Goal: Task Accomplishment & Management: Manage account settings

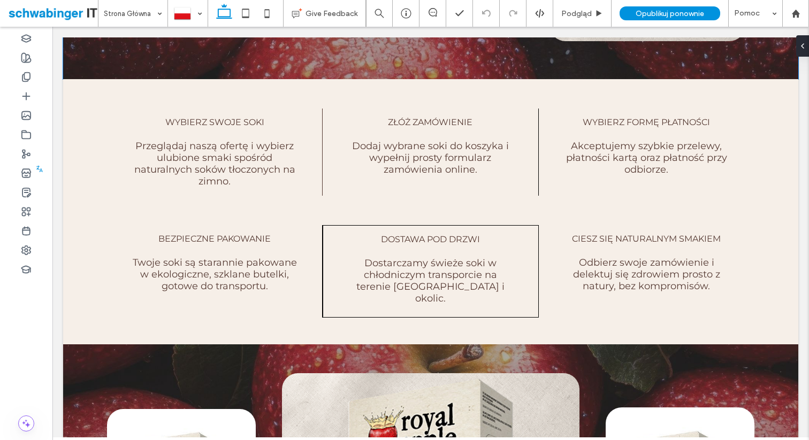
scroll to position [1254, 0]
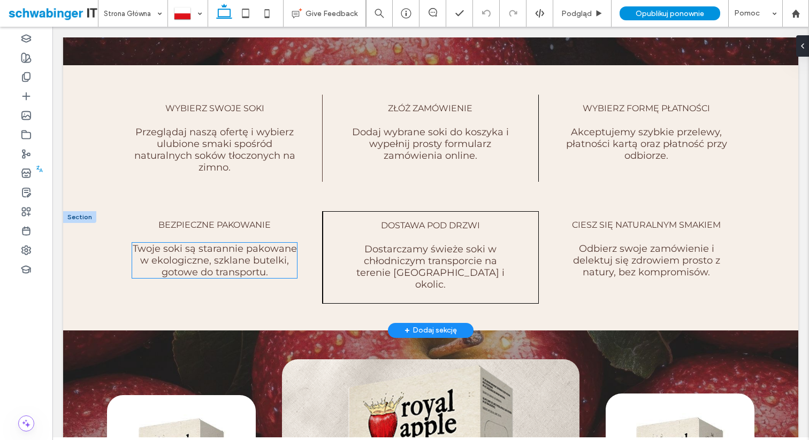
click at [234, 262] on span "Twoje soki są starannie pakowane w ekologiczne, szklane butelki, gotowe do tran…" at bounding box center [215, 260] width 164 height 35
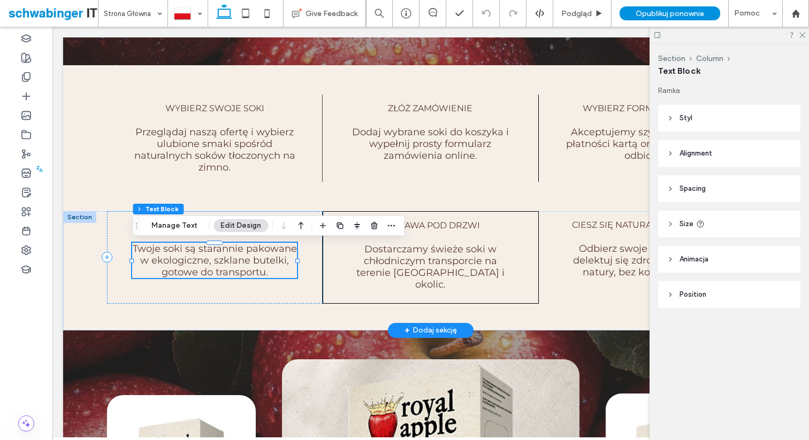
click at [234, 262] on span "Twoje soki są starannie pakowane w ekologiczne, szklane butelki, gotowe do tran…" at bounding box center [215, 260] width 164 height 35
click at [243, 272] on span "Twoje soki są starannie pakowane w ekologiczne, szklane butelki, gotowe do tran…" at bounding box center [215, 260] width 164 height 35
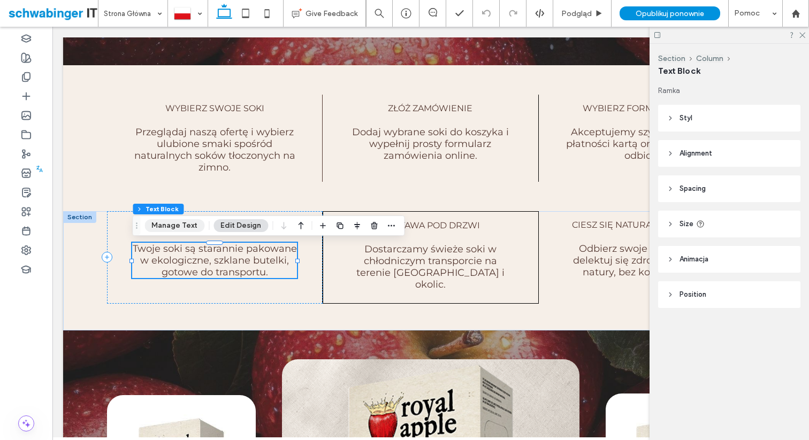
click at [170, 224] on button "Manage Text" at bounding box center [175, 225] width 60 height 13
click at [162, 229] on button "Manage Text" at bounding box center [175, 225] width 60 height 13
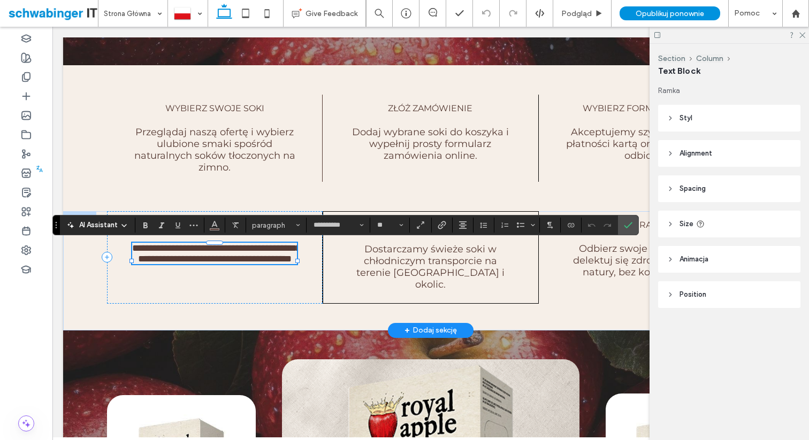
click at [227, 262] on span "**********" at bounding box center [216, 254] width 169 height 20
drag, startPoint x: 216, startPoint y: 263, endPoint x: 288, endPoint y: 262, distance: 72.8
click at [288, 262] on span "**********" at bounding box center [216, 254] width 169 height 20
click at [463, 274] on span "Dostarczamy świeże soki w chłodniczym transporcie na terenie Warszawy i okolic." at bounding box center [430, 267] width 148 height 47
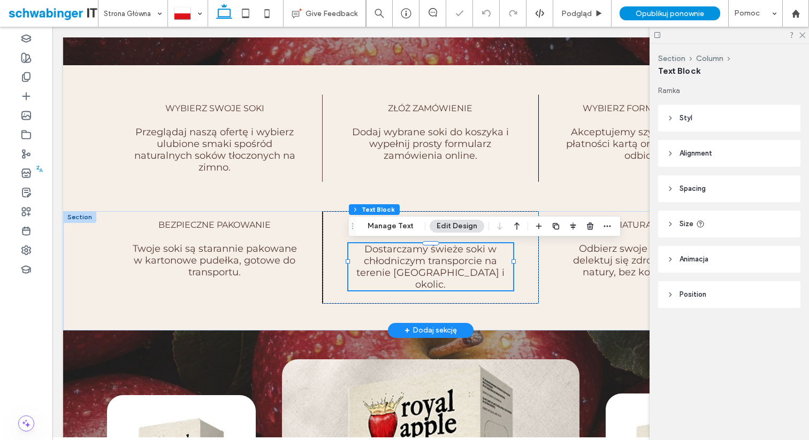
click at [463, 274] on span "Dostarczamy świeże soki w chłodniczym transporcie na terenie Warszawy i okolic." at bounding box center [430, 267] width 148 height 47
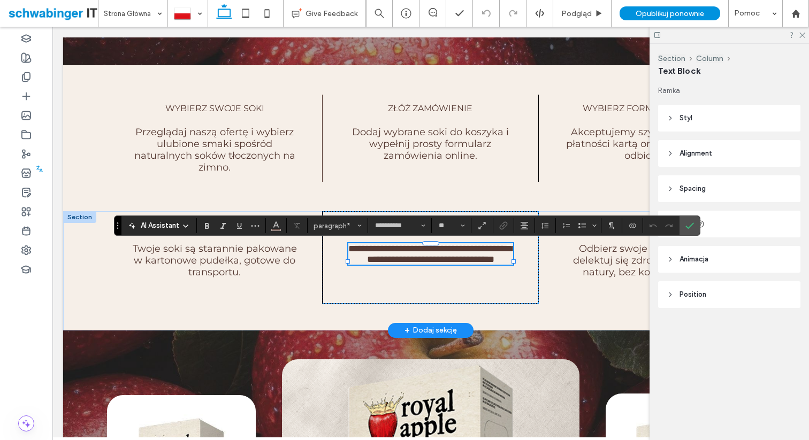
click at [488, 252] on span "**********" at bounding box center [432, 254] width 169 height 20
drag, startPoint x: 407, startPoint y: 275, endPoint x: 490, endPoint y: 271, distance: 83.6
click at [490, 264] on span "**********" at bounding box center [432, 254] width 169 height 20
click at [424, 261] on span "**********" at bounding box center [432, 254] width 169 height 20
drag, startPoint x: 489, startPoint y: 250, endPoint x: 483, endPoint y: 262, distance: 12.9
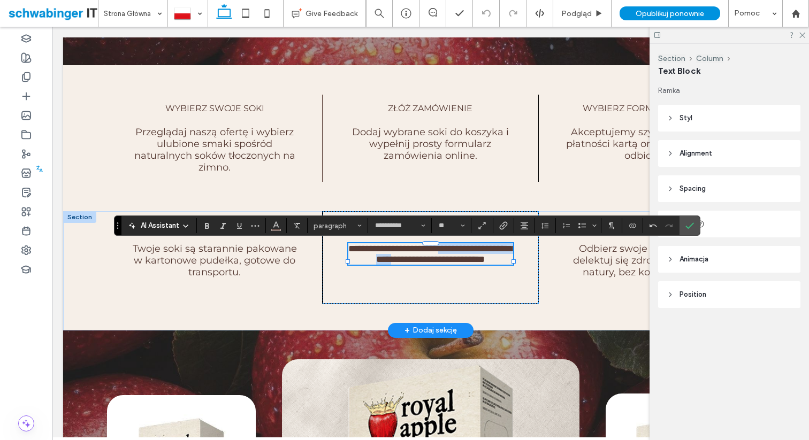
click at [483, 262] on span "**********" at bounding box center [432, 254] width 169 height 20
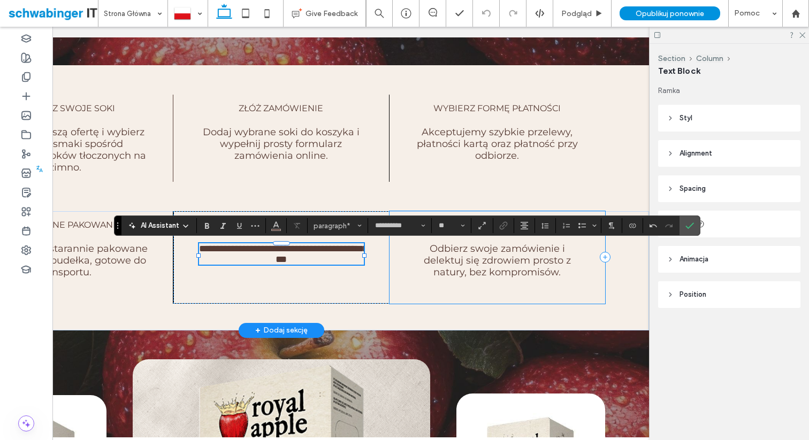
scroll to position [0, 159]
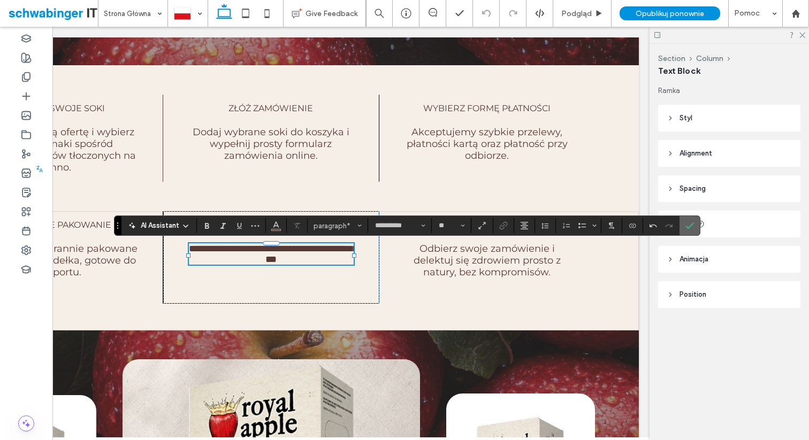
click at [691, 225] on use "Potwierdź" at bounding box center [690, 226] width 9 height 6
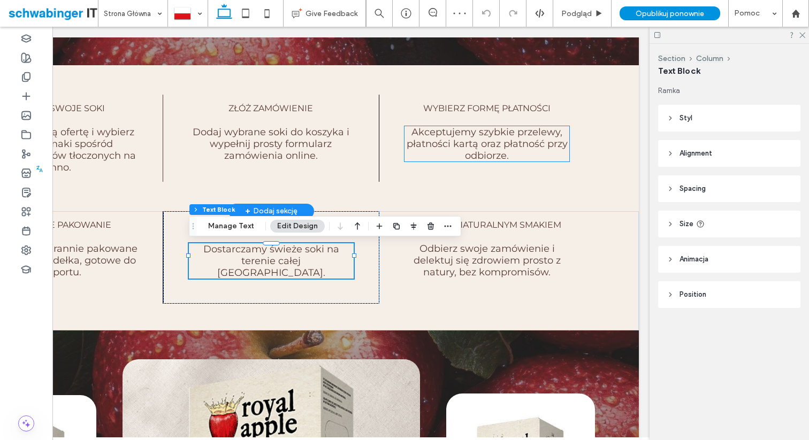
click at [499, 157] on span "Akceptujemy szybkie przelewy, płatności kartą oraz płatność przy odbiorze." at bounding box center [487, 143] width 161 height 35
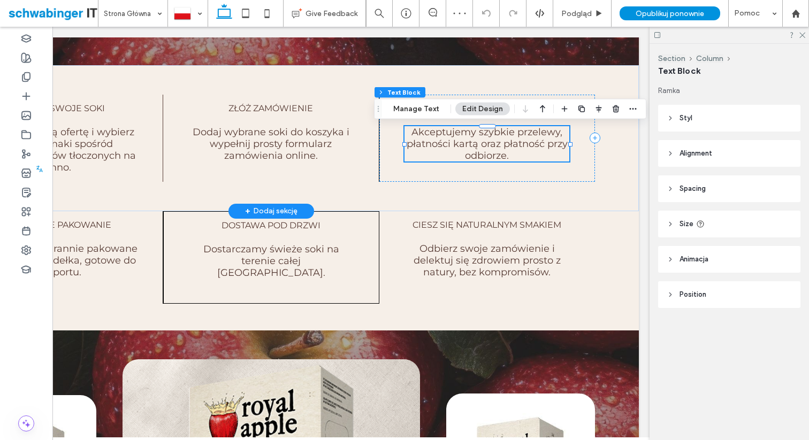
click at [499, 157] on span "Akceptujemy szybkie przelewy, płatności kartą oraz płatność przy odbiorze." at bounding box center [487, 143] width 161 height 35
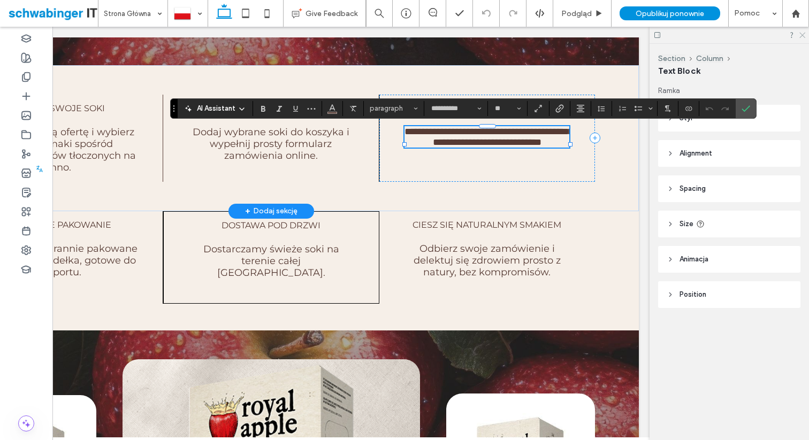
click at [801, 36] on icon at bounding box center [802, 34] width 7 height 7
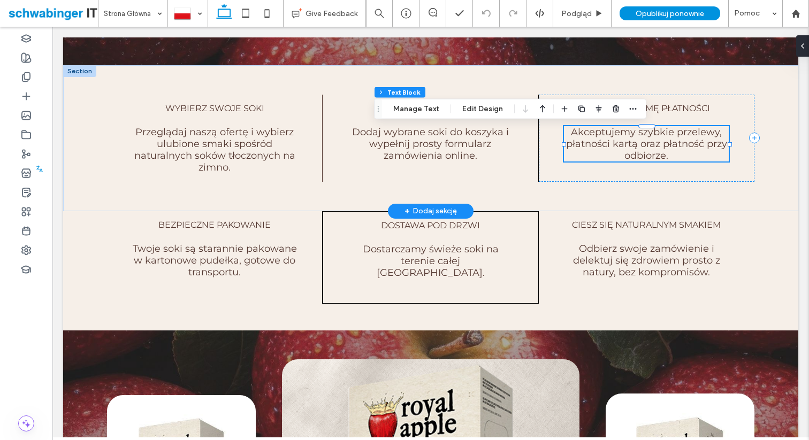
click at [663, 153] on span "Akceptujemy szybkie przelewy, płatności kartą oraz płatność przy odbiorze." at bounding box center [646, 143] width 161 height 35
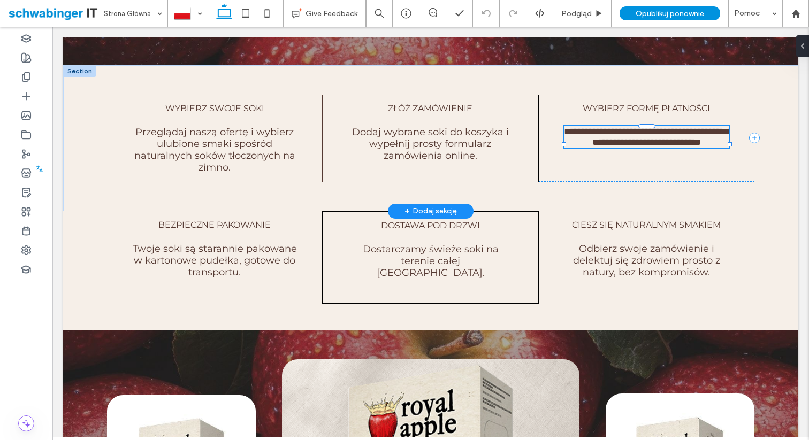
type input "**********"
type input "**"
click at [663, 147] on span "**********" at bounding box center [648, 137] width 169 height 20
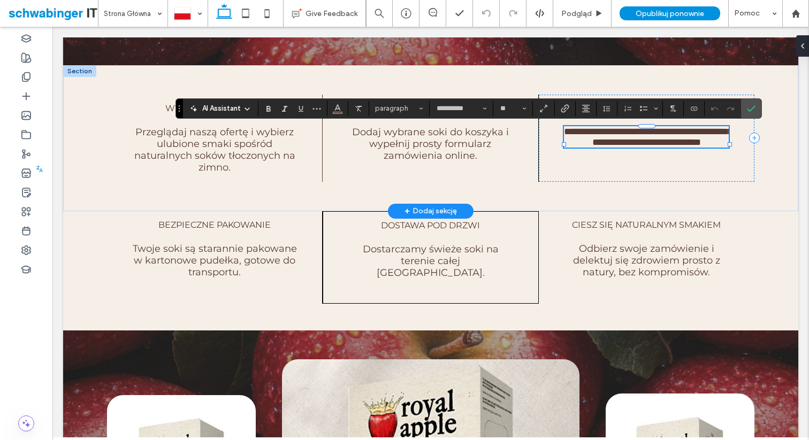
click at [663, 146] on span "**********" at bounding box center [648, 137] width 169 height 20
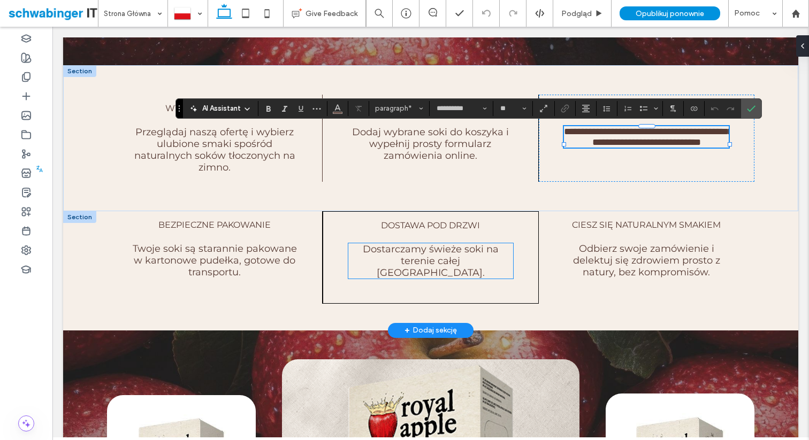
click at [465, 264] on span "Dostarczamy świeże soki na terenie całej Polski." at bounding box center [431, 261] width 136 height 35
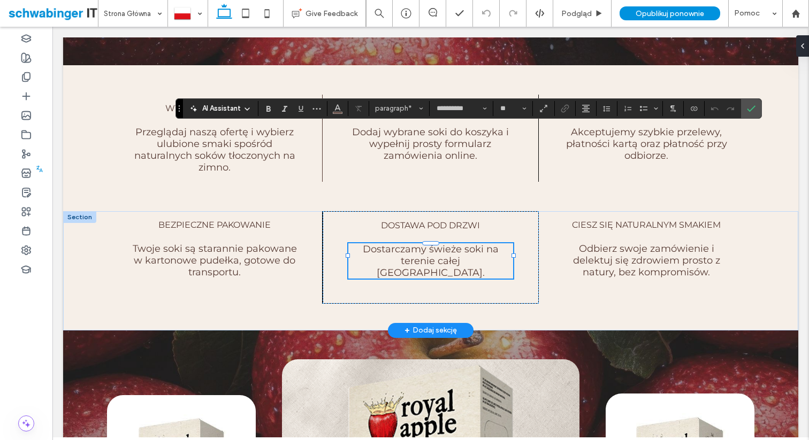
click at [465, 264] on span "Dostarczamy świeże soki na terenie całej Polski." at bounding box center [431, 261] width 136 height 35
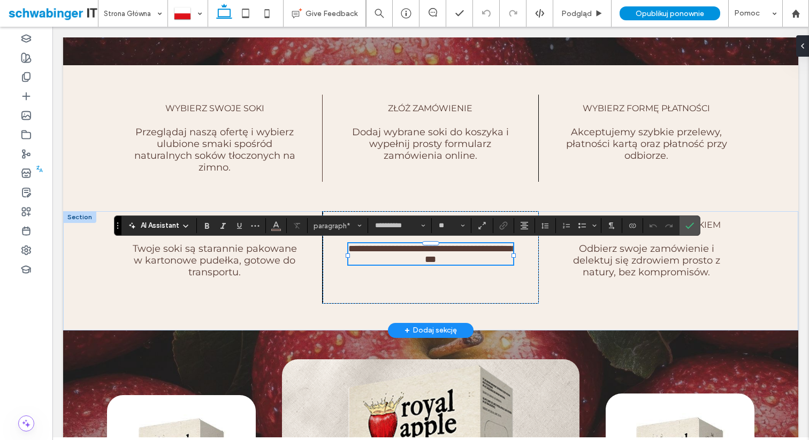
click at [475, 264] on span "**********" at bounding box center [432, 254] width 169 height 20
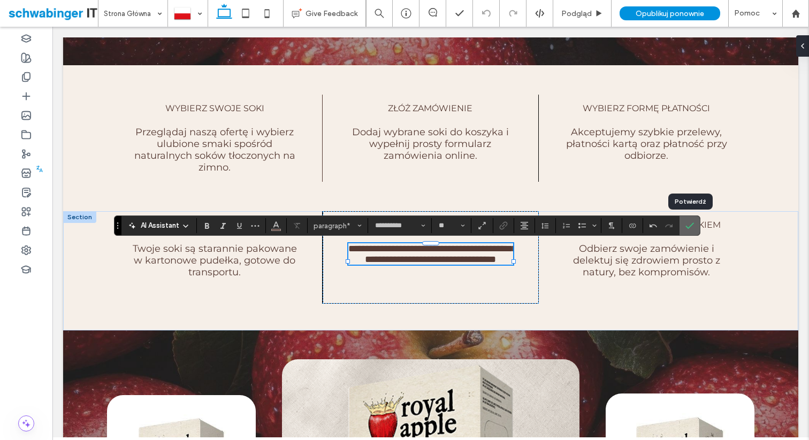
click at [691, 226] on use "Potwierdź" at bounding box center [690, 226] width 9 height 6
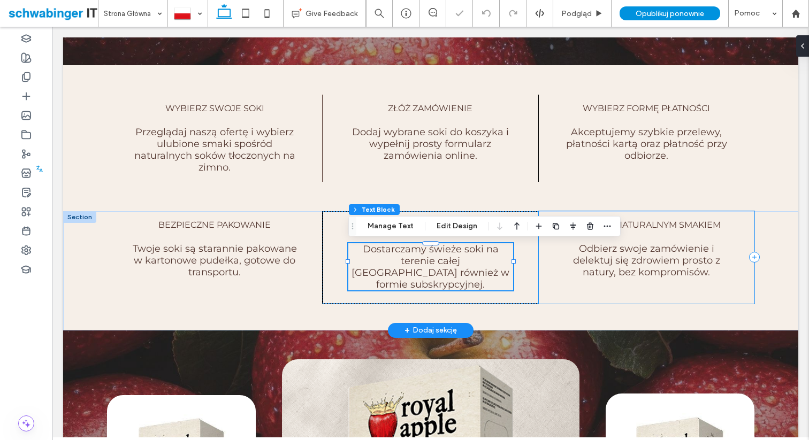
click at [584, 302] on div "Ciesz się naturalnym smakiem Odbierz swoje zamówienie i delektuj się zdrowiem p…" at bounding box center [647, 257] width 216 height 93
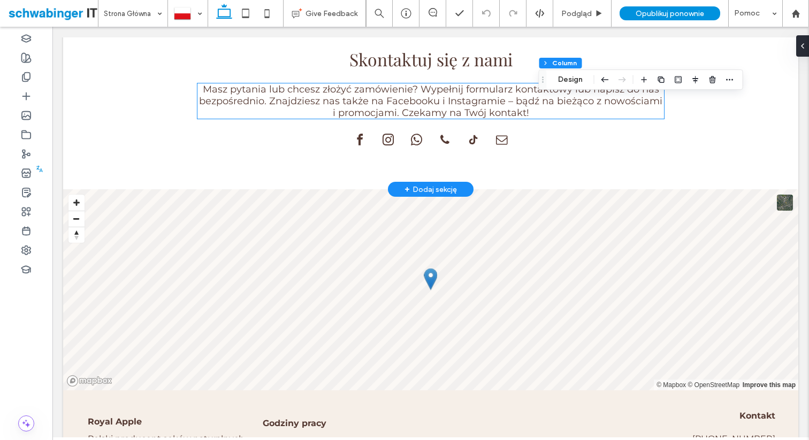
scroll to position [2027, 0]
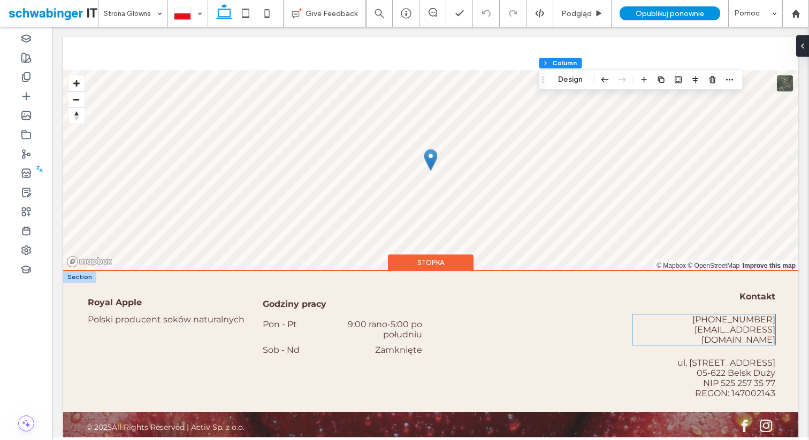
click at [725, 328] on span "[EMAIL_ADDRESS][DOMAIN_NAME]" at bounding box center [735, 335] width 81 height 20
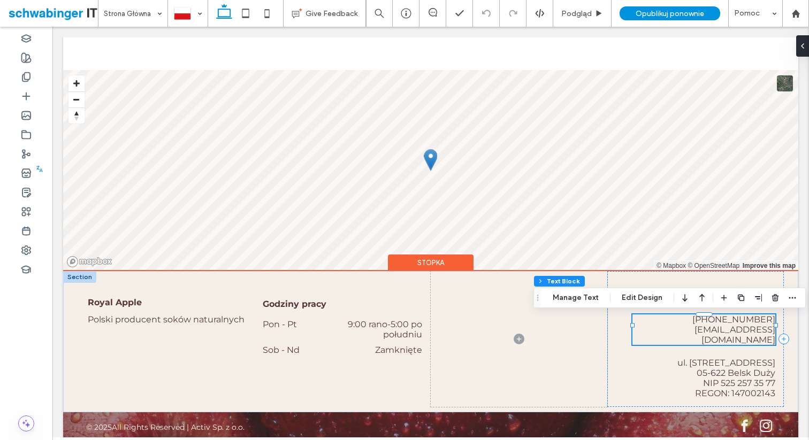
click at [745, 322] on span "[PHONE_NUMBER]" at bounding box center [734, 320] width 83 height 10
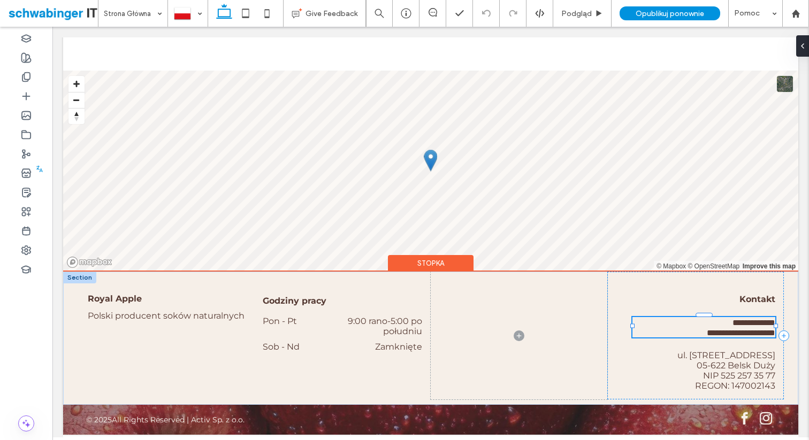
type input "**********"
type input "**"
click at [745, 322] on span "**********" at bounding box center [754, 323] width 43 height 8
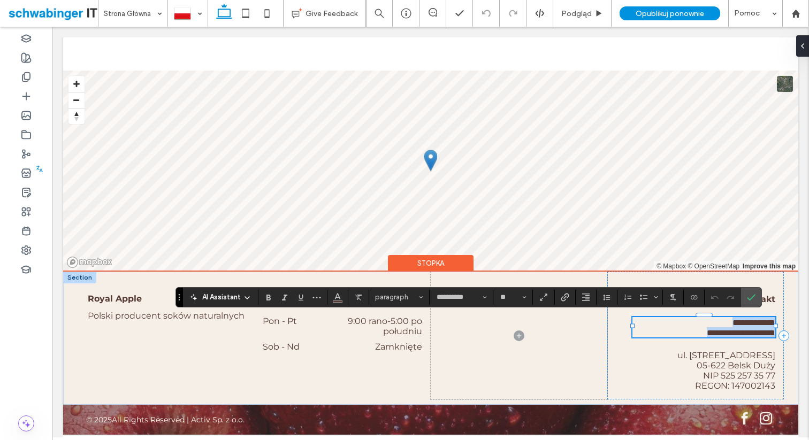
click at [745, 322] on span "**********" at bounding box center [754, 323] width 43 height 8
click at [29, 98] on icon at bounding box center [26, 96] width 11 height 11
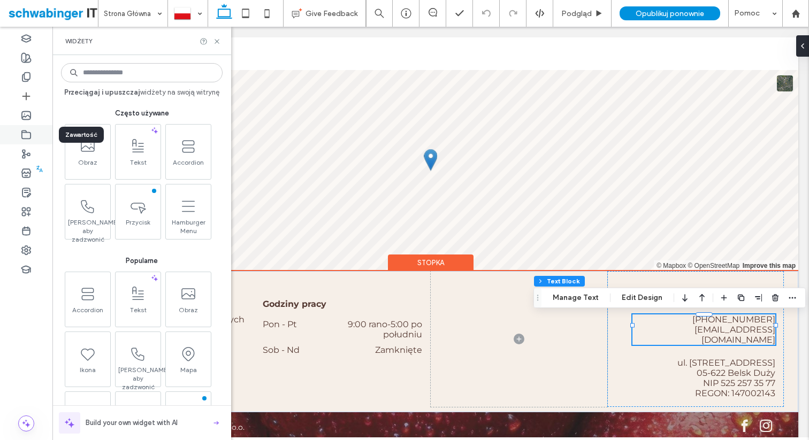
click at [24, 132] on use at bounding box center [26, 135] width 9 height 8
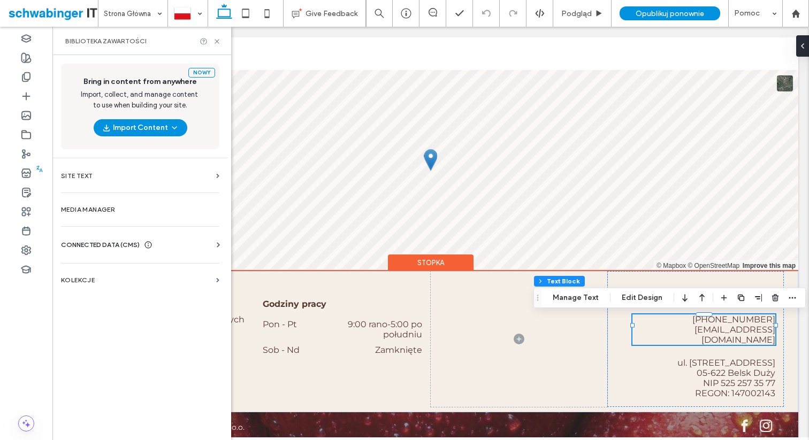
click at [218, 244] on use at bounding box center [218, 244] width 3 height 5
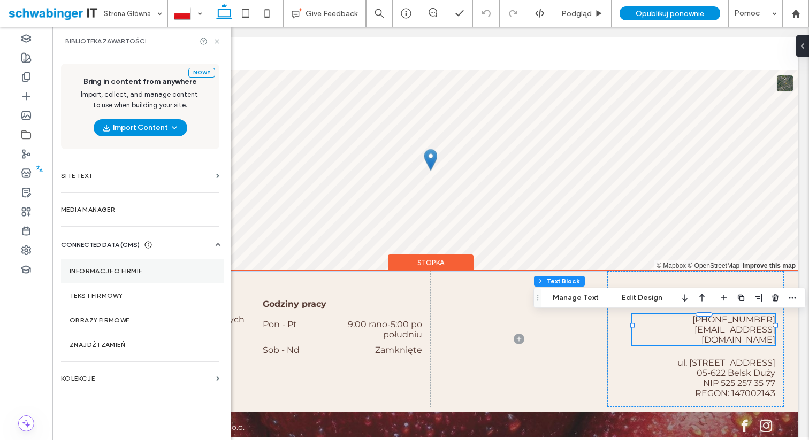
click at [142, 271] on label "Informacje o firmie" at bounding box center [143, 271] width 146 height 7
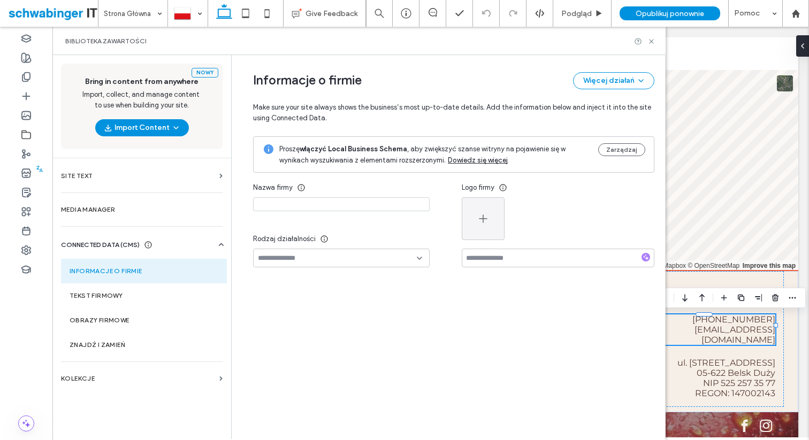
type input "**********"
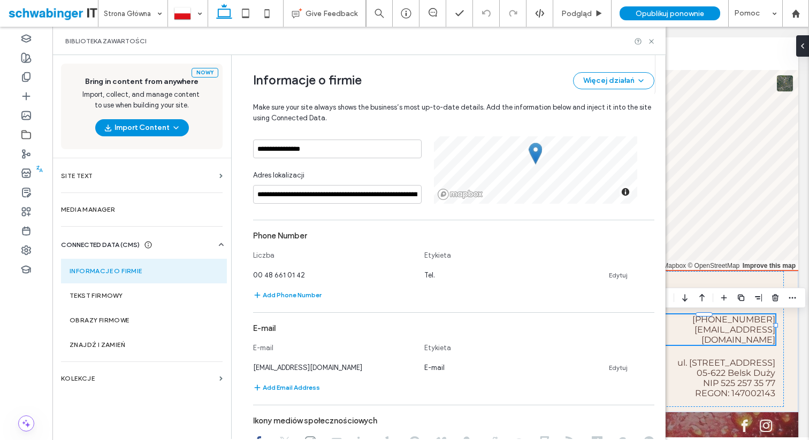
scroll to position [383, 0]
click at [609, 276] on link "Edytuj" at bounding box center [618, 275] width 19 height 9
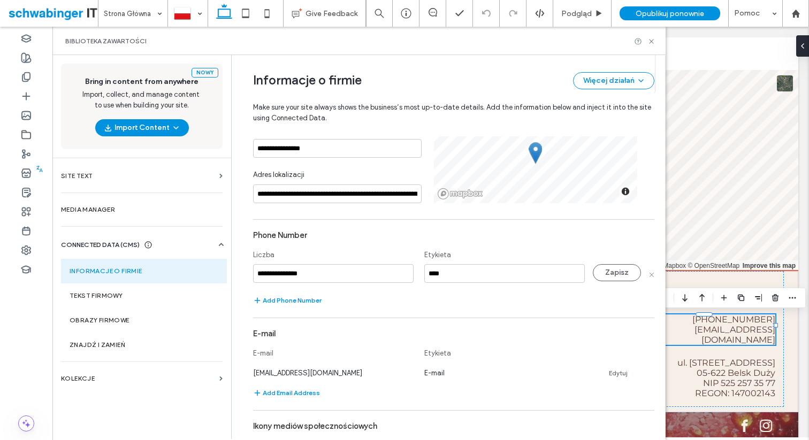
click at [306, 277] on input "**********" at bounding box center [333, 273] width 161 height 19
type input "*"
type input "***"
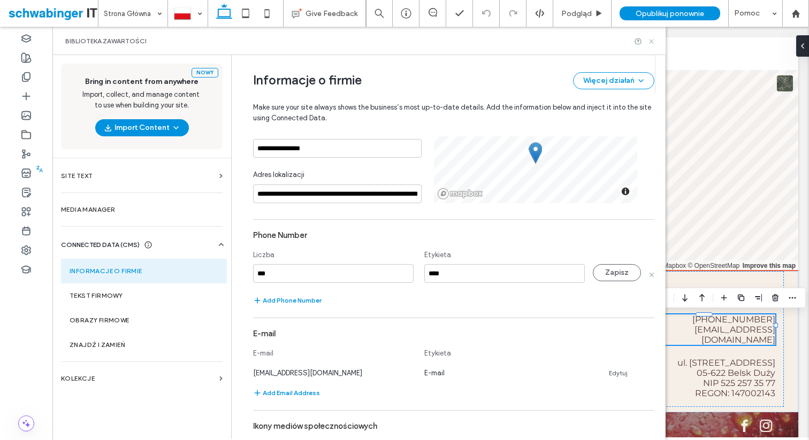
click at [652, 40] on use at bounding box center [651, 41] width 4 height 4
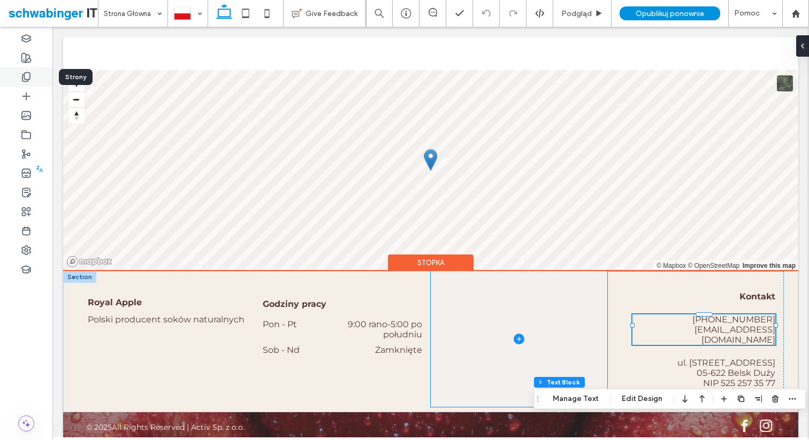
click at [29, 81] on icon at bounding box center [26, 77] width 11 height 11
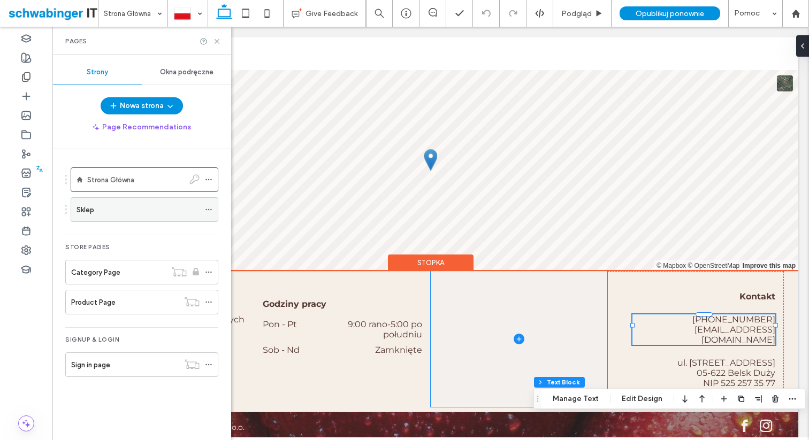
click at [113, 210] on div "Sklep" at bounding box center [138, 209] width 123 height 11
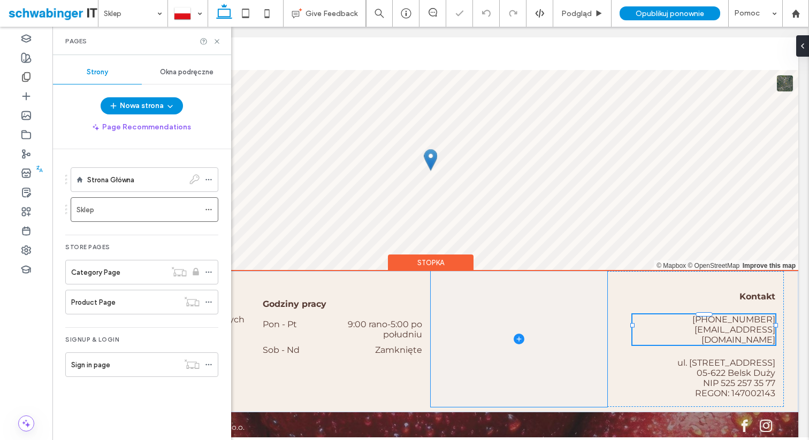
click at [223, 45] on div "Pages" at bounding box center [141, 41] width 179 height 28
click at [216, 42] on use at bounding box center [217, 41] width 4 height 4
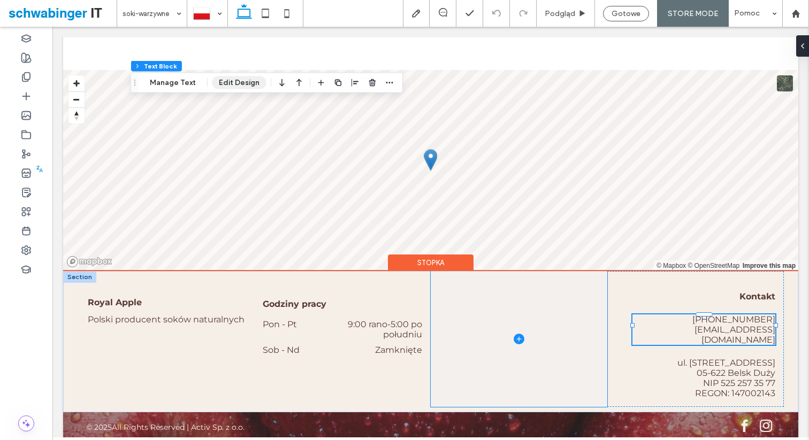
click at [221, 84] on button "Edit Design" at bounding box center [239, 83] width 55 height 13
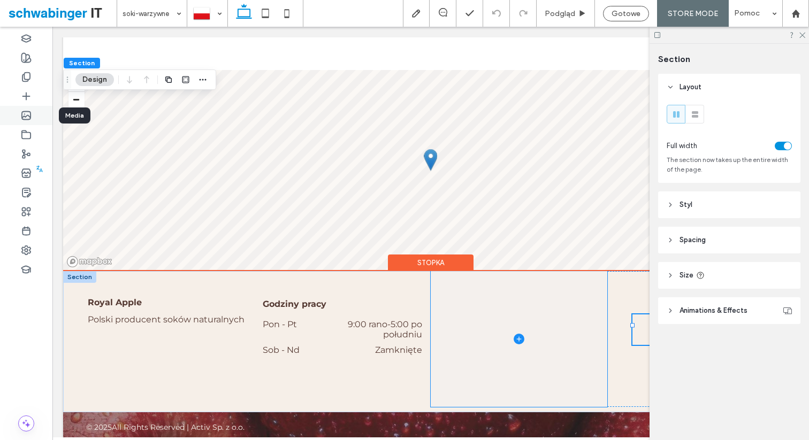
click at [25, 115] on icon at bounding box center [26, 115] width 11 height 11
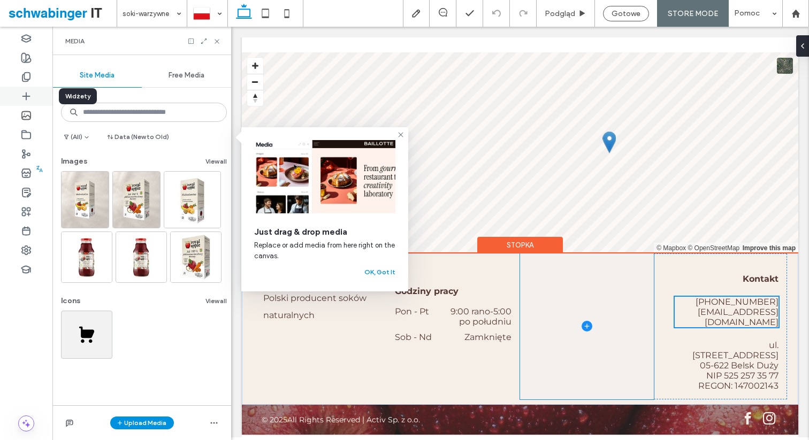
click at [26, 95] on use at bounding box center [25, 96] width 7 height 7
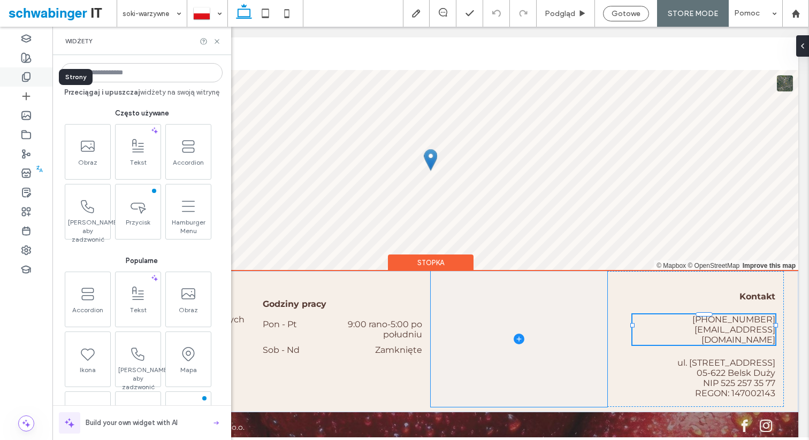
click at [25, 71] on div at bounding box center [26, 76] width 52 height 19
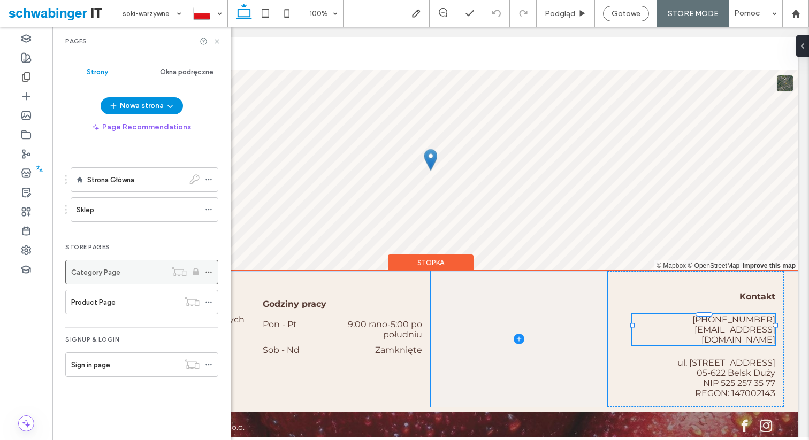
click at [207, 272] on icon at bounding box center [208, 272] width 7 height 7
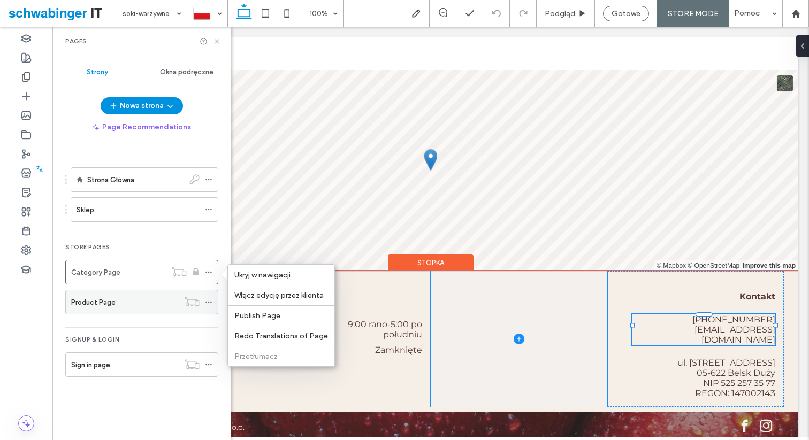
click at [142, 302] on div "Product Page" at bounding box center [125, 302] width 108 height 11
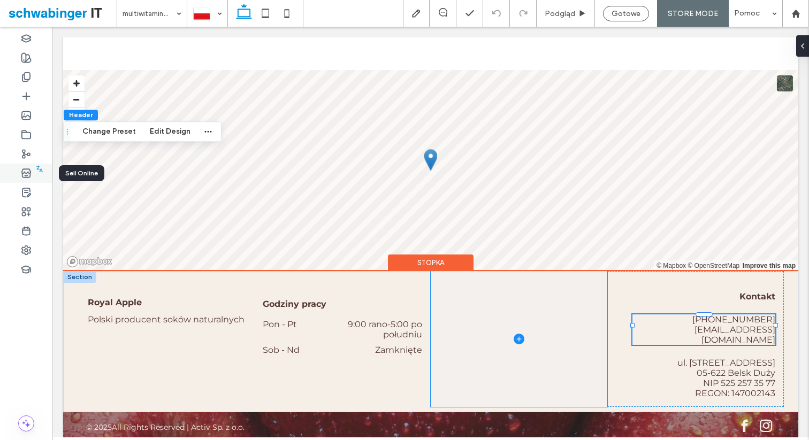
click at [23, 171] on icon at bounding box center [26, 173] width 11 height 11
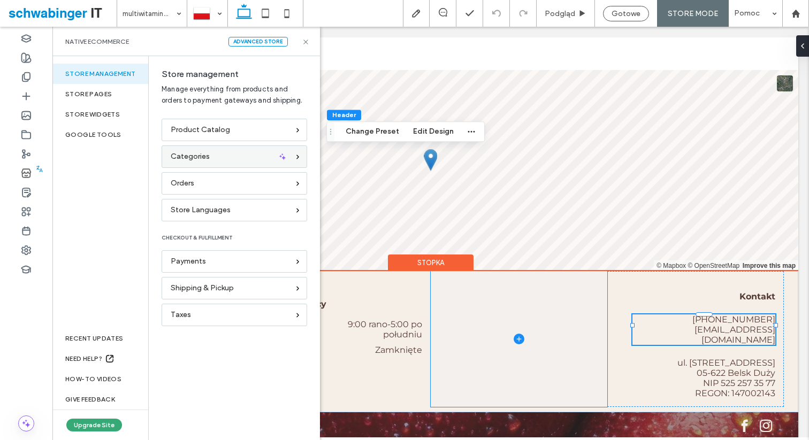
click at [300, 157] on icon at bounding box center [297, 157] width 7 height 7
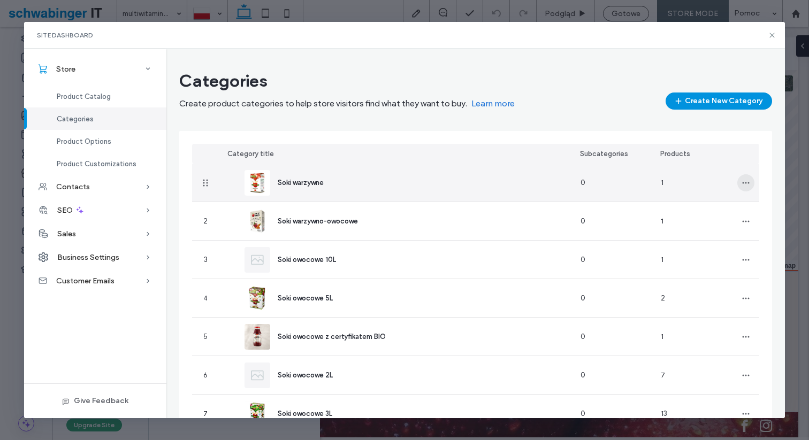
click at [746, 180] on icon "button" at bounding box center [746, 183] width 9 height 9
click at [717, 232] on span "Delete Category" at bounding box center [707, 231] width 54 height 11
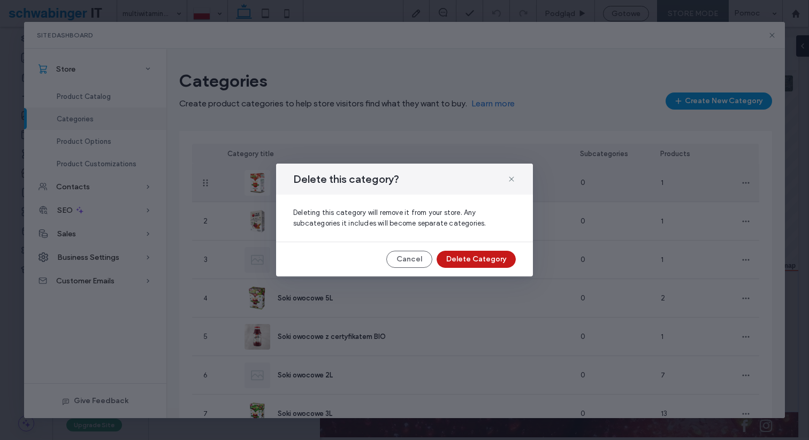
click at [493, 261] on button "Delete Category" at bounding box center [476, 259] width 79 height 17
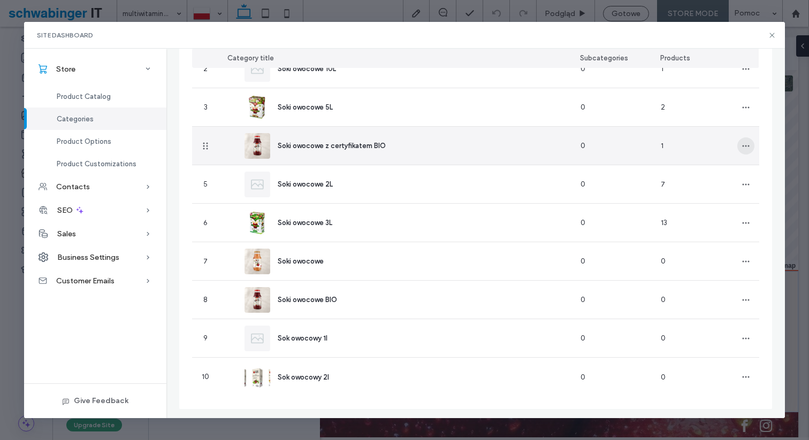
scroll to position [156, 0]
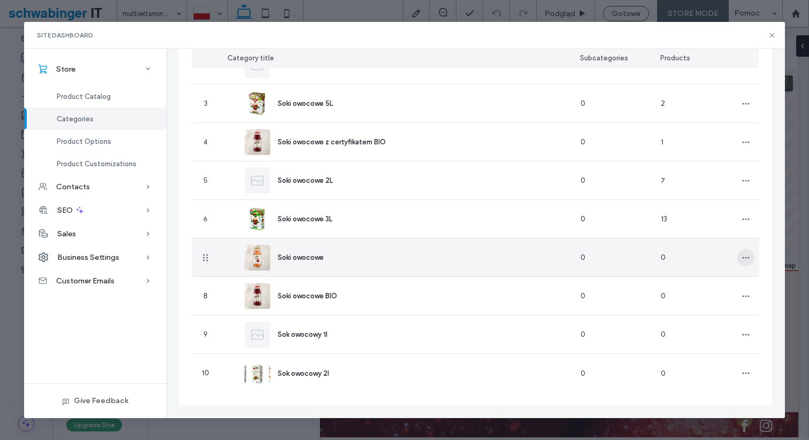
click at [748, 262] on icon "button" at bounding box center [746, 258] width 9 height 9
click at [727, 310] on span "Delete Category" at bounding box center [707, 306] width 54 height 11
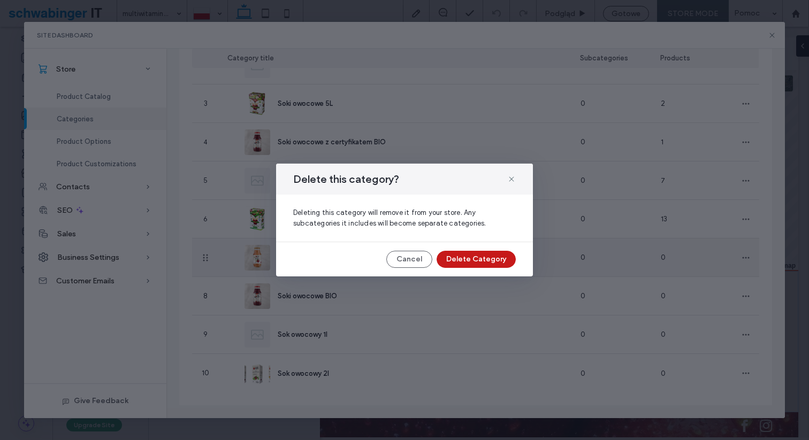
click at [460, 267] on button "Delete Category" at bounding box center [476, 259] width 79 height 17
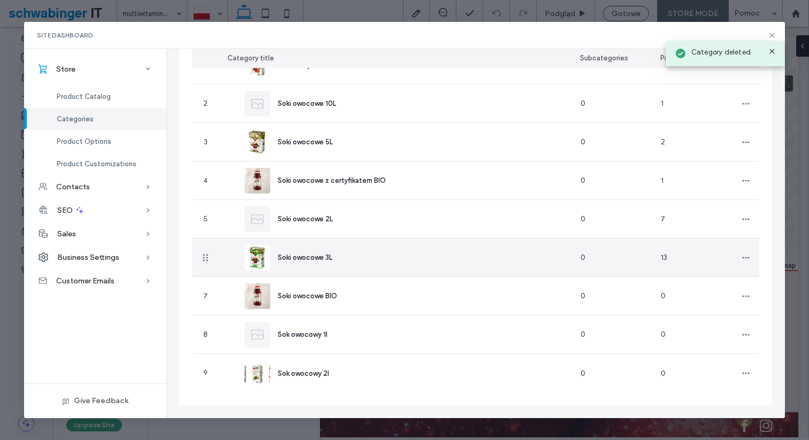
scroll to position [118, 0]
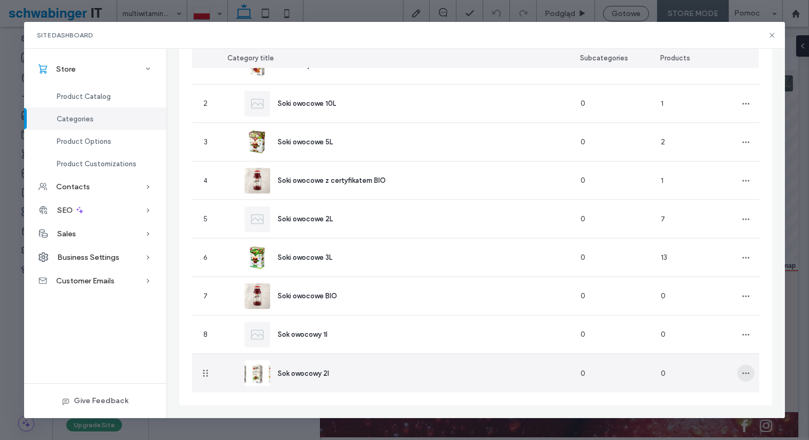
click at [750, 373] on span "button" at bounding box center [746, 373] width 17 height 17
click at [697, 419] on span "Delete Category" at bounding box center [707, 421] width 54 height 11
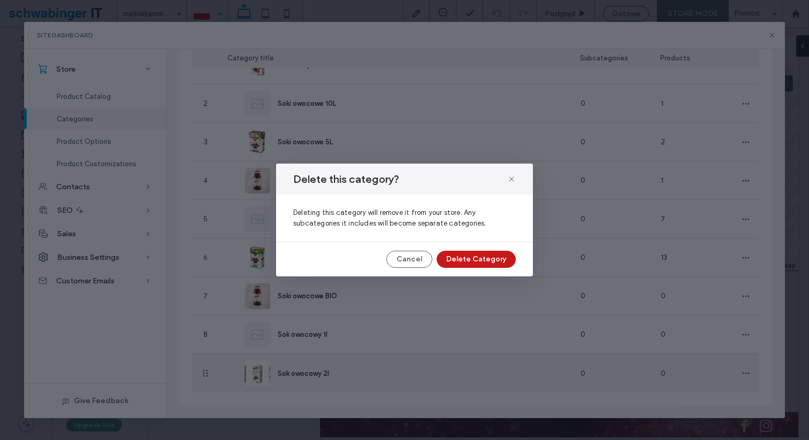
click at [501, 259] on button "Delete Category" at bounding box center [476, 259] width 79 height 17
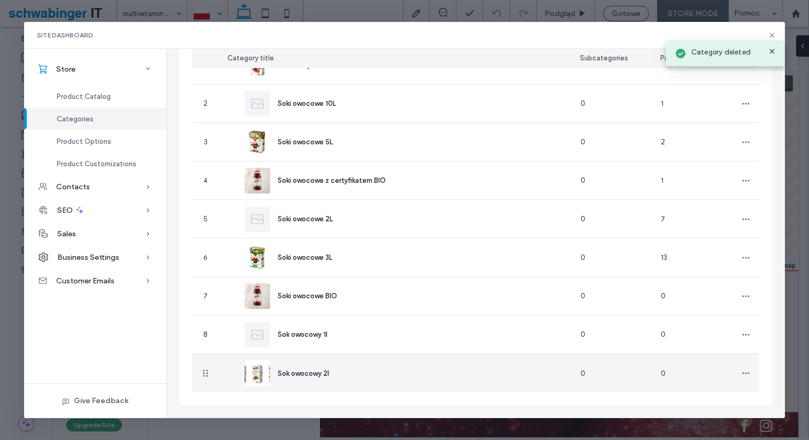
scroll to position [79, 0]
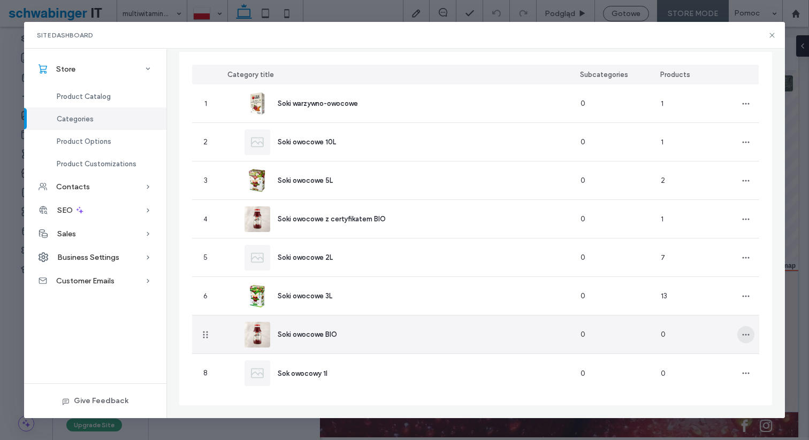
click at [743, 336] on icon "button" at bounding box center [746, 335] width 9 height 9
click at [696, 383] on span "Delete Category" at bounding box center [707, 382] width 54 height 11
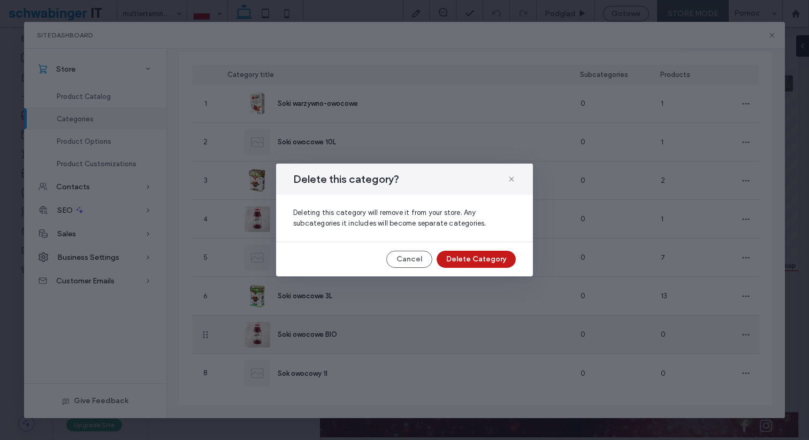
click at [500, 263] on button "Delete Category" at bounding box center [476, 259] width 79 height 17
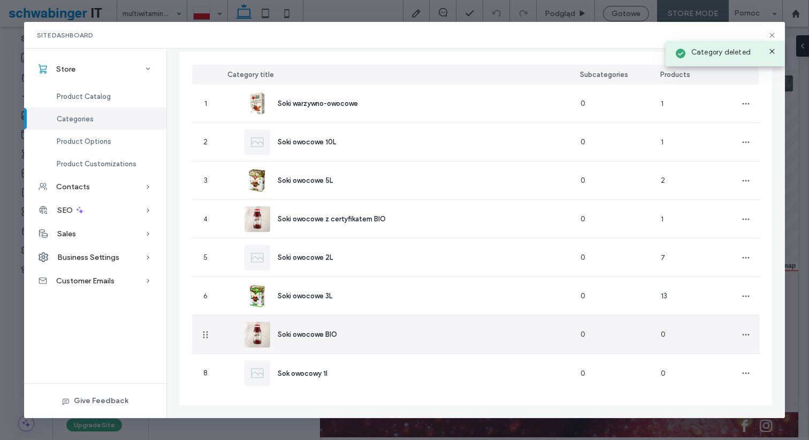
scroll to position [41, 0]
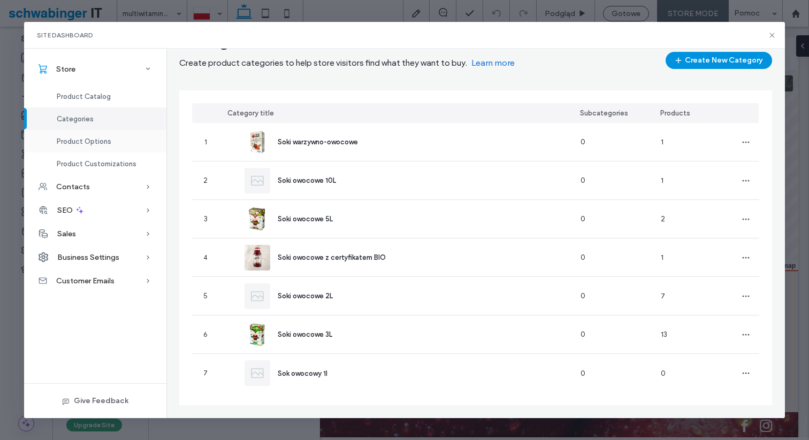
click at [114, 146] on div "Product Options" at bounding box center [95, 141] width 142 height 22
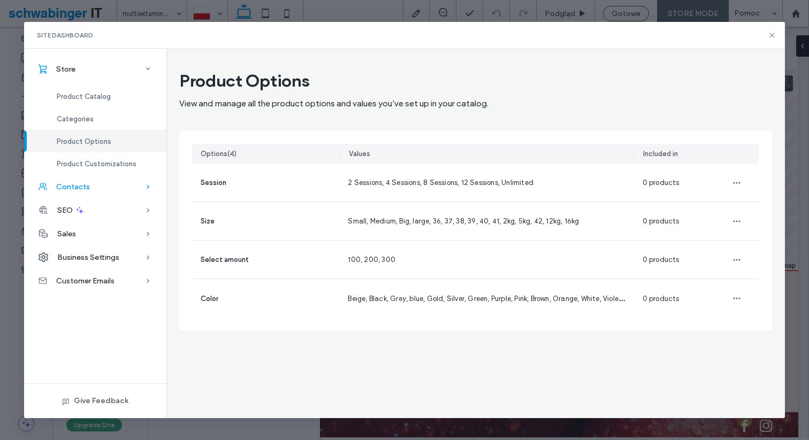
click at [87, 180] on div "Contacts" at bounding box center [95, 187] width 142 height 24
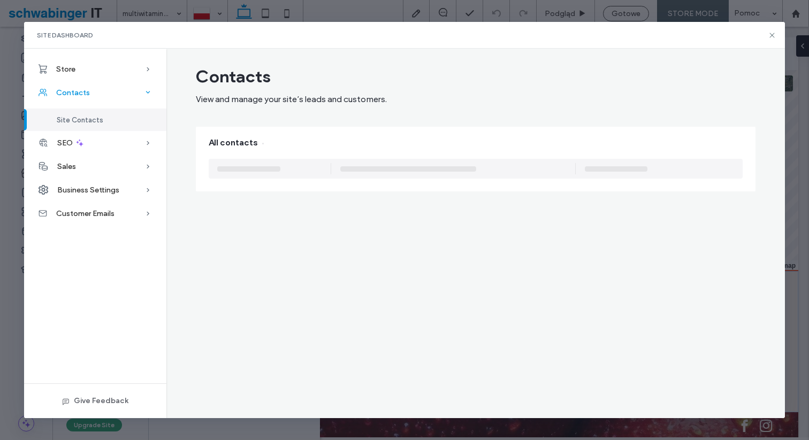
click at [87, 180] on div "Business Settings" at bounding box center [95, 190] width 142 height 24
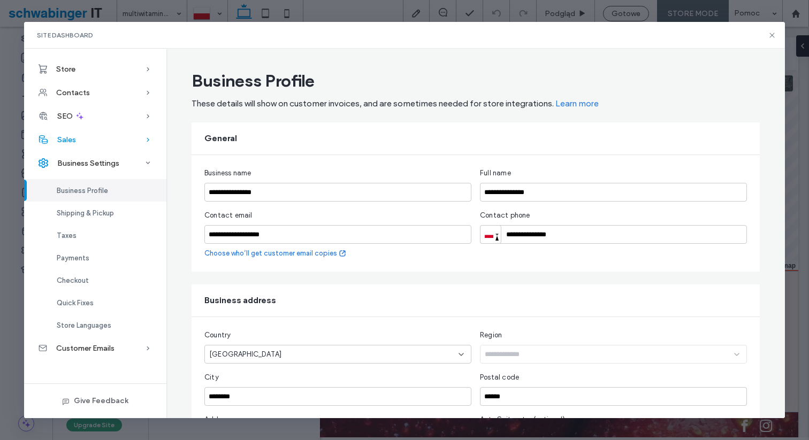
click at [85, 143] on div "Sales" at bounding box center [95, 140] width 142 height 24
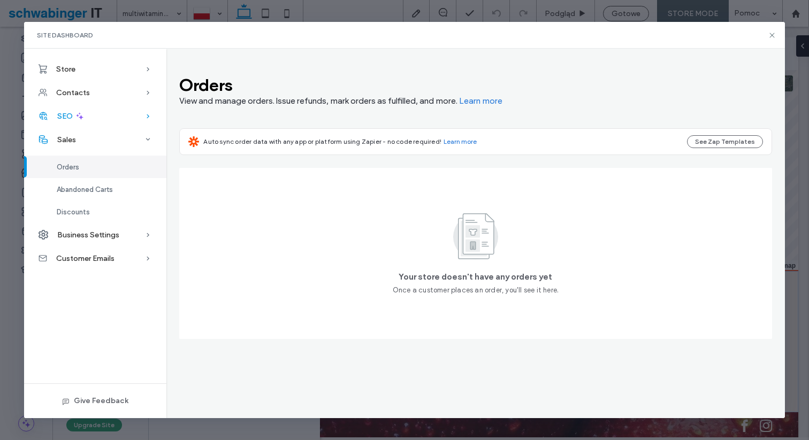
click at [81, 118] on use at bounding box center [80, 115] width 7 height 7
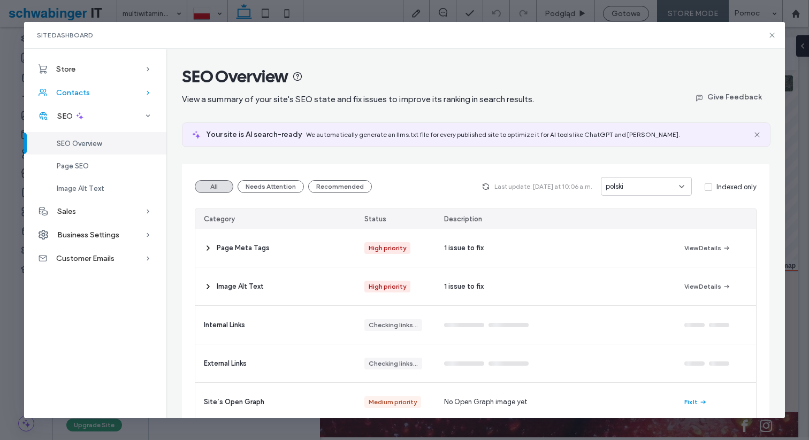
click at [84, 90] on span "Contacts" at bounding box center [73, 92] width 34 height 9
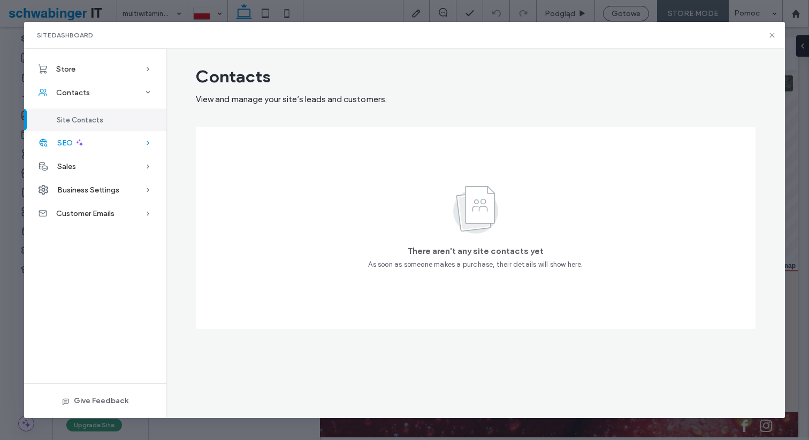
click at [78, 137] on span at bounding box center [80, 143] width 10 height 24
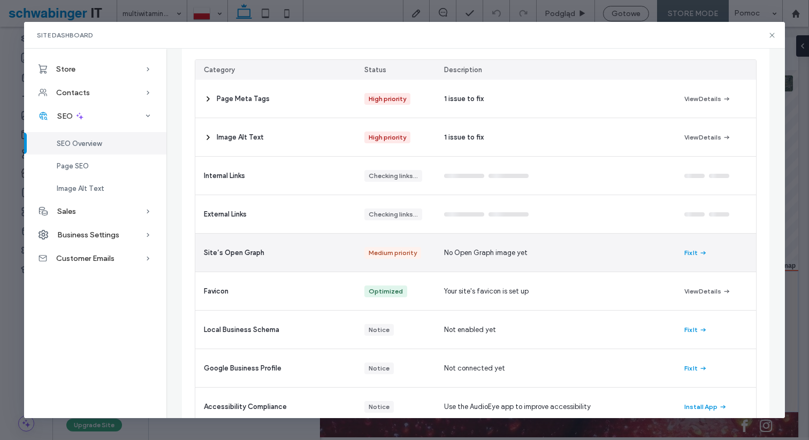
scroll to position [209, 0]
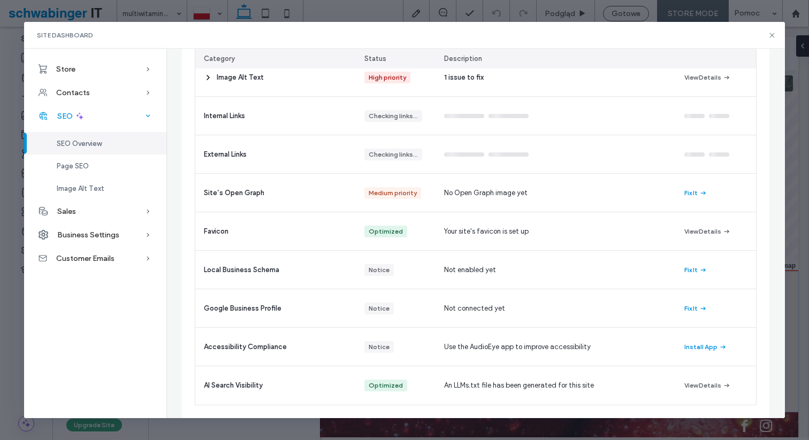
click at [77, 109] on span at bounding box center [80, 116] width 10 height 24
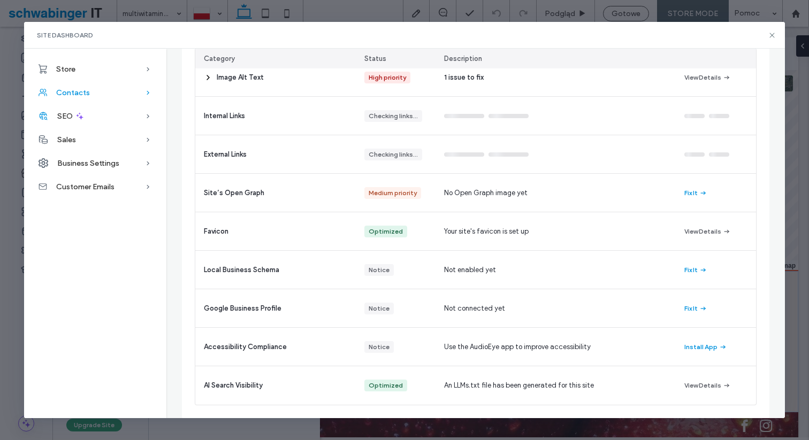
click at [76, 93] on span "Contacts" at bounding box center [73, 92] width 34 height 9
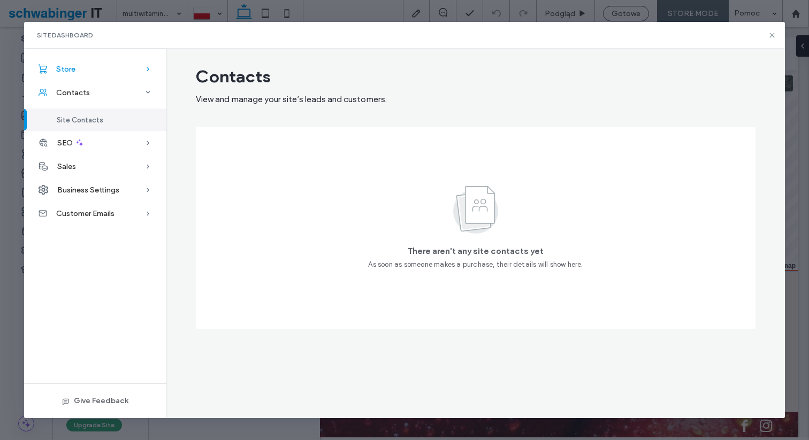
click at [81, 73] on div "Store" at bounding box center [95, 69] width 142 height 24
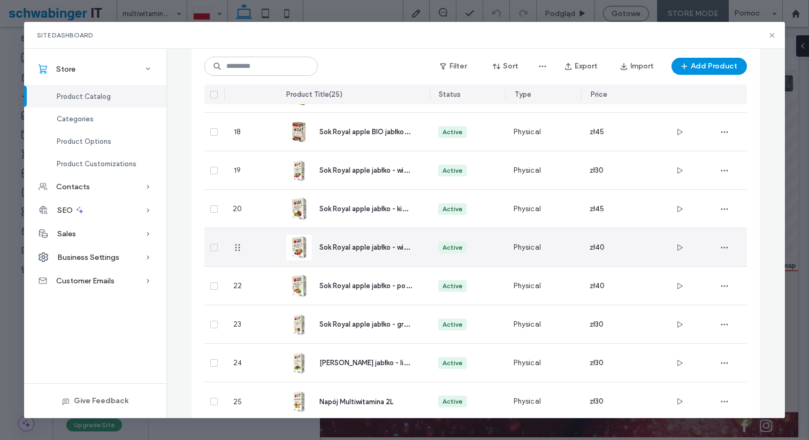
scroll to position [749, 0]
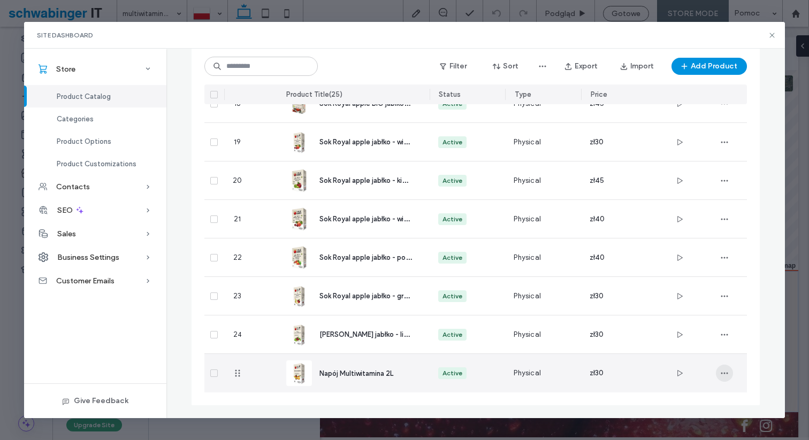
click at [729, 371] on span "button" at bounding box center [724, 373] width 17 height 17
click at [377, 375] on span "Napój Multiwitamina 2L" at bounding box center [357, 374] width 74 height 8
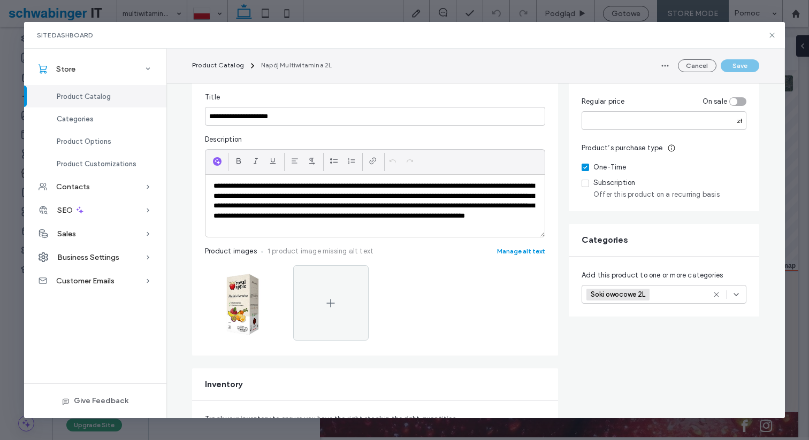
scroll to position [0, 0]
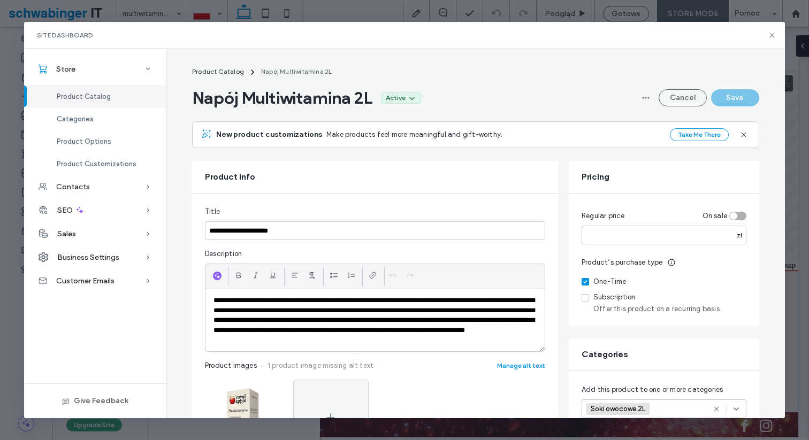
click at [121, 96] on div "Product Catalog" at bounding box center [95, 96] width 142 height 22
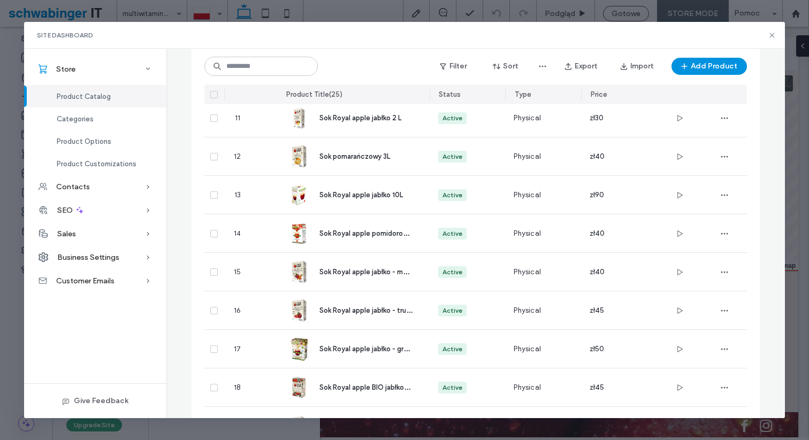
scroll to position [749, 0]
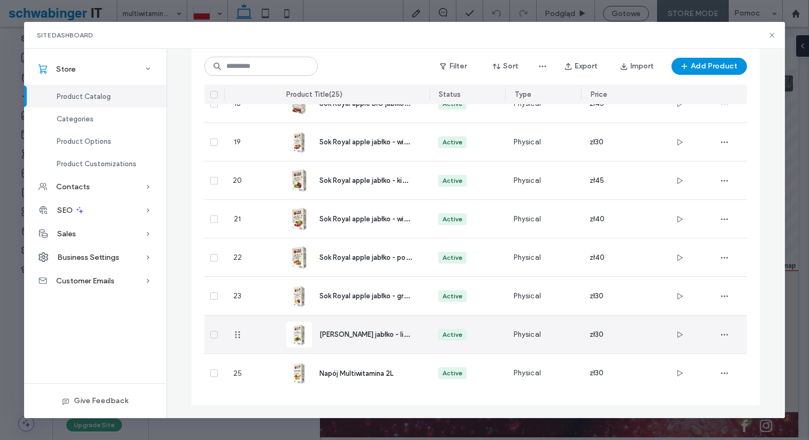
click at [343, 343] on div "[PERSON_NAME] jabłko - limonka - mięta 2L" at bounding box center [353, 335] width 135 height 38
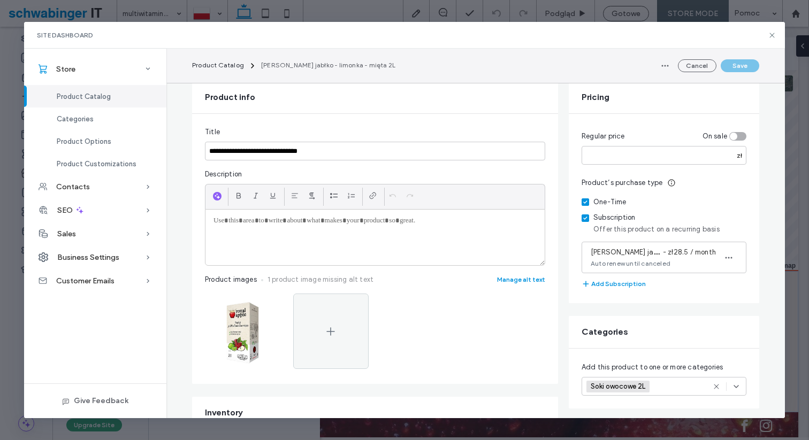
scroll to position [73, 0]
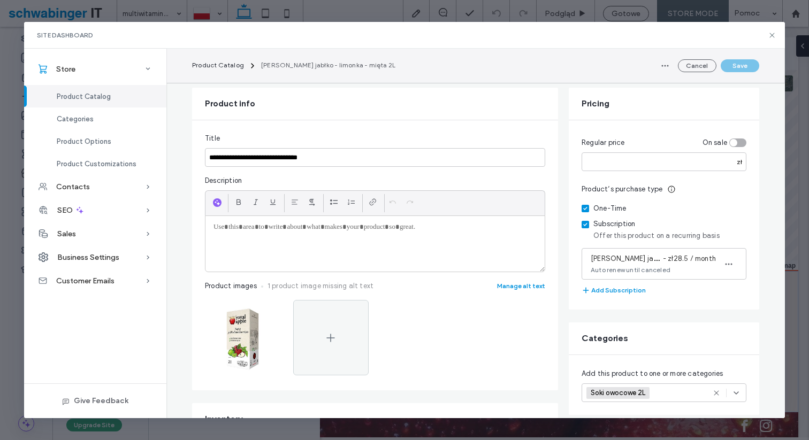
click at [75, 94] on span "Product Catalog" at bounding box center [84, 97] width 54 height 8
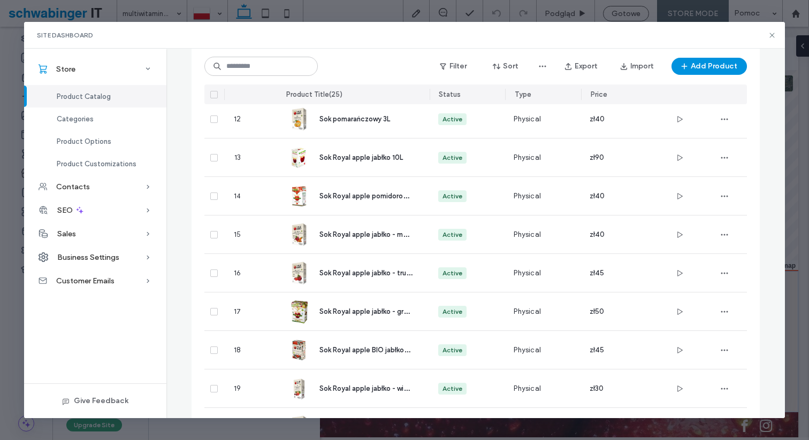
scroll to position [749, 0]
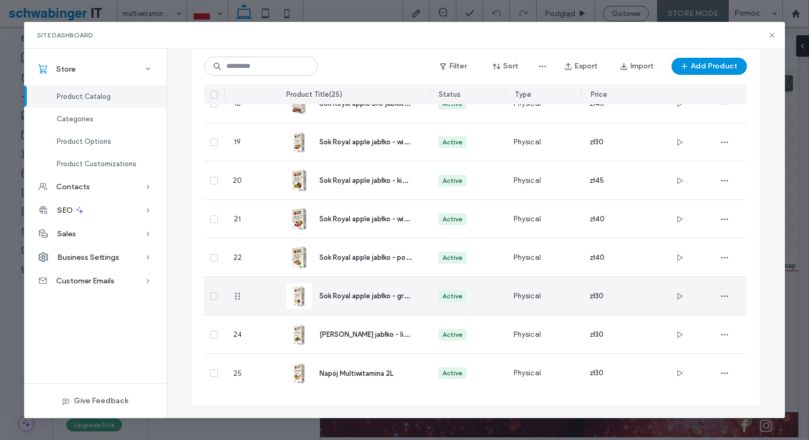
click at [362, 302] on div "Sok Royal apple jabłko - gruszka 2 L" at bounding box center [353, 296] width 135 height 38
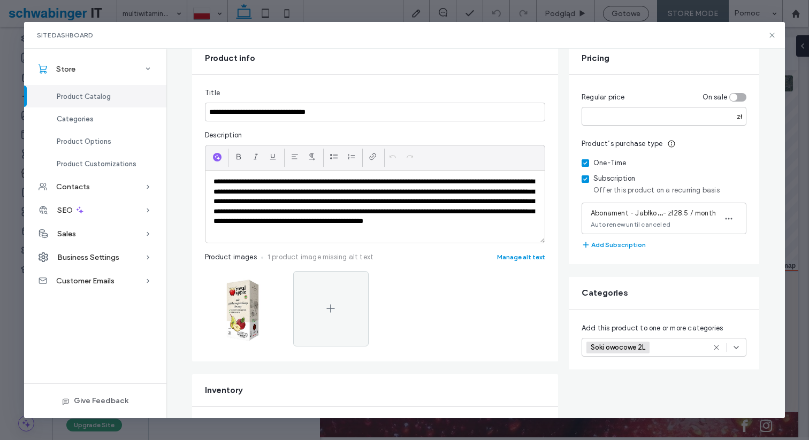
scroll to position [171, 0]
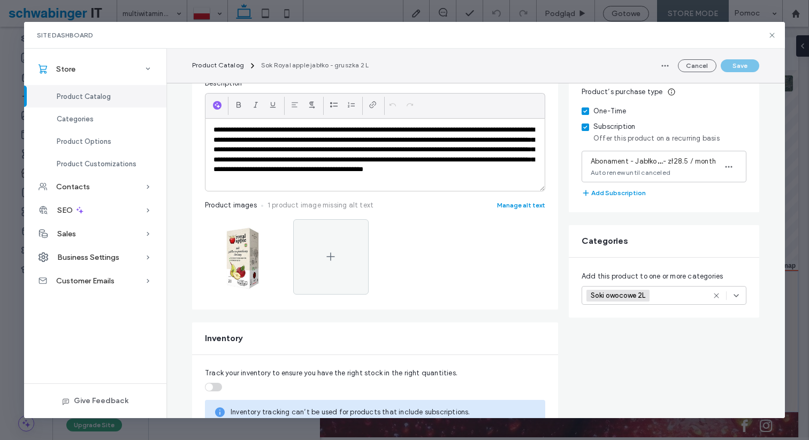
click at [743, 297] on div "Soki owocowe 2L +0 Soki owocowe 2L +0" at bounding box center [664, 295] width 165 height 19
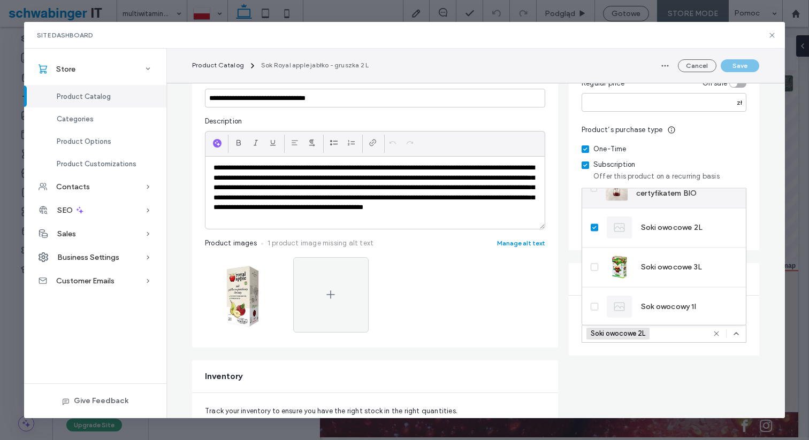
scroll to position [139, 0]
click at [104, 94] on span "Product Catalog" at bounding box center [84, 97] width 54 height 8
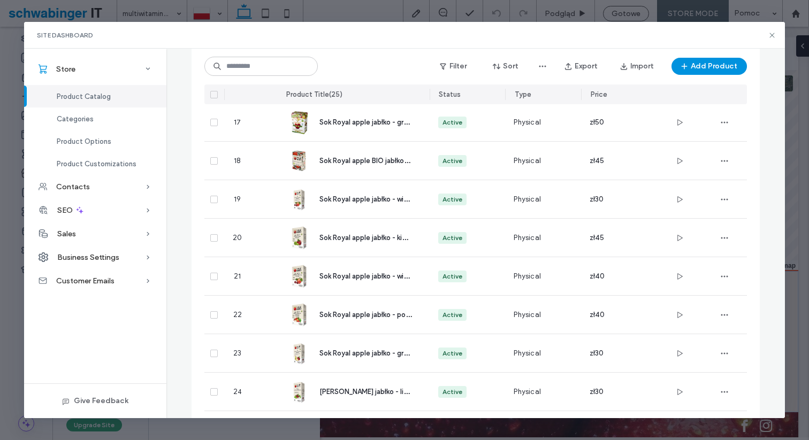
scroll to position [749, 0]
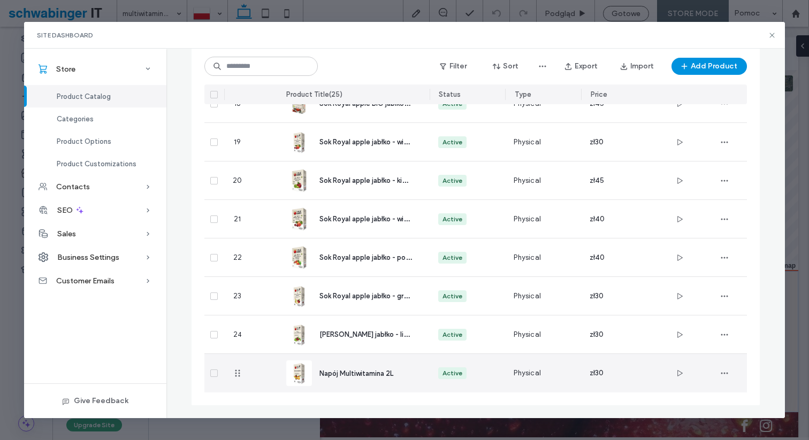
click at [346, 377] on span "Napój Multiwitamina 2L" at bounding box center [357, 374] width 74 height 8
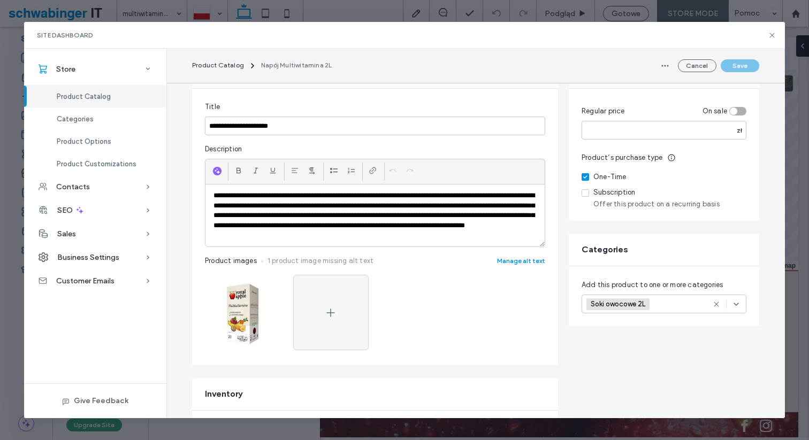
scroll to position [107, 0]
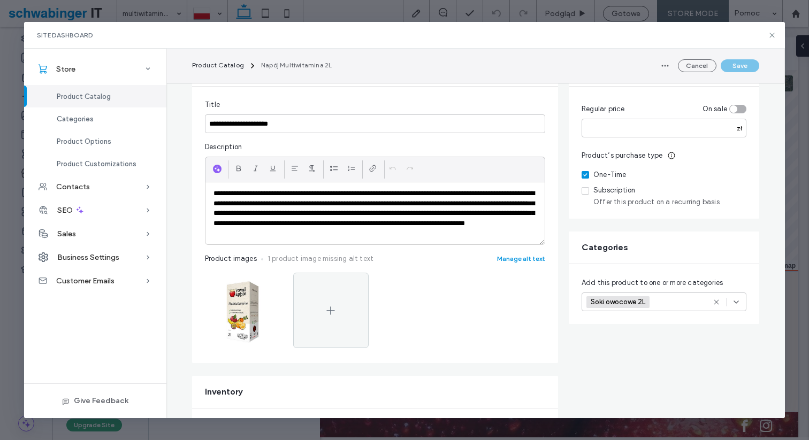
click at [739, 301] on icon at bounding box center [736, 302] width 9 height 9
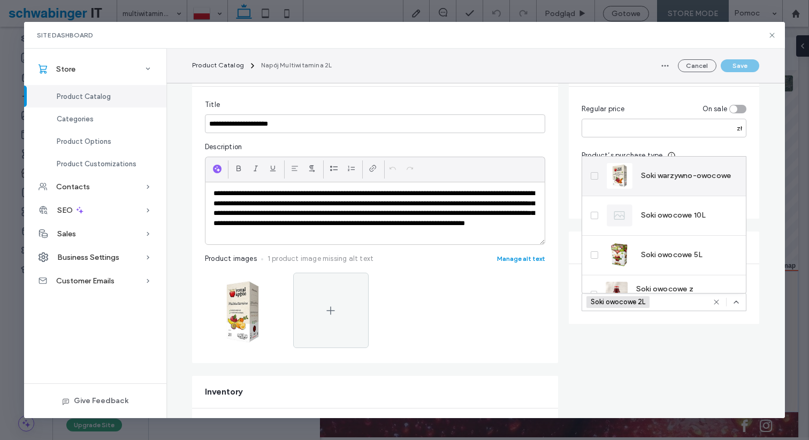
click at [596, 174] on span at bounding box center [594, 175] width 7 height 7
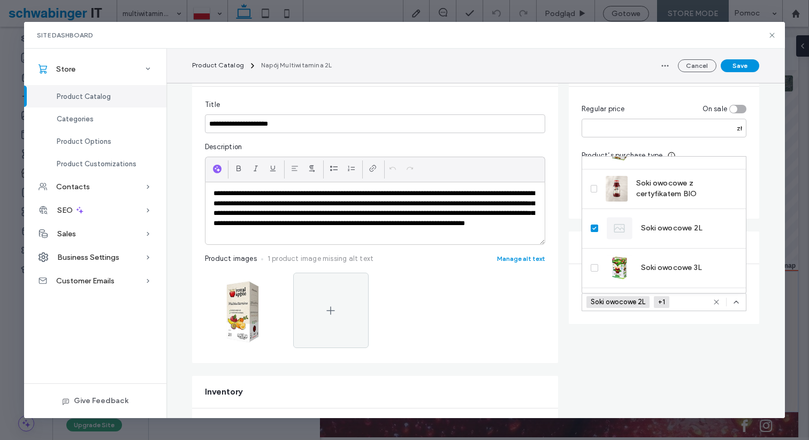
scroll to position [139, 0]
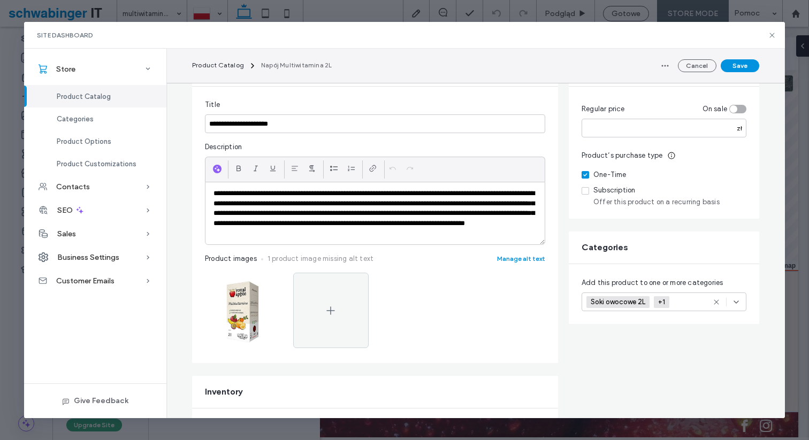
click at [92, 100] on span "Product Catalog" at bounding box center [84, 97] width 54 height 8
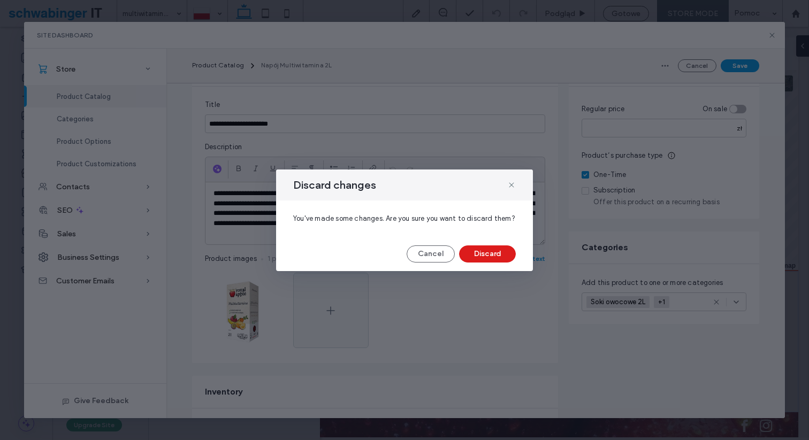
click at [499, 292] on div "Discard changes You've made some changes. Are you sure you want to discard them…" at bounding box center [404, 220] width 809 height 440
click at [509, 184] on icon at bounding box center [511, 185] width 9 height 9
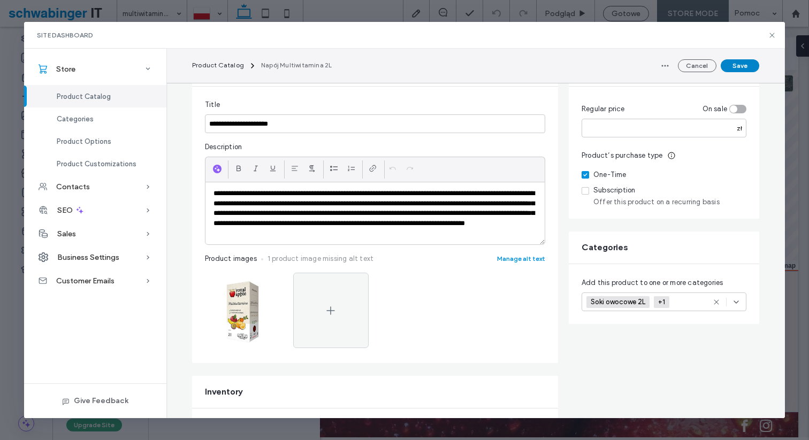
click at [733, 63] on button "Save" at bounding box center [740, 65] width 39 height 13
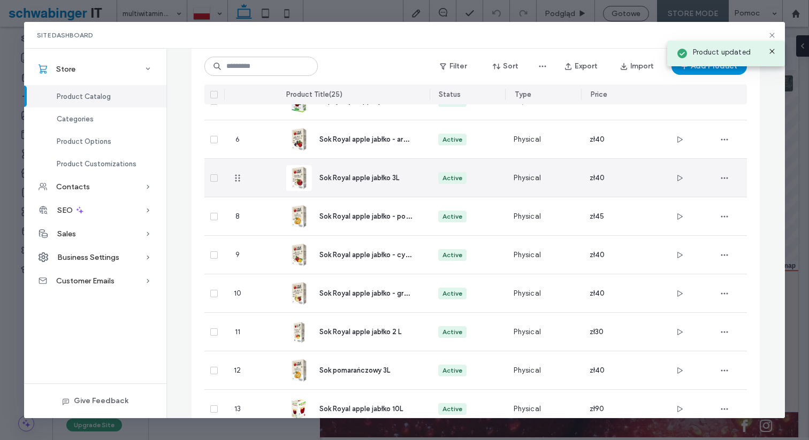
scroll to position [749, 0]
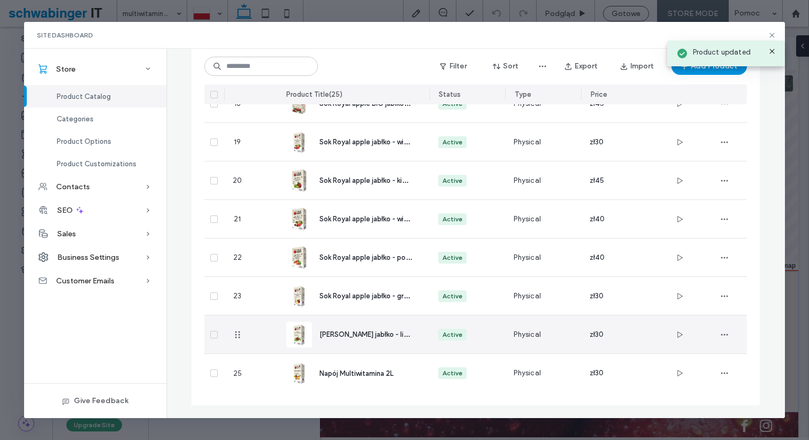
click at [362, 336] on span "[PERSON_NAME] jabłko - limonka - mięta 2L" at bounding box center [389, 334] width 139 height 10
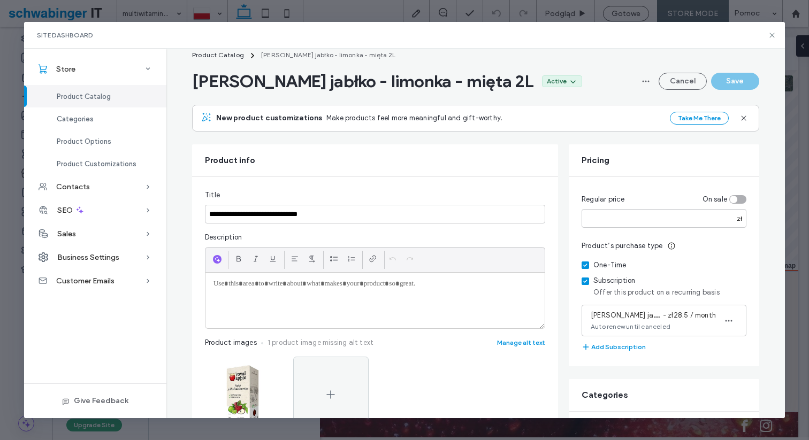
scroll to position [0, 0]
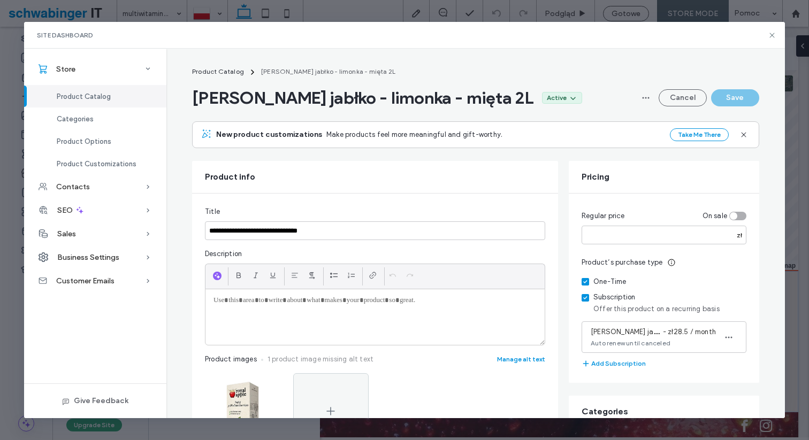
click at [105, 94] on span "Product Catalog" at bounding box center [84, 97] width 54 height 8
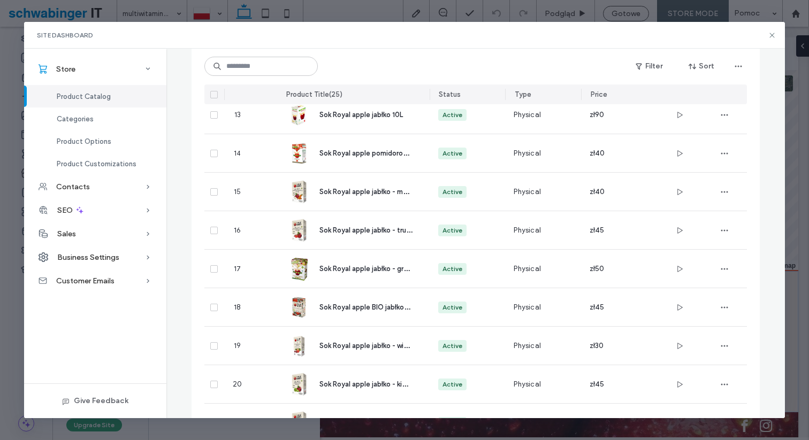
scroll to position [749, 0]
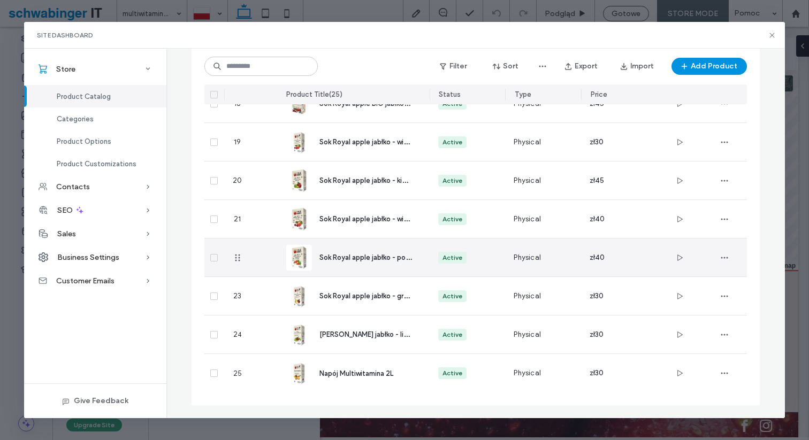
click at [381, 263] on div "Sok Royal apple jabłko - porzeczka 3L" at bounding box center [366, 257] width 93 height 11
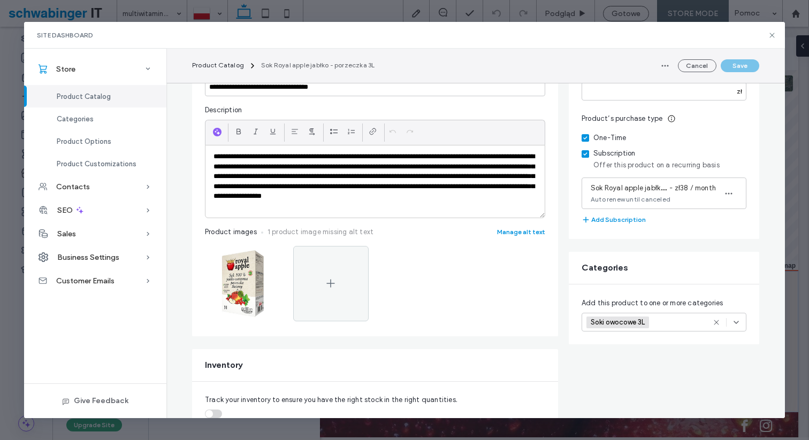
scroll to position [158, 0]
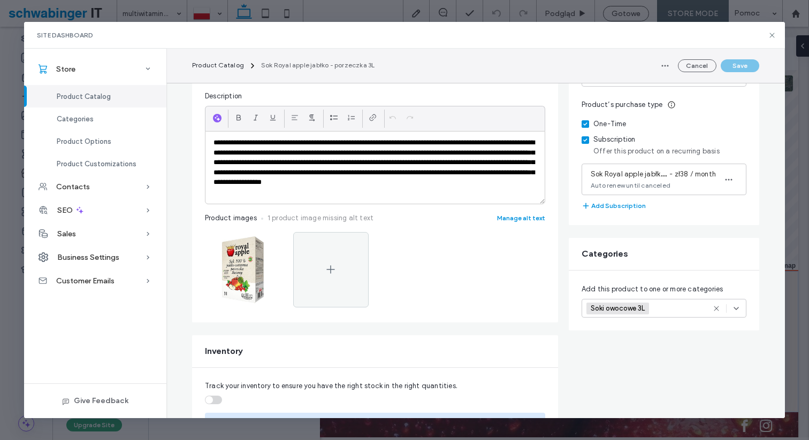
click at [741, 309] on div "Soki owocowe 3L +0 Soki owocowe 3L +0" at bounding box center [664, 308] width 165 height 19
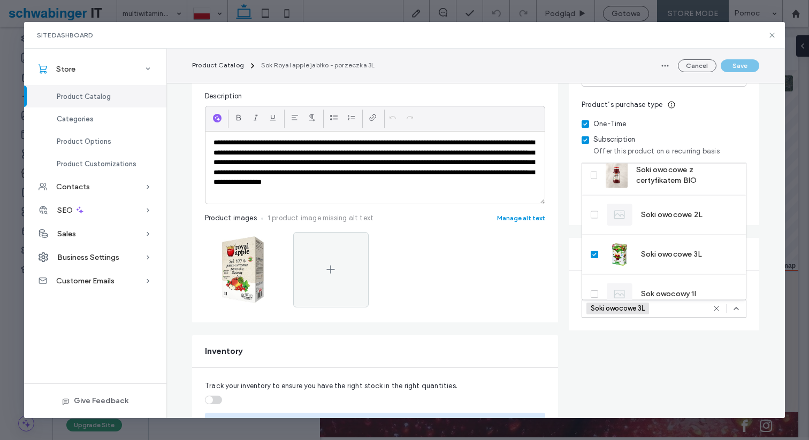
scroll to position [139, 0]
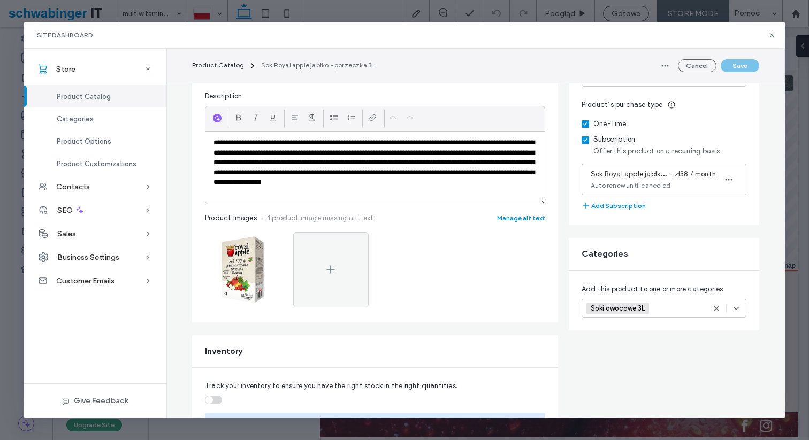
click at [69, 93] on span "Product Catalog" at bounding box center [84, 97] width 54 height 8
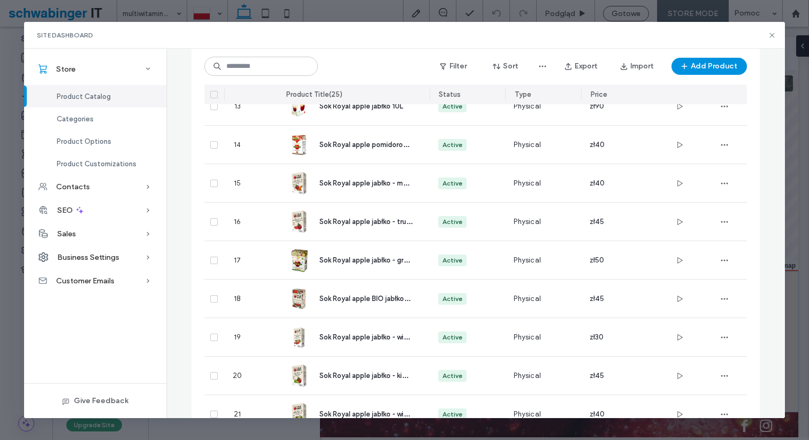
scroll to position [749, 0]
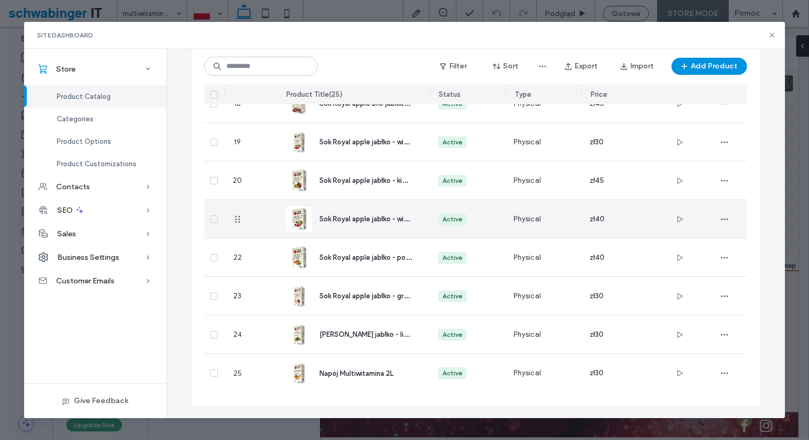
click at [389, 219] on span "Sok Royal apple jabłko - wiśnia 3L" at bounding box center [372, 219] width 105 height 10
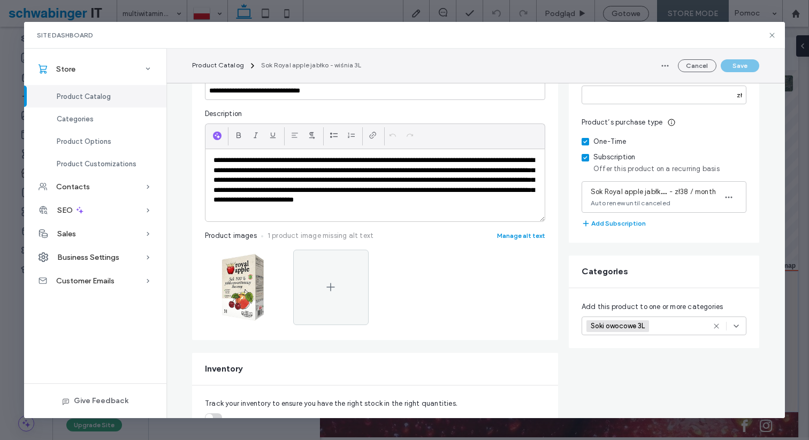
scroll to position [141, 0]
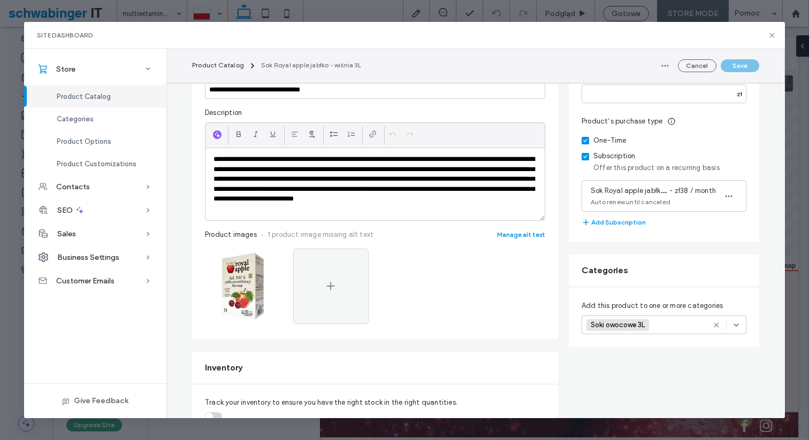
click at [114, 98] on div "Product Catalog" at bounding box center [95, 96] width 142 height 22
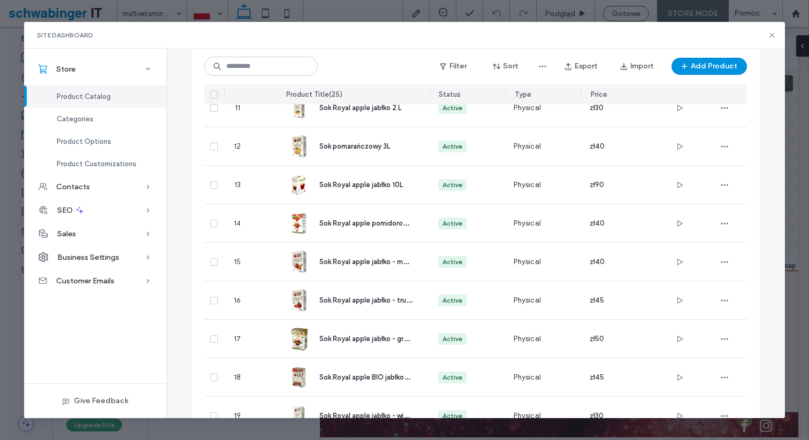
scroll to position [749, 0]
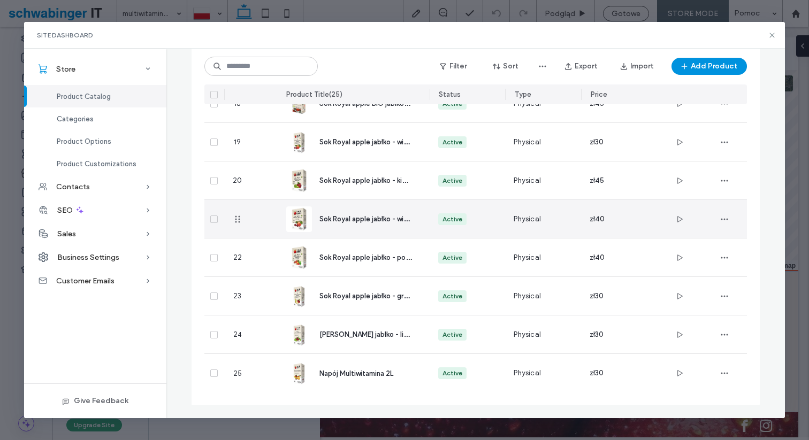
click at [360, 220] on span "Sok Royal apple jabłko - wiśnia 3L" at bounding box center [372, 219] width 105 height 10
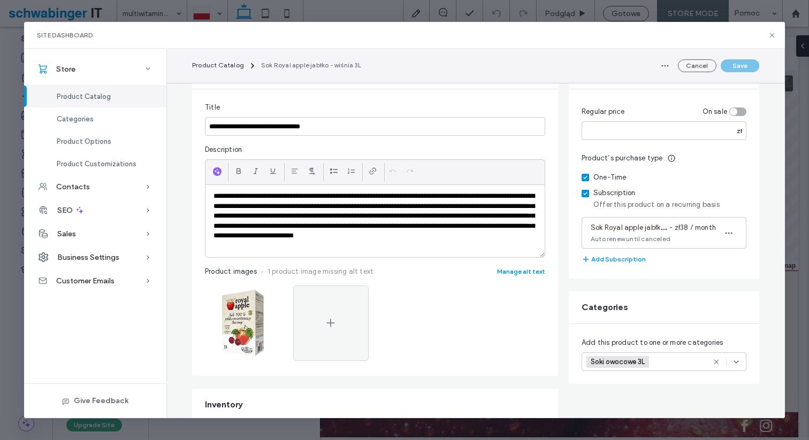
scroll to position [106, 0]
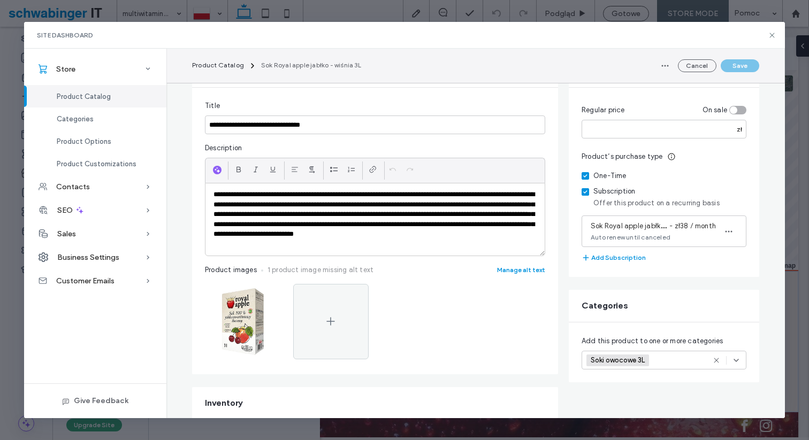
click at [98, 97] on span "Product Catalog" at bounding box center [84, 97] width 54 height 8
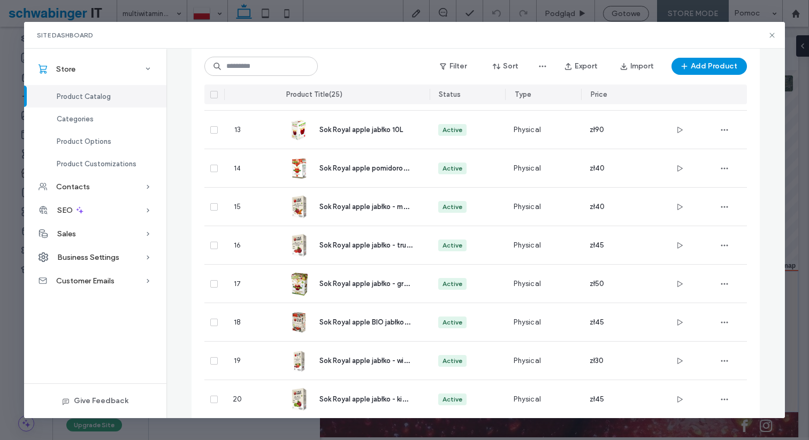
scroll to position [749, 0]
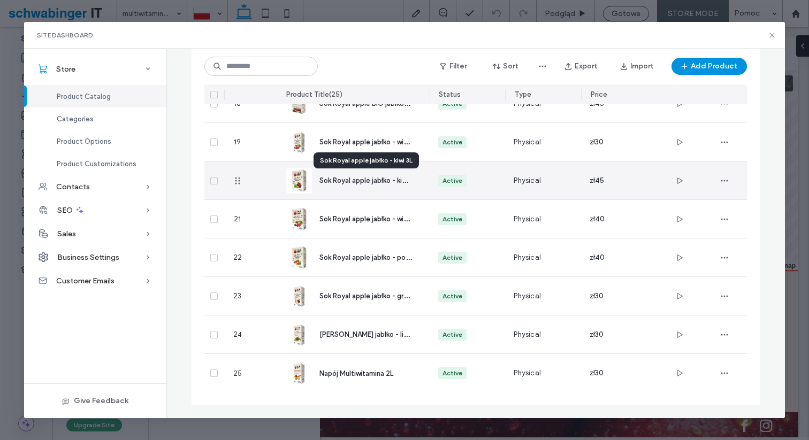
click at [377, 181] on span "Sok Royal apple jabłko - kiwi 3L" at bounding box center [368, 180] width 97 height 10
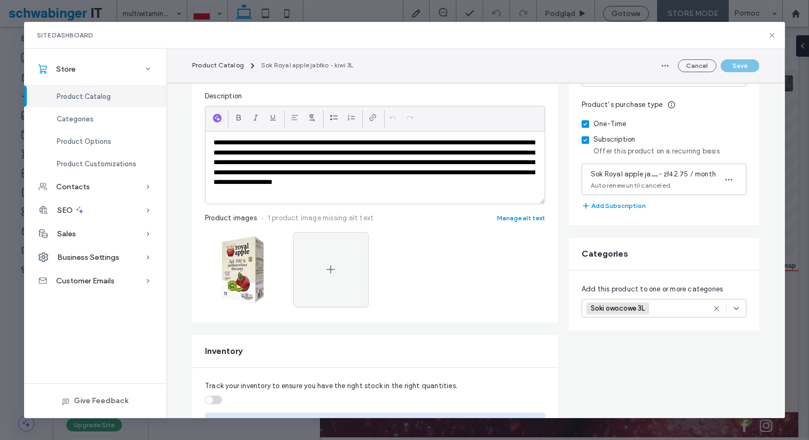
scroll to position [163, 0]
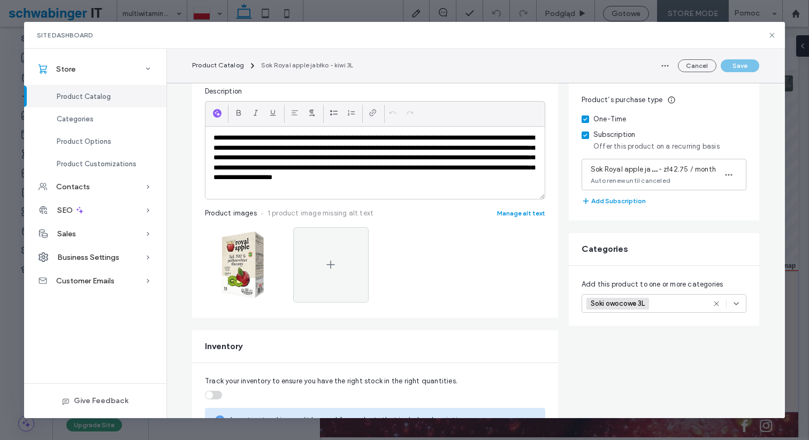
click at [96, 96] on span "Product Catalog" at bounding box center [84, 97] width 54 height 8
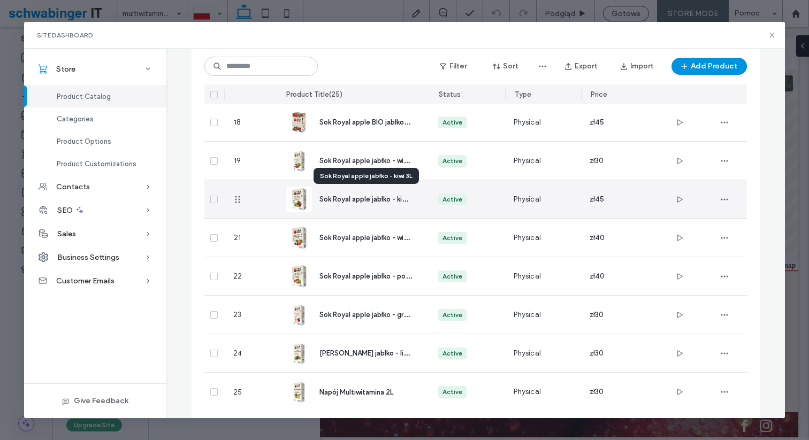
scroll to position [729, 0]
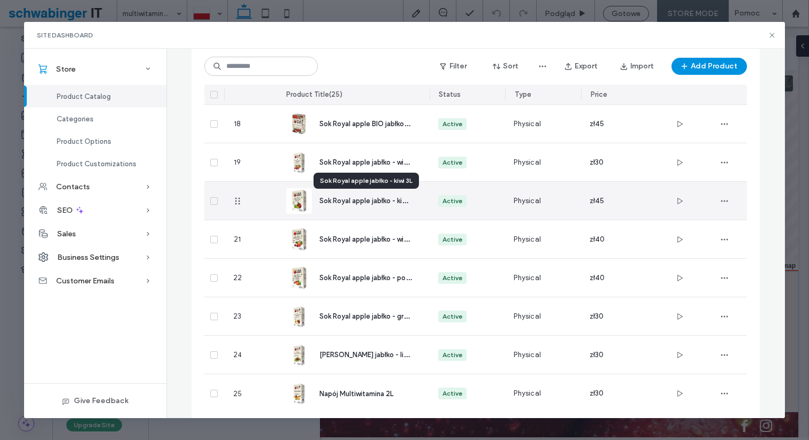
click at [363, 202] on span "Sok Royal apple jabłko - kiwi 3L" at bounding box center [368, 200] width 97 height 10
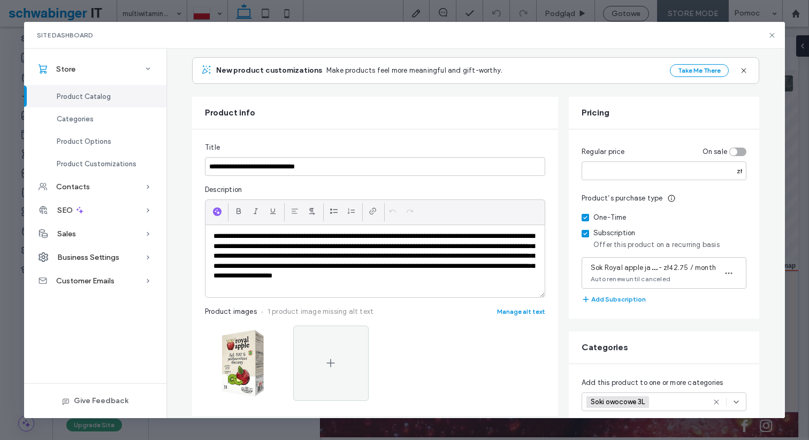
scroll to position [0, 0]
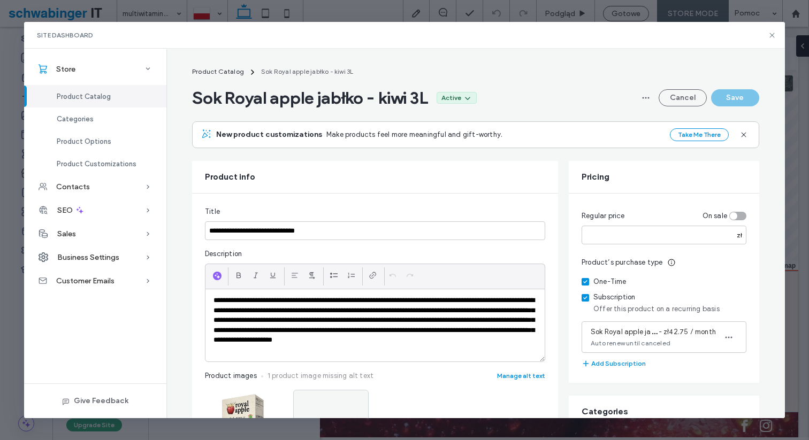
click at [89, 93] on span "Product Catalog" at bounding box center [84, 97] width 54 height 8
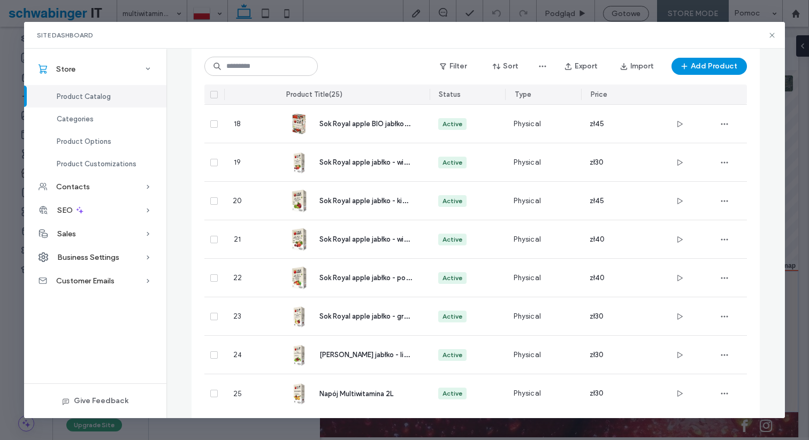
scroll to position [749, 0]
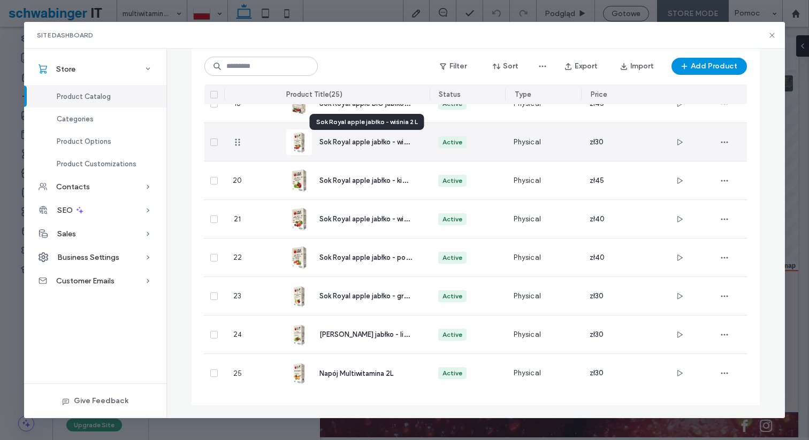
click at [366, 142] on span "Sok Royal apple jabłko - wiśnia 2 L" at bounding box center [374, 141] width 108 height 10
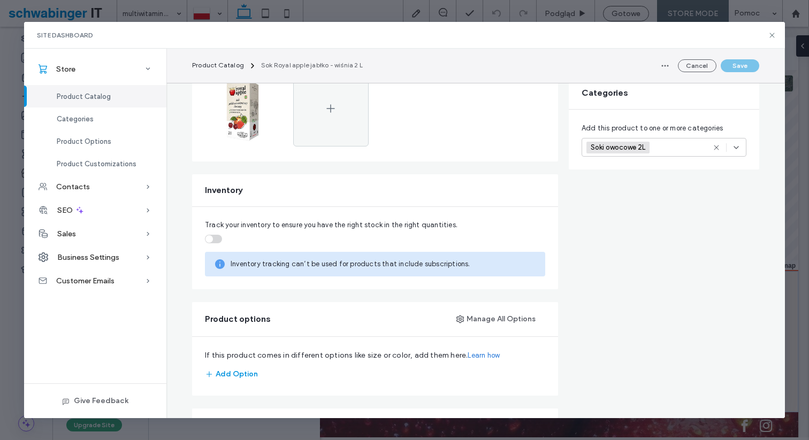
scroll to position [291, 0]
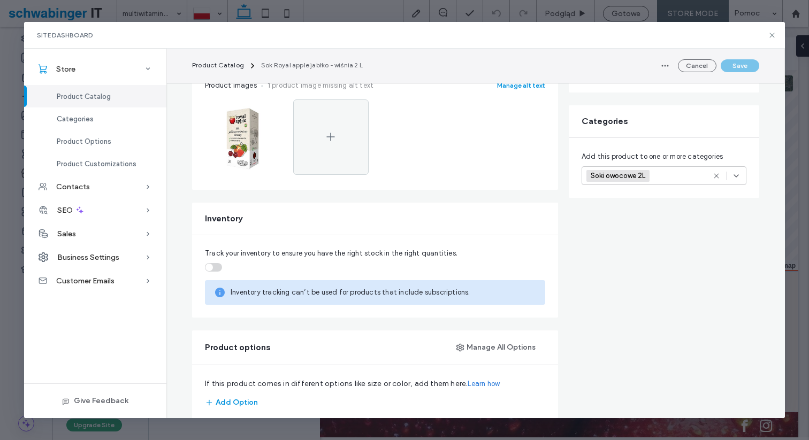
click at [105, 98] on span "Product Catalog" at bounding box center [84, 97] width 54 height 8
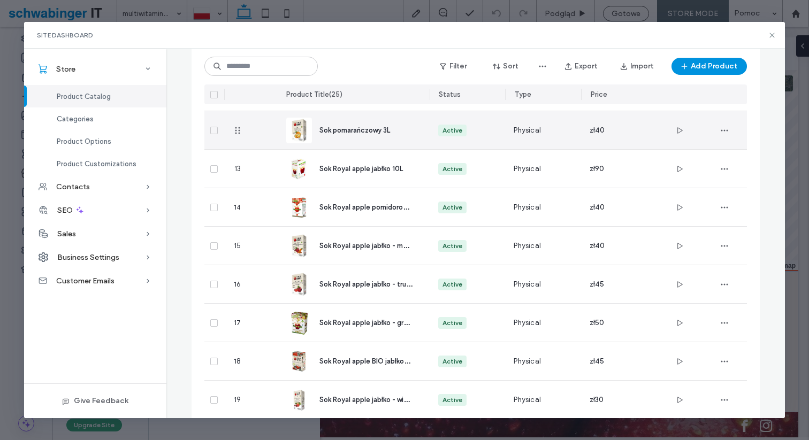
scroll to position [492, 0]
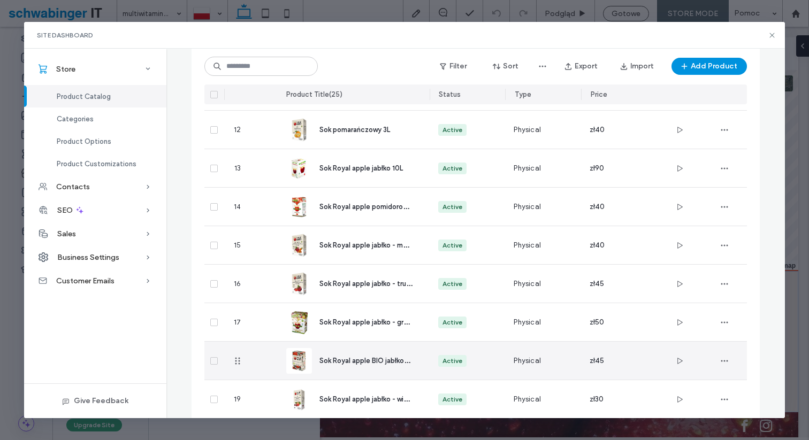
click at [381, 359] on span "Sok Royal apple BIO jabłkowy 3L" at bounding box center [371, 360] width 102 height 10
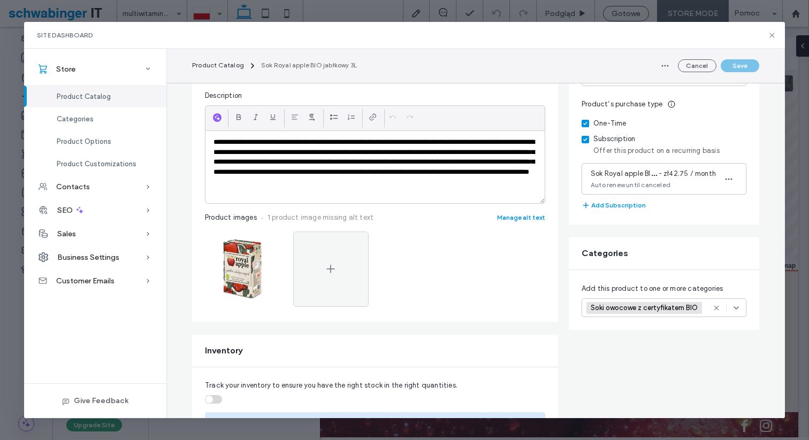
scroll to position [177, 0]
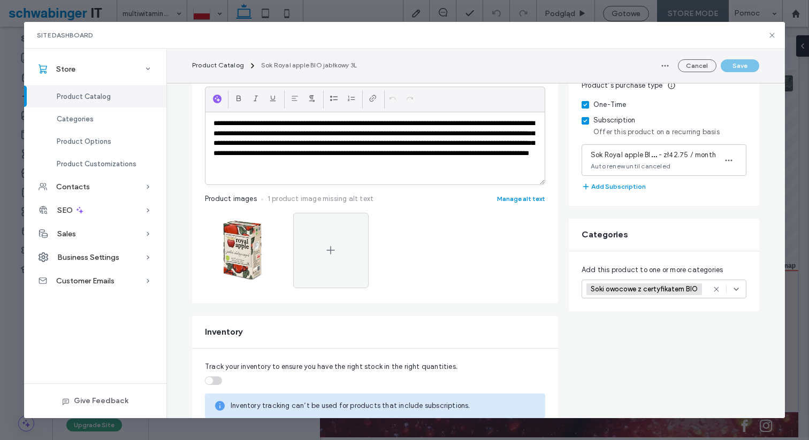
click at [735, 290] on use at bounding box center [736, 289] width 4 height 2
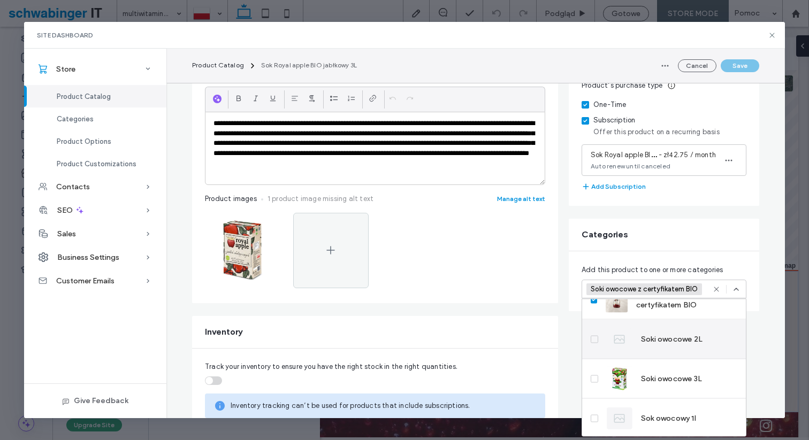
scroll to position [139, 0]
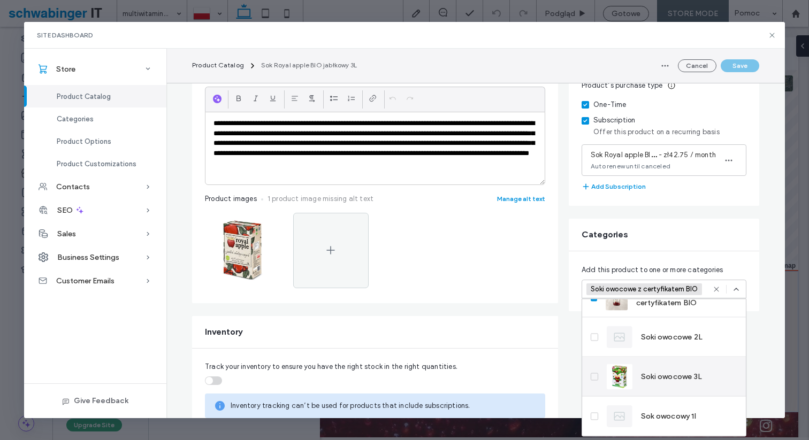
click at [597, 376] on span at bounding box center [594, 376] width 7 height 7
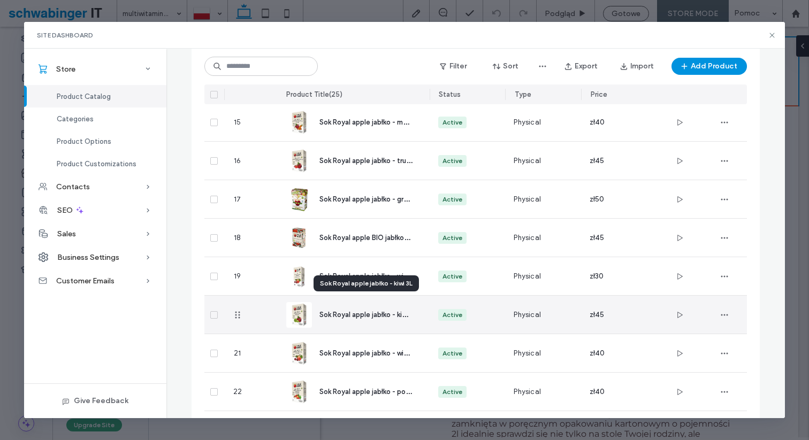
scroll to position [609, 0]
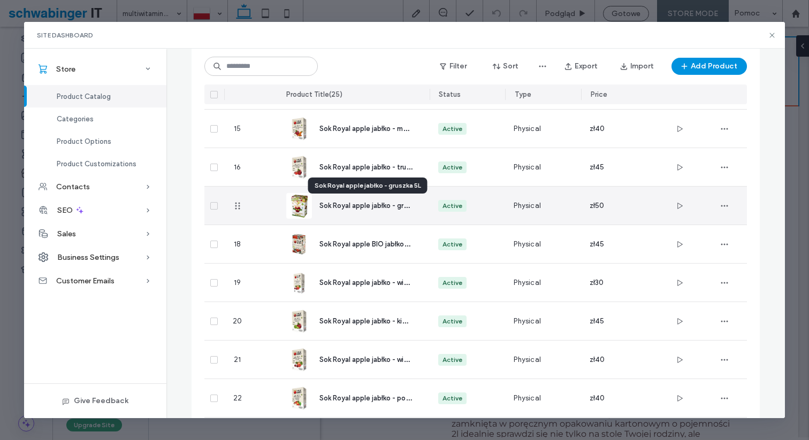
click at [381, 208] on span "Sok Royal apple jabłko - gruszka 5L" at bounding box center [375, 205] width 111 height 10
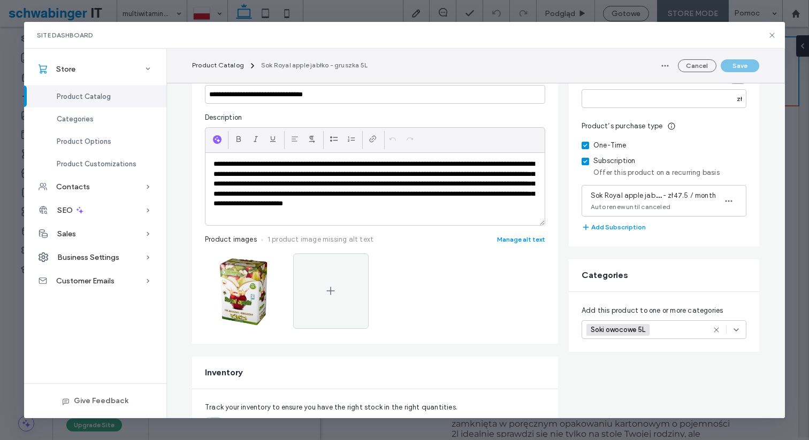
scroll to position [0, 0]
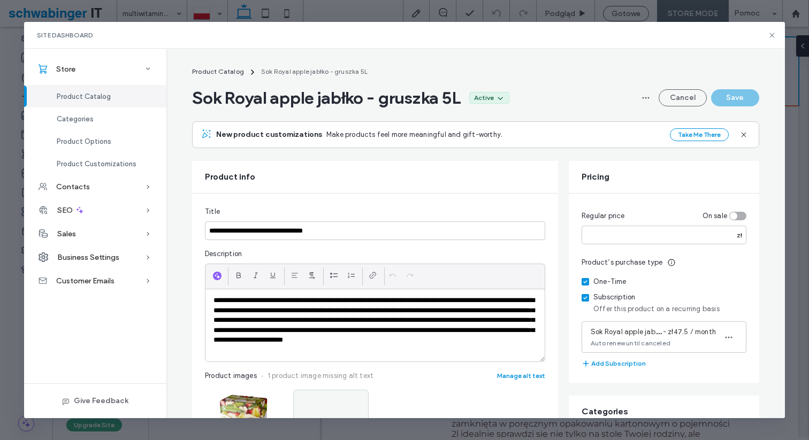
click at [117, 96] on div "Product Catalog" at bounding box center [95, 96] width 142 height 22
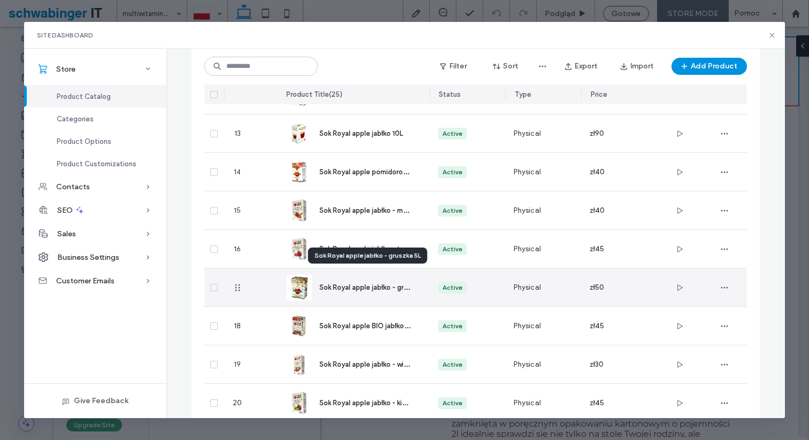
scroll to position [519, 0]
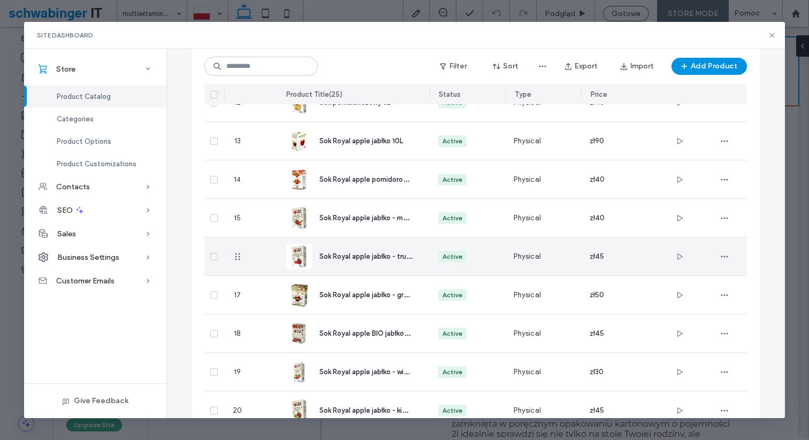
click at [378, 261] on span "Sok Royal apple jabłko - truskawka 3L" at bounding box center [379, 256] width 118 height 10
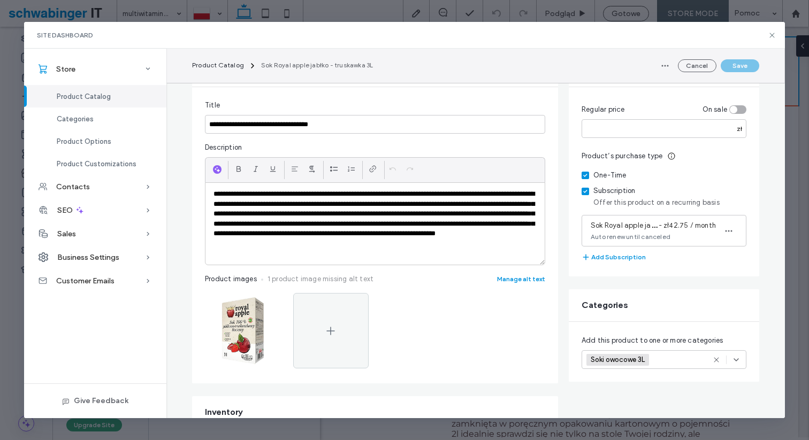
scroll to position [127, 0]
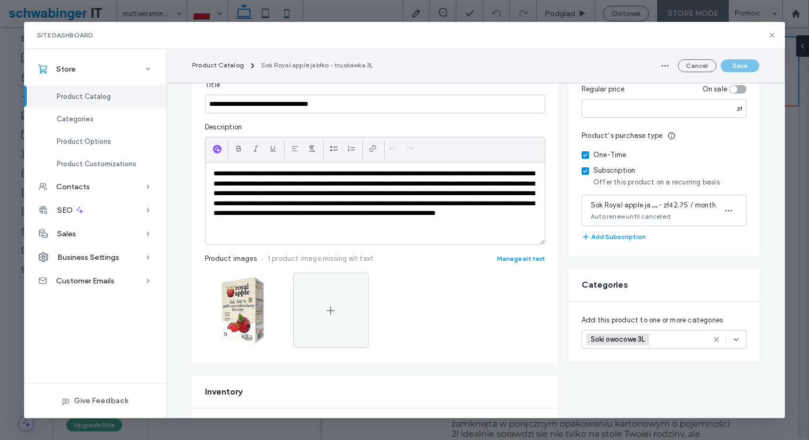
click at [84, 93] on span "Product Catalog" at bounding box center [84, 97] width 54 height 8
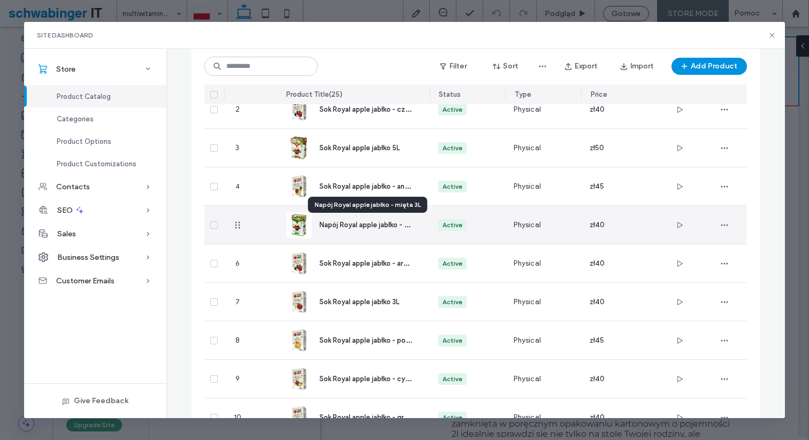
click at [363, 226] on span "Napój Royal apple jabłko - mięta 3L" at bounding box center [376, 224] width 112 height 10
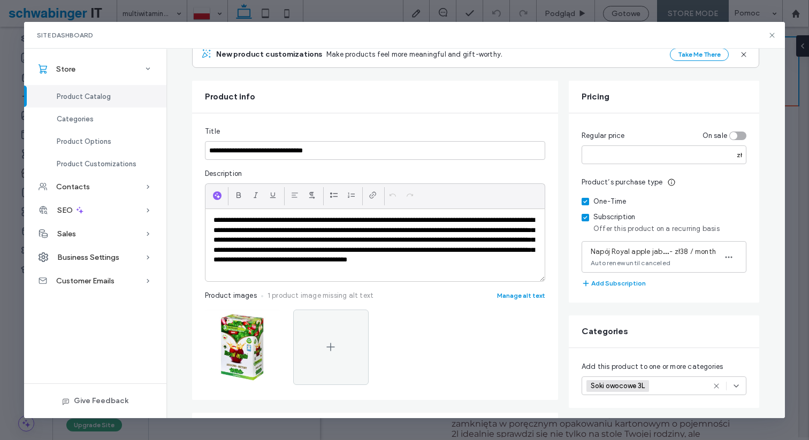
scroll to position [0, 0]
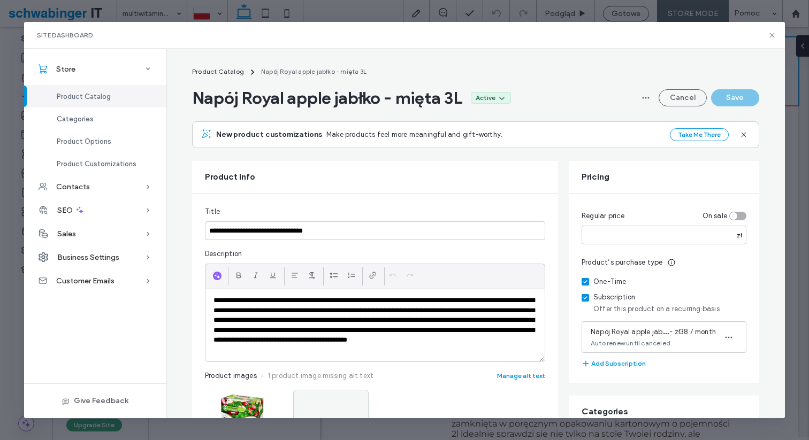
click at [110, 92] on div "Product Catalog" at bounding box center [95, 96] width 142 height 22
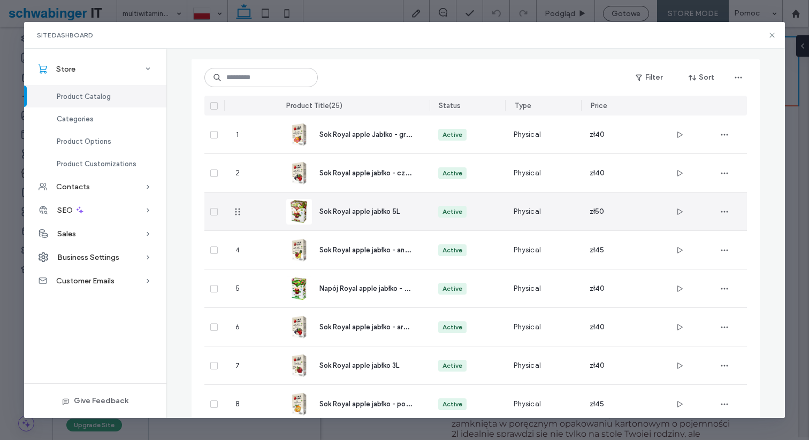
scroll to position [98, 0]
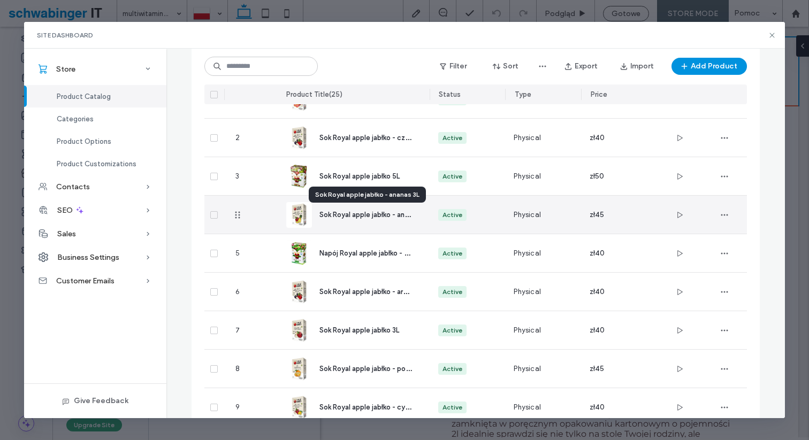
click at [361, 214] on span "Sok Royal apple jabłko - ananas 3L" at bounding box center [374, 214] width 109 height 10
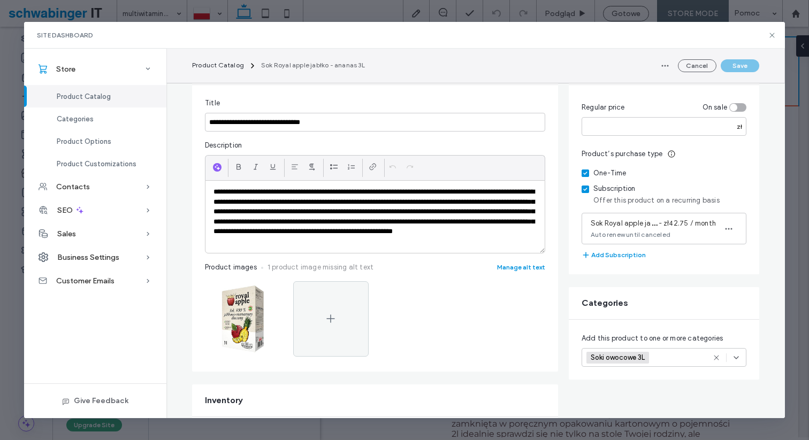
scroll to position [110, 0]
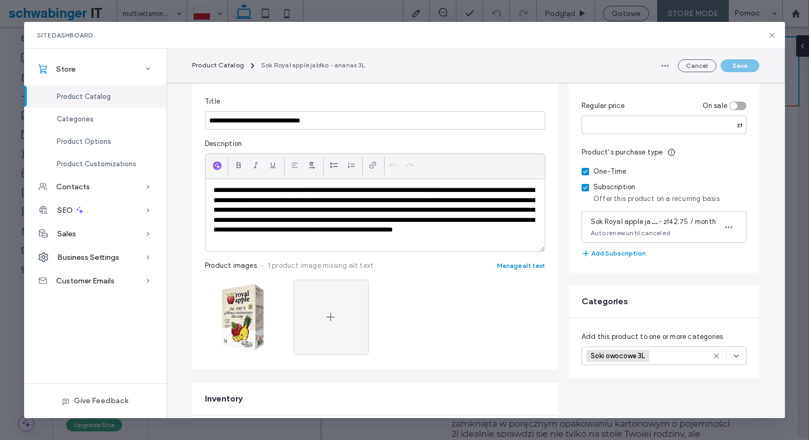
click at [116, 98] on div "Product Catalog" at bounding box center [95, 96] width 142 height 22
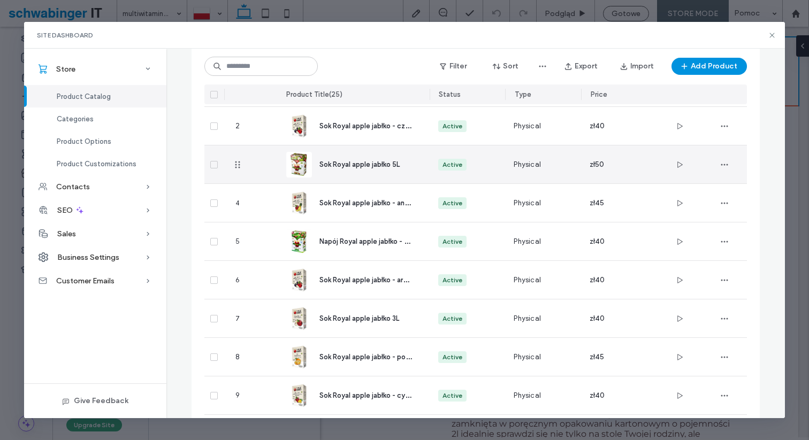
click at [361, 167] on span "Sok Royal apple jabłko 5L" at bounding box center [360, 165] width 80 height 8
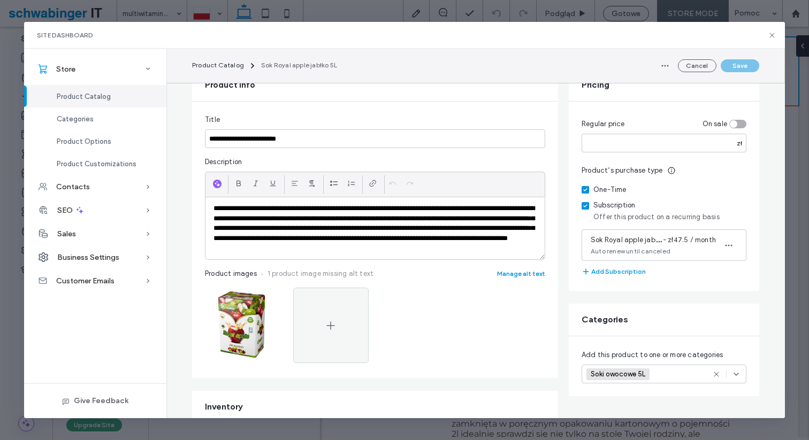
scroll to position [93, 0]
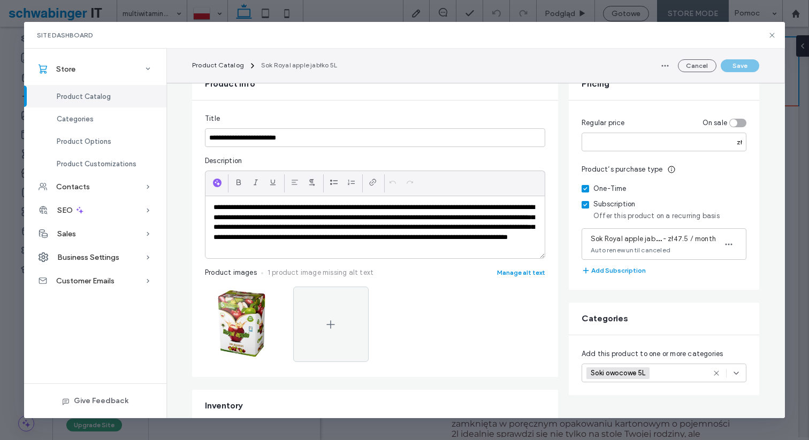
click at [114, 94] on div "Product Catalog" at bounding box center [95, 96] width 142 height 22
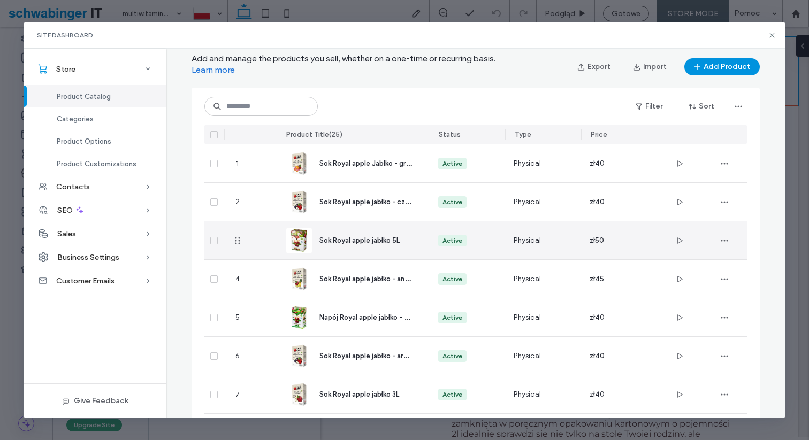
scroll to position [43, 0]
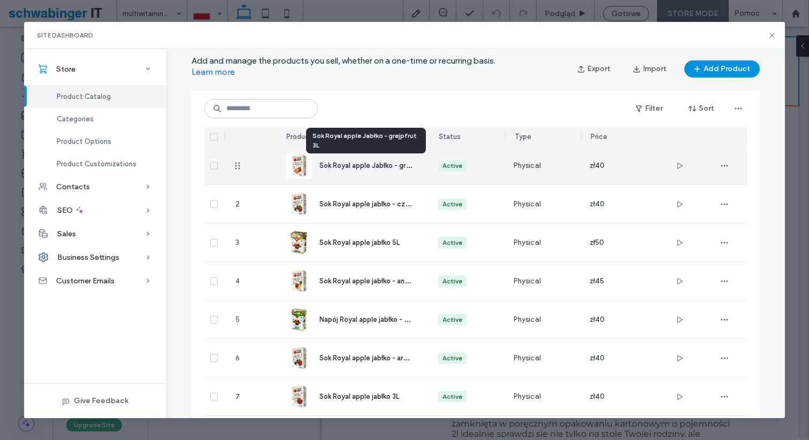
click at [386, 167] on span "Sok Royal apple Jabłko - grejpfrut 3L" at bounding box center [378, 165] width 117 height 10
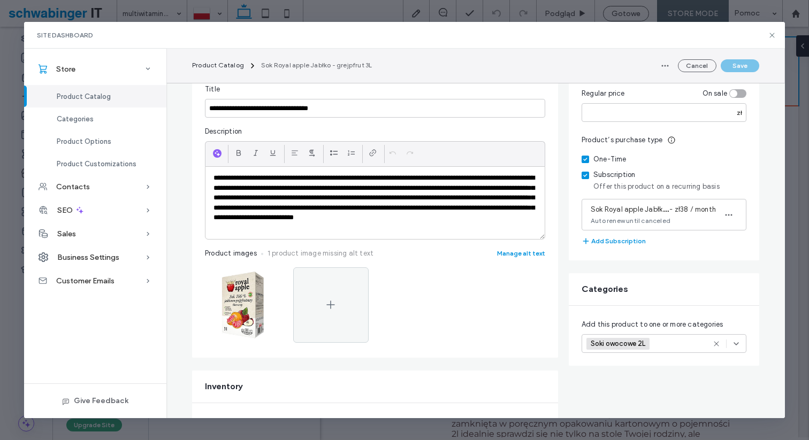
scroll to position [132, 0]
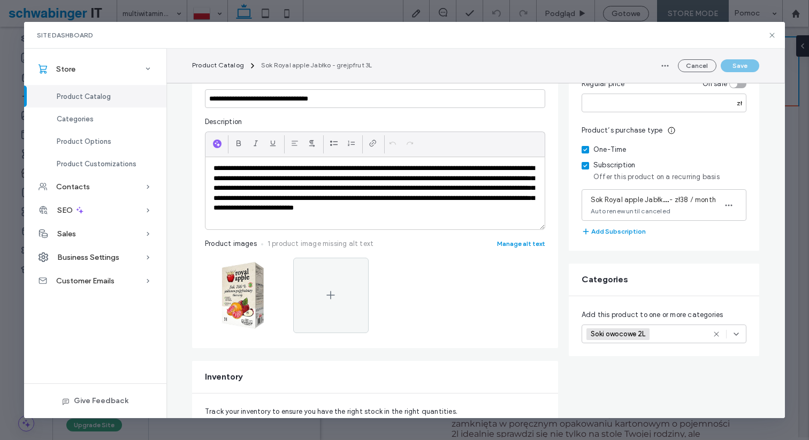
click at [739, 338] on icon at bounding box center [736, 334] width 9 height 9
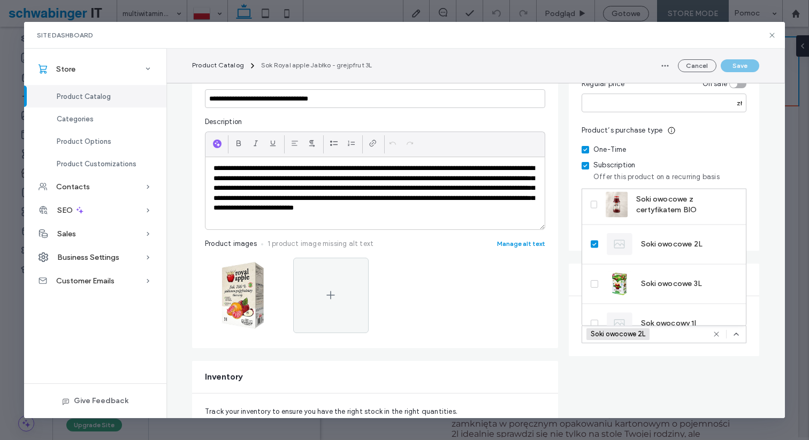
scroll to position [139, 0]
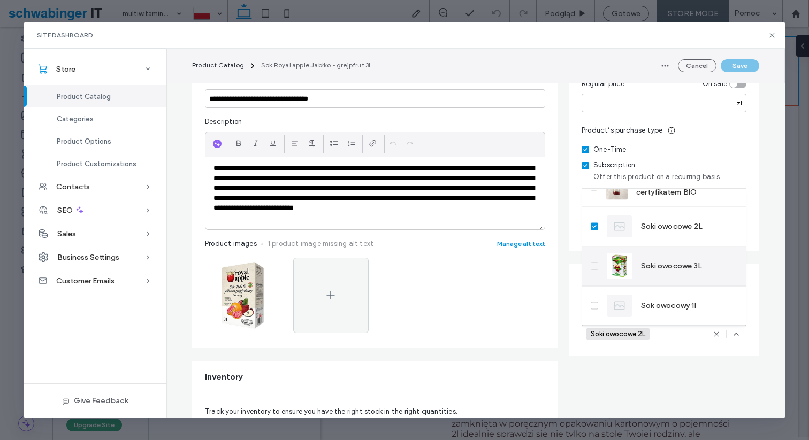
click at [592, 266] on icon at bounding box center [594, 266] width 4 height 3
click at [611, 356] on div "Add this product to one or more categories Soki owocowe 2L Soki owocowe 3L +1 S…" at bounding box center [664, 327] width 191 height 60
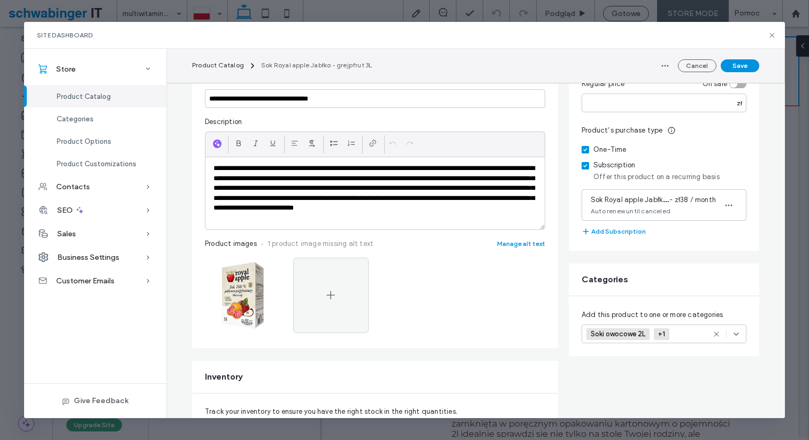
click at [641, 334] on span "Soki owocowe 2L" at bounding box center [619, 334] width 57 height 9
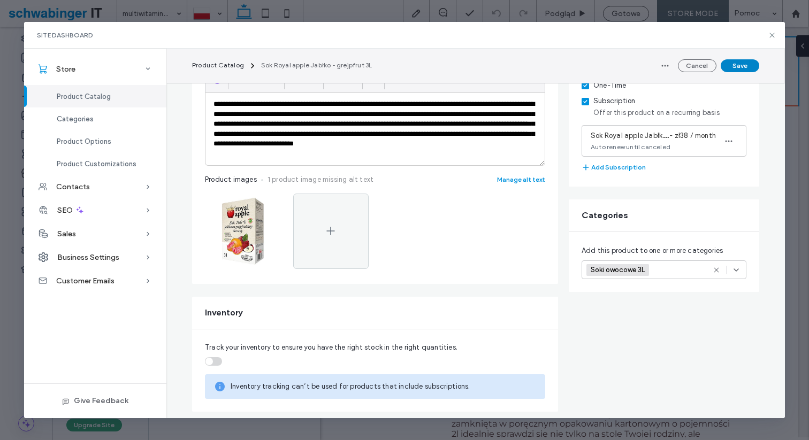
click at [730, 66] on button "Save" at bounding box center [740, 65] width 39 height 13
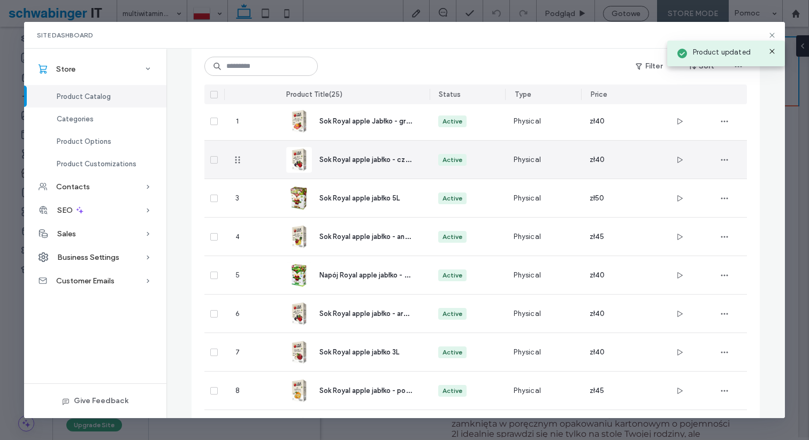
scroll to position [0, 0]
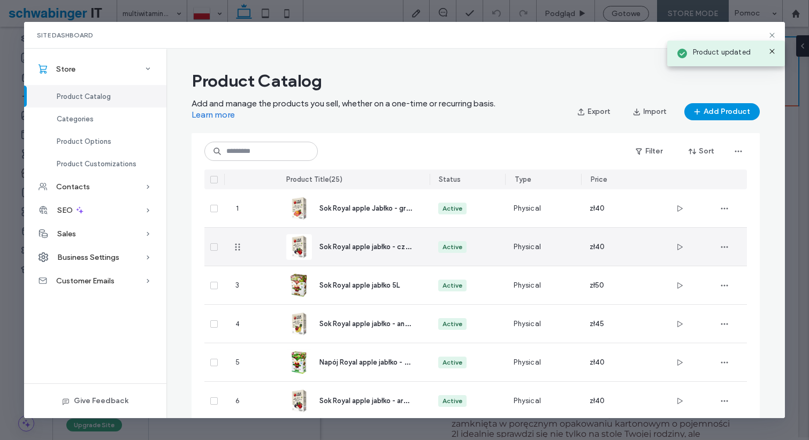
click at [354, 248] on span "Sok Royal apple jabłko - czerwona porzeczka 3L" at bounding box center [396, 246] width 153 height 10
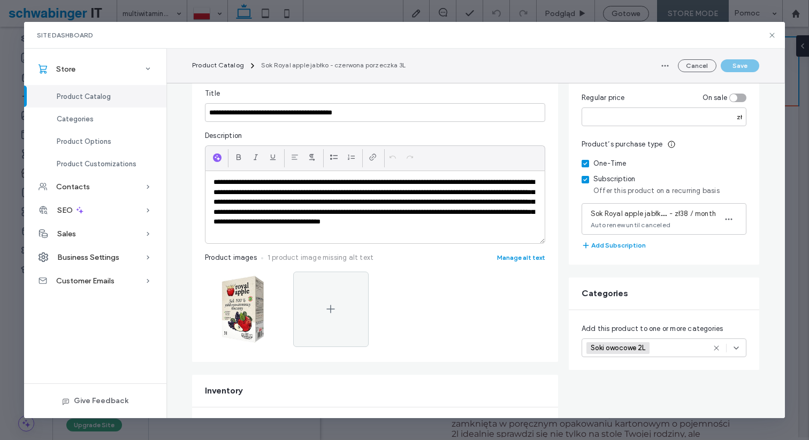
scroll to position [123, 0]
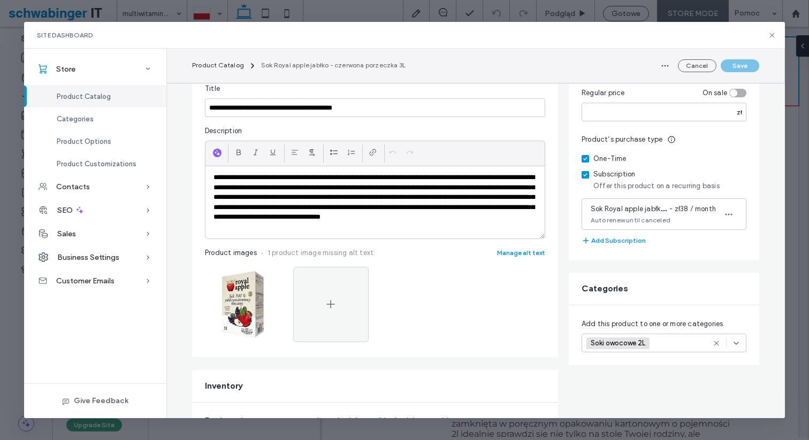
click at [716, 341] on icon at bounding box center [716, 343] width 9 height 9
click at [739, 344] on icon at bounding box center [736, 343] width 9 height 9
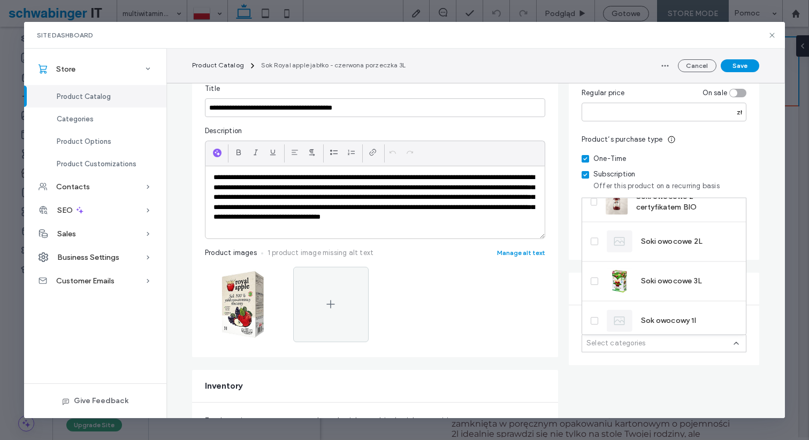
scroll to position [139, 0]
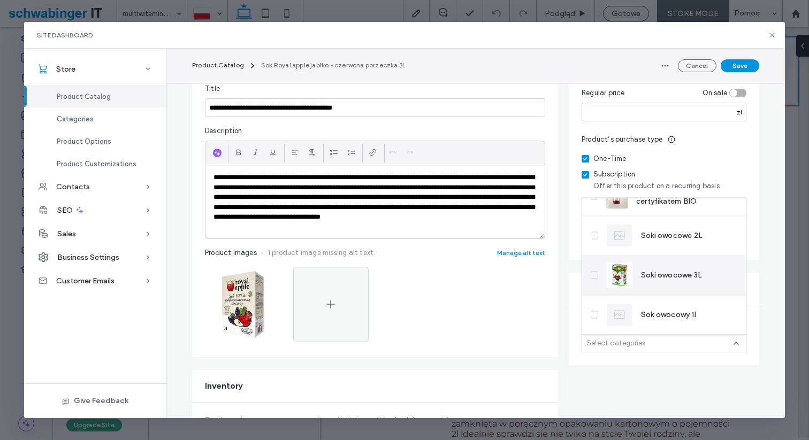
click at [667, 275] on span "Soki owocowe 3L" at bounding box center [671, 275] width 61 height 11
click at [735, 64] on button "Save" at bounding box center [740, 65] width 39 height 13
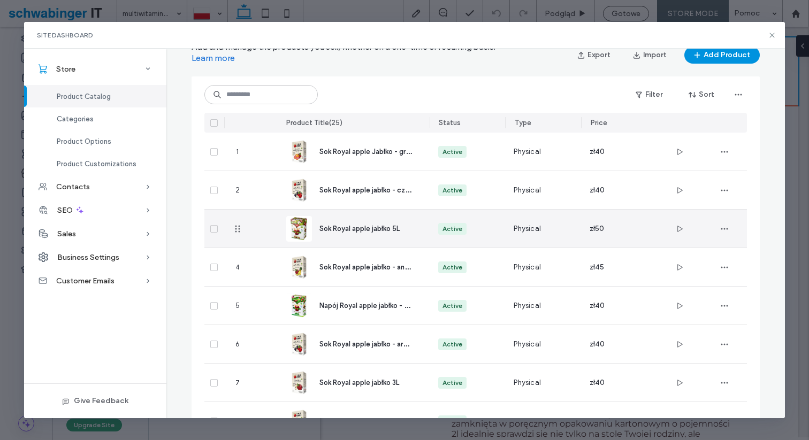
scroll to position [0, 0]
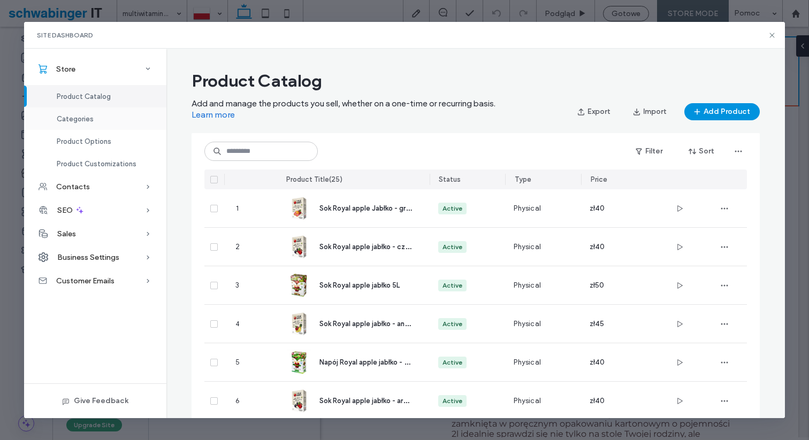
click at [83, 118] on span "Categories" at bounding box center [75, 119] width 37 height 8
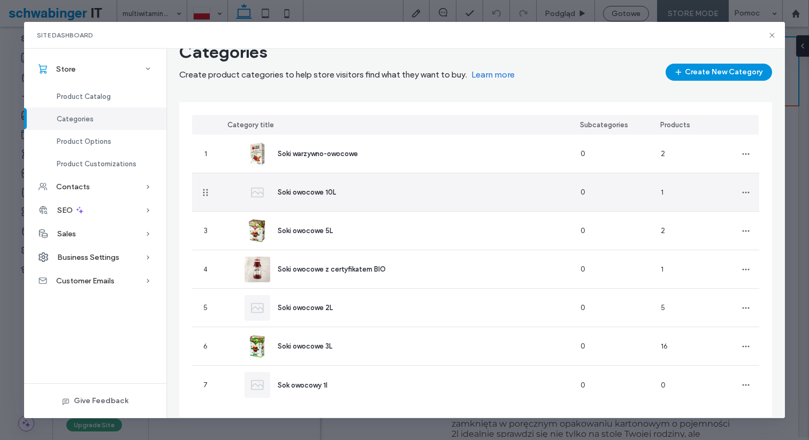
scroll to position [41, 0]
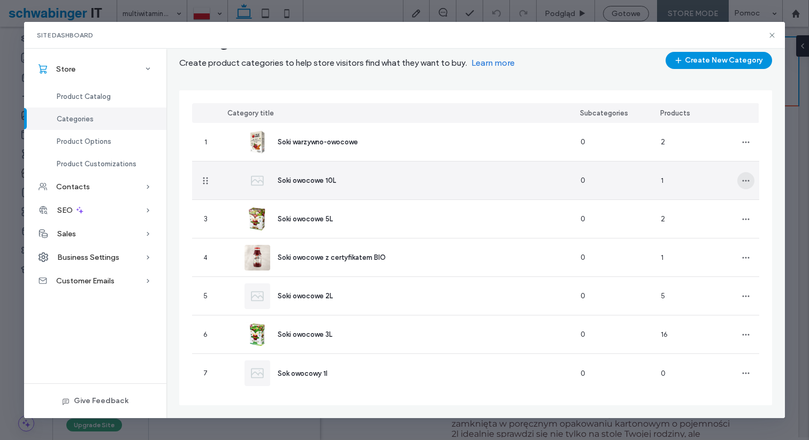
click at [738, 181] on span "button" at bounding box center [746, 180] width 17 height 17
click at [725, 207] on div "Edit Category" at bounding box center [706, 209] width 95 height 20
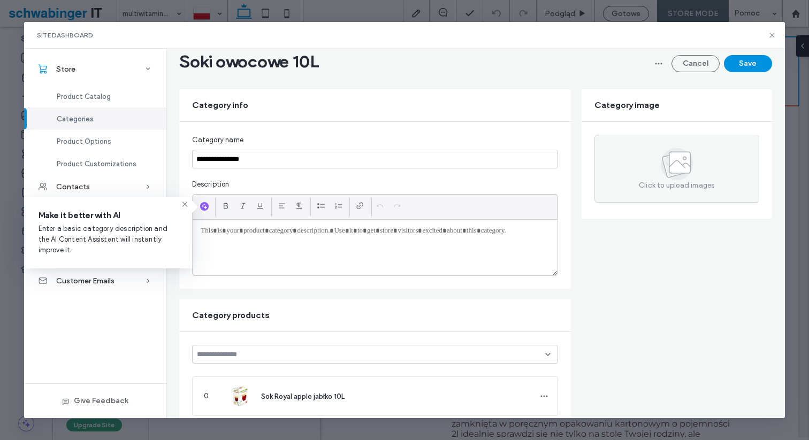
click at [706, 234] on form "**********" at bounding box center [475, 383] width 592 height 589
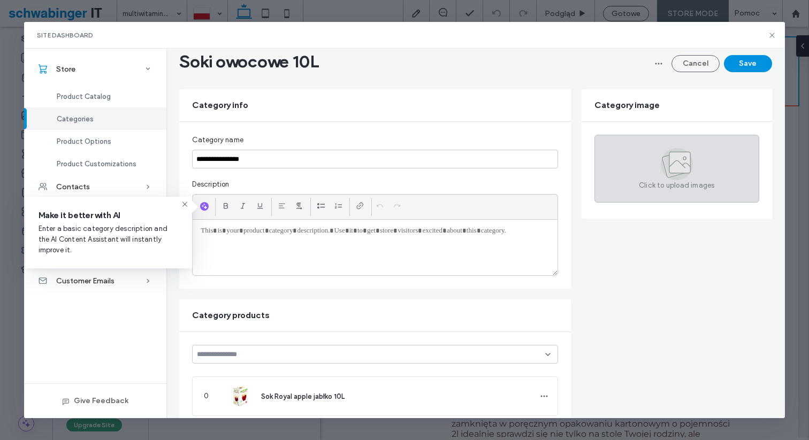
click at [678, 153] on icon at bounding box center [679, 162] width 21 height 21
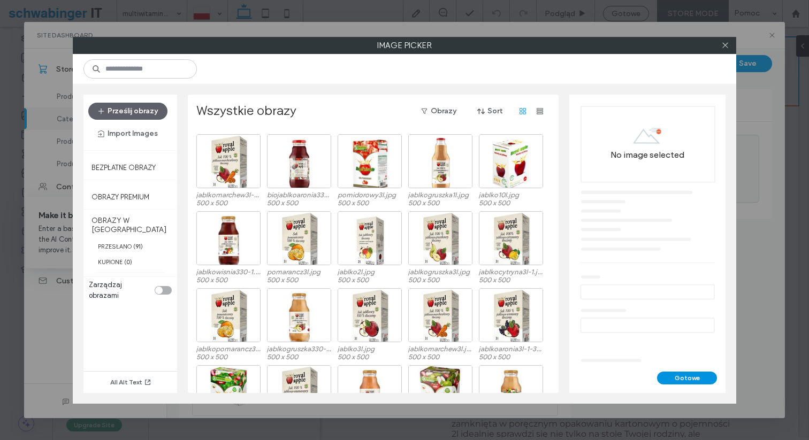
scroll to position [629, 0]
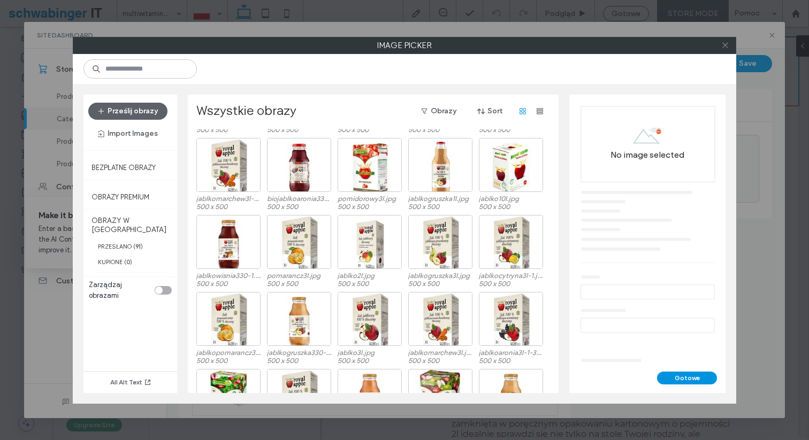
click at [726, 47] on icon at bounding box center [725, 45] width 8 height 8
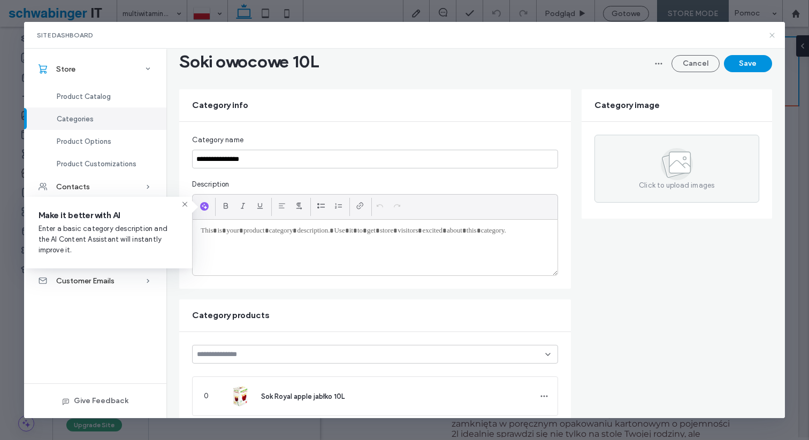
click at [774, 36] on icon at bounding box center [772, 35] width 9 height 9
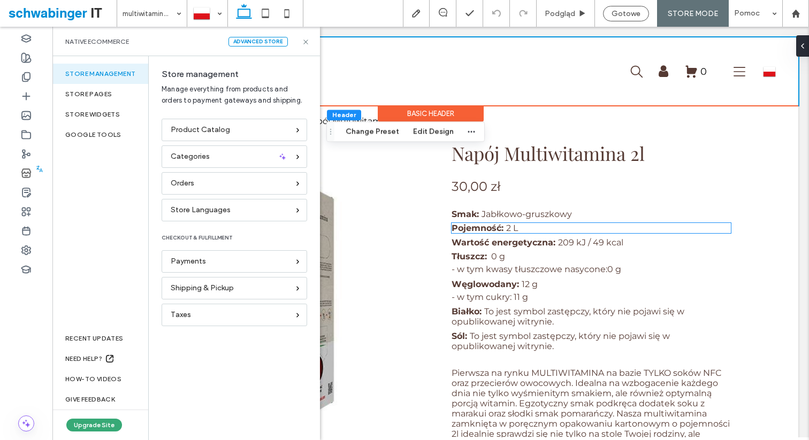
click at [472, 224] on span "Pojemność:" at bounding box center [478, 228] width 52 height 10
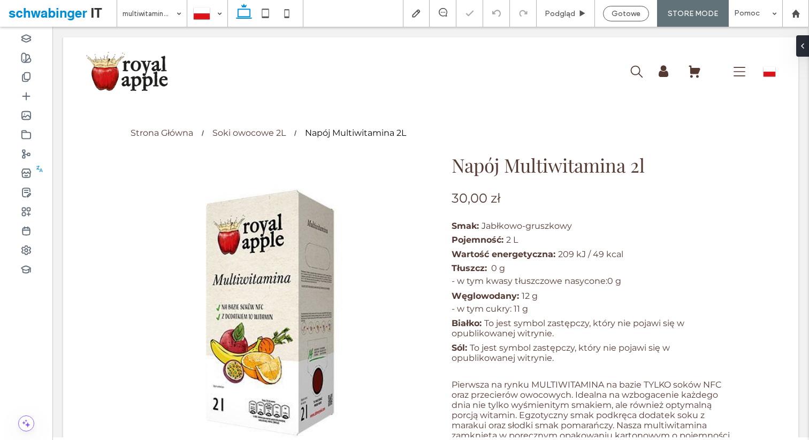
scroll to position [0, 0]
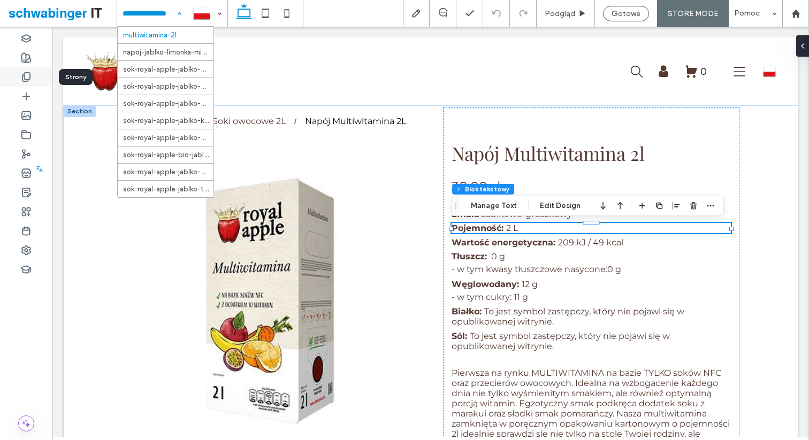
click at [27, 78] on icon at bounding box center [26, 77] width 11 height 11
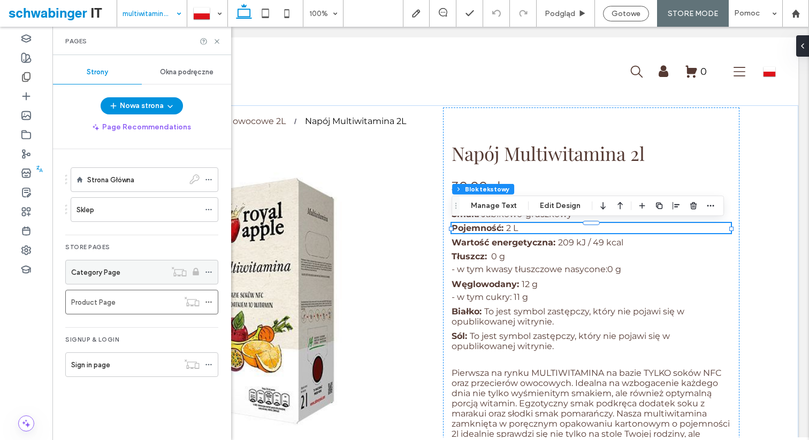
click at [125, 272] on div "Category Page" at bounding box center [118, 272] width 95 height 11
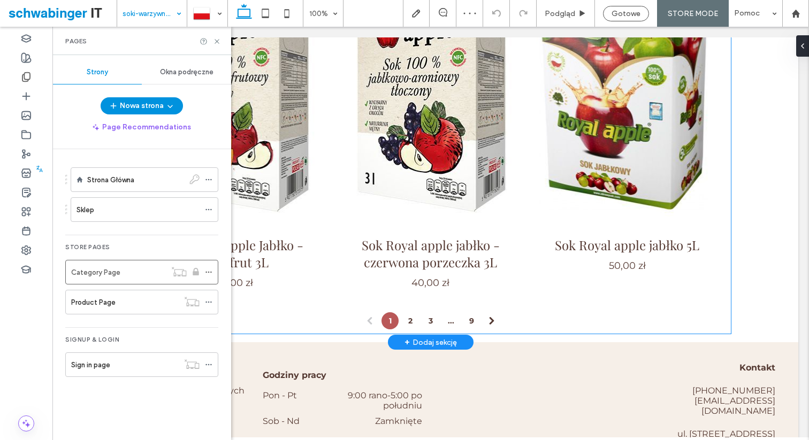
scroll to position [226, 0]
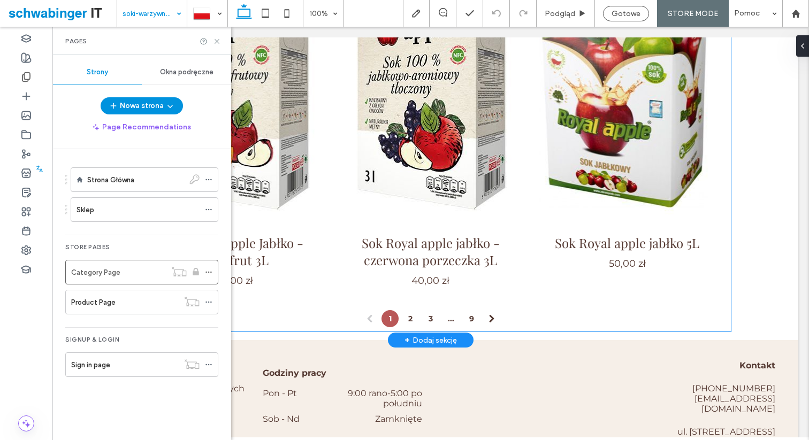
click at [412, 319] on link "2" at bounding box center [410, 318] width 17 height 17
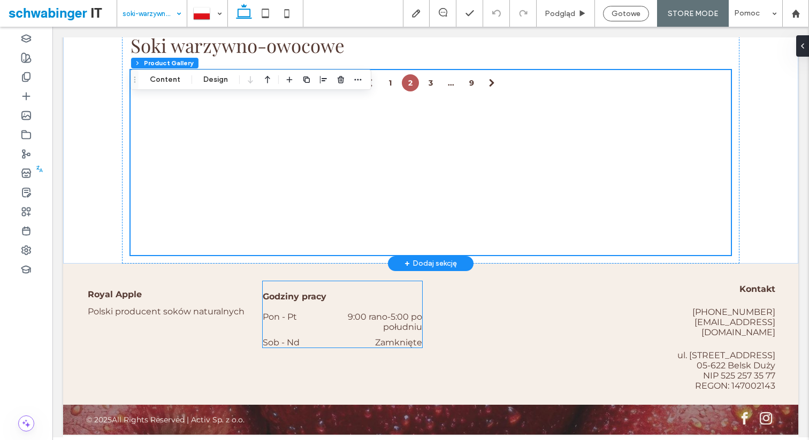
click at [412, 319] on div "Moje konto Logout 0 polski pl Deutsch de English en Section Basic Header Sectio…" at bounding box center [430, 184] width 735 height 501
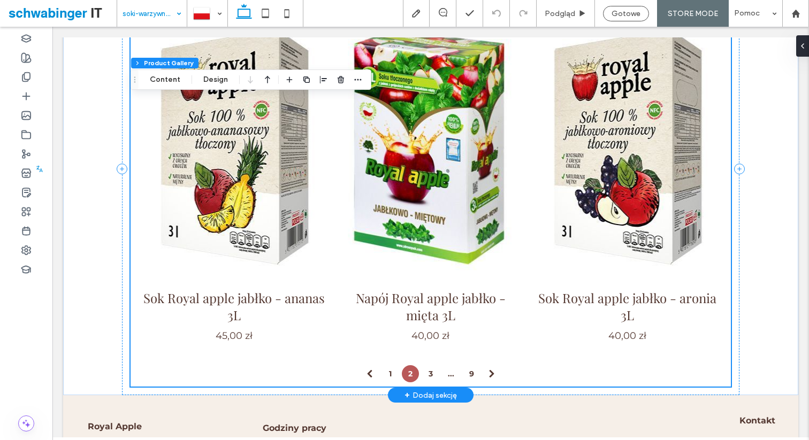
scroll to position [167, 0]
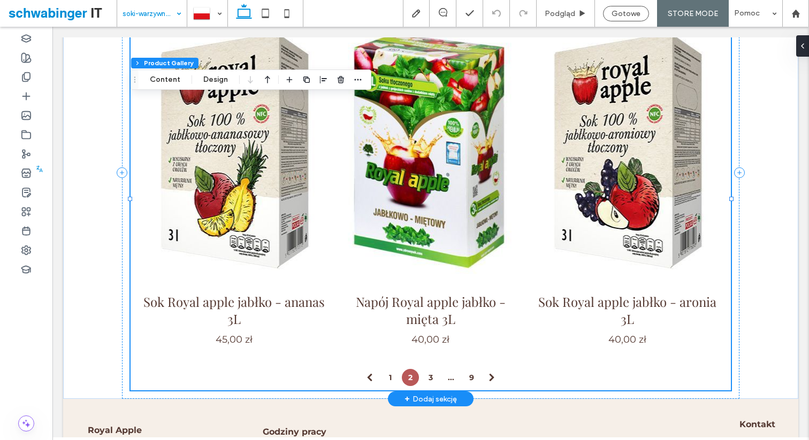
click at [430, 381] on link "3" at bounding box center [430, 377] width 17 height 17
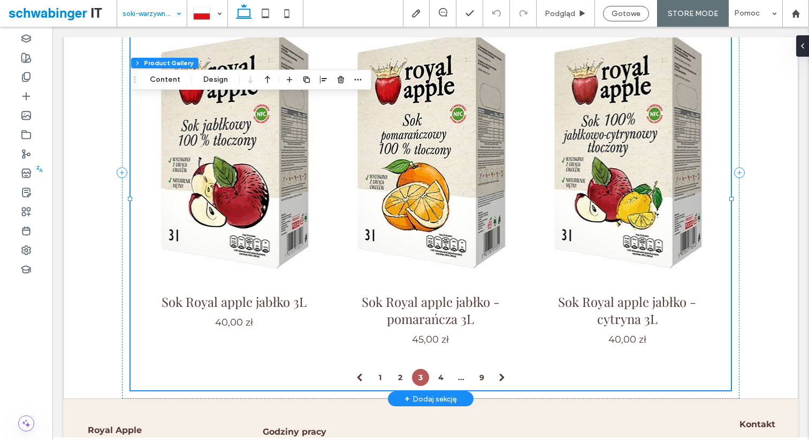
click at [442, 379] on link "4" at bounding box center [440, 377] width 17 height 17
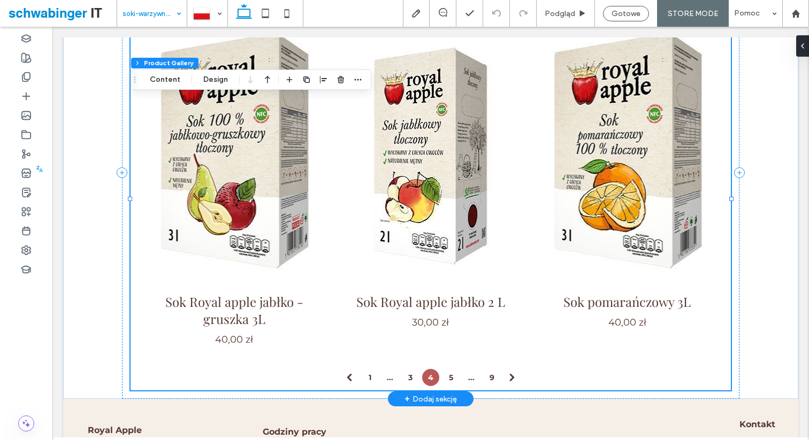
click at [452, 381] on link "5" at bounding box center [451, 377] width 17 height 17
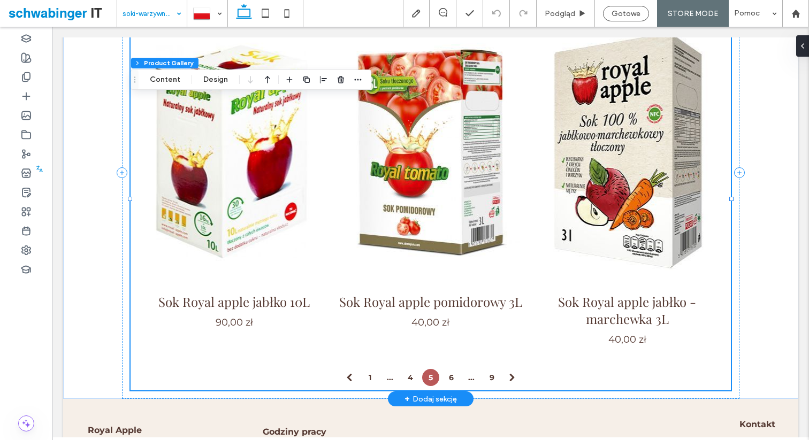
click at [261, 178] on link at bounding box center [234, 151] width 186 height 268
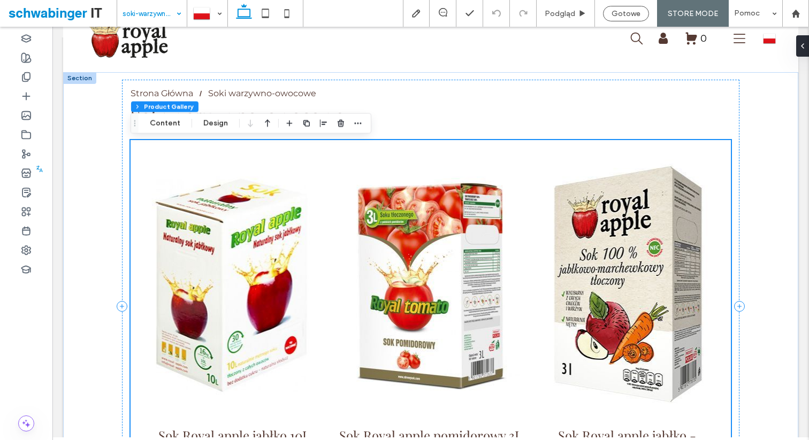
scroll to position [33, 0]
click at [29, 121] on div at bounding box center [26, 115] width 52 height 19
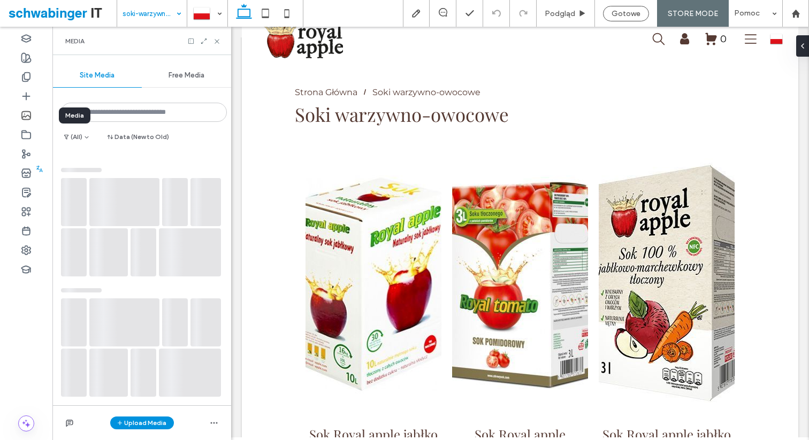
scroll to position [0, 0]
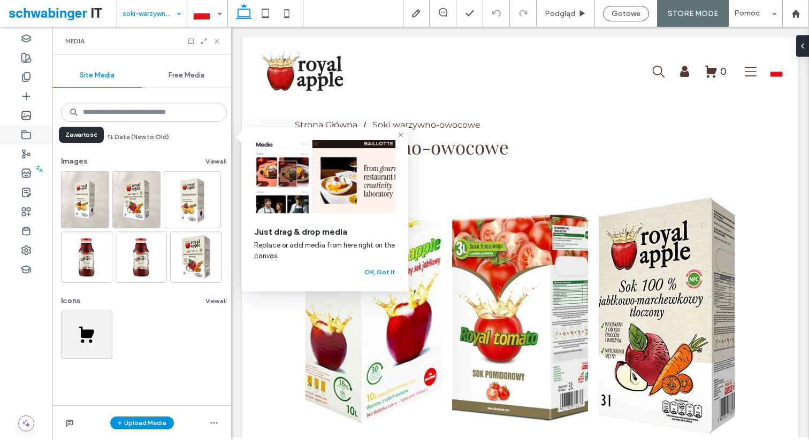
click at [29, 135] on icon at bounding box center [26, 135] width 11 height 11
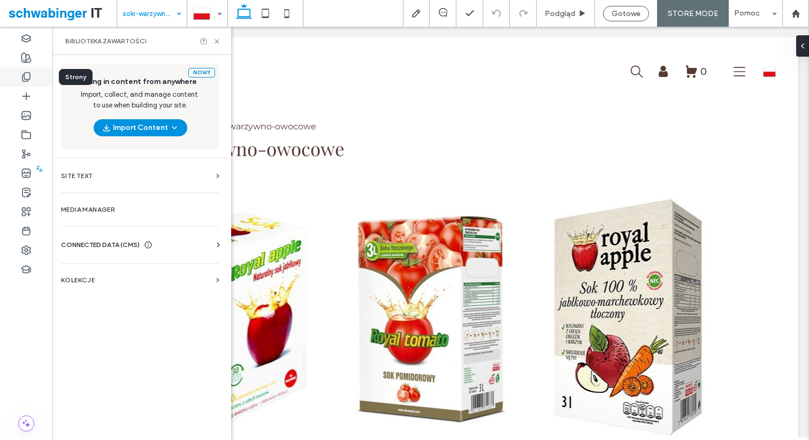
click at [27, 78] on icon at bounding box center [26, 77] width 11 height 11
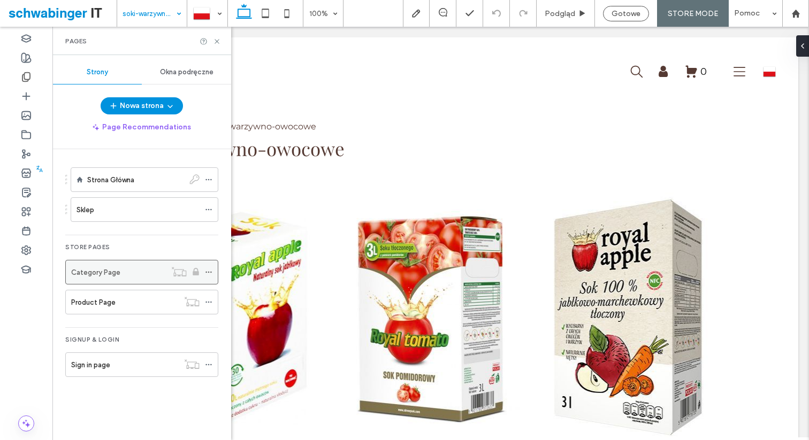
click at [127, 275] on div "Category Page" at bounding box center [118, 272] width 95 height 11
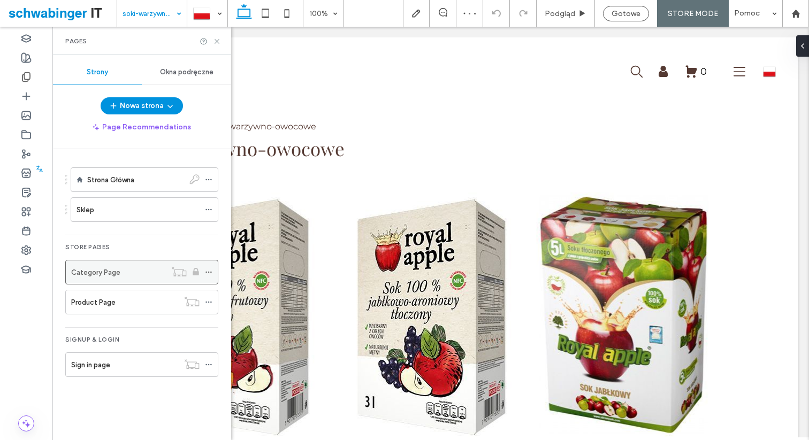
click at [205, 273] on icon at bounding box center [208, 272] width 7 height 7
click at [145, 366] on div "Sign in page" at bounding box center [125, 365] width 108 height 11
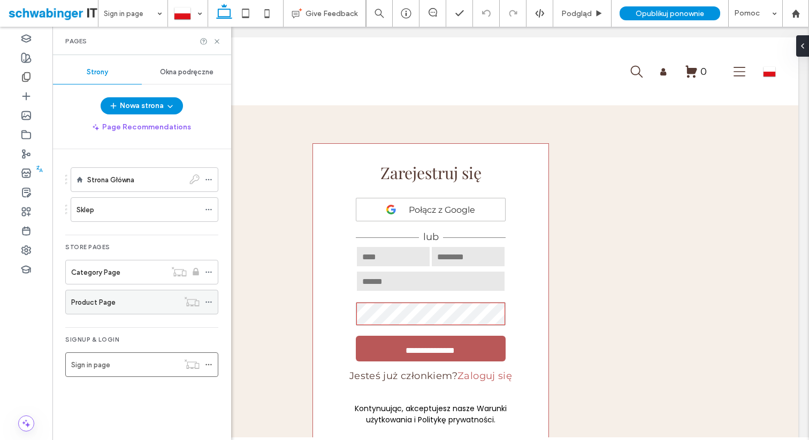
click at [152, 302] on div "Product Page" at bounding box center [125, 302] width 108 height 11
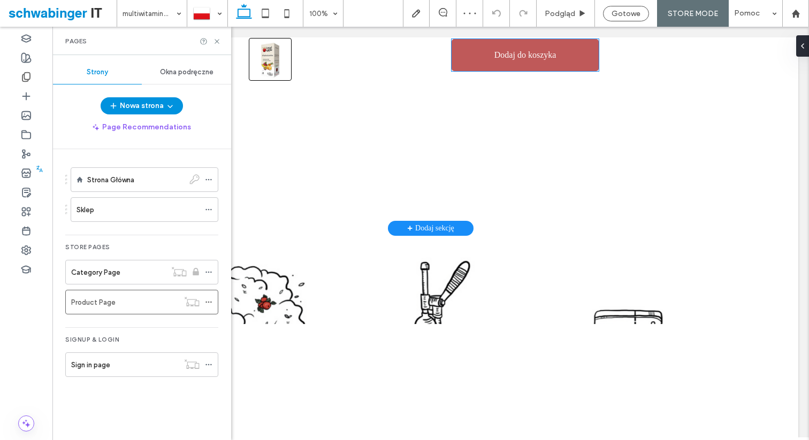
scroll to position [422, 0]
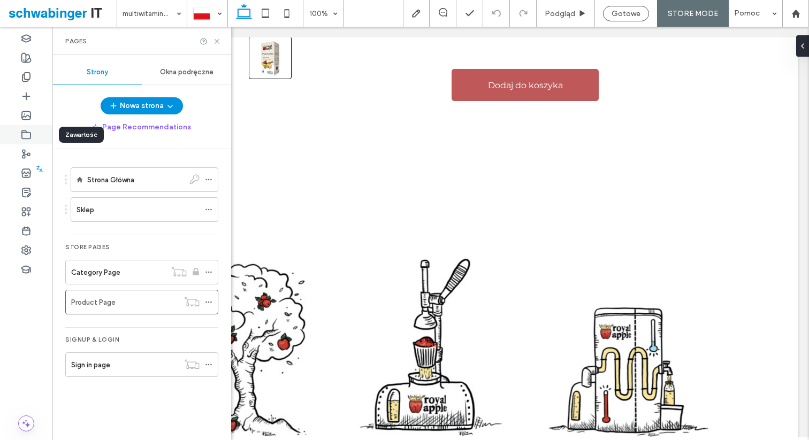
click at [29, 131] on icon at bounding box center [26, 135] width 11 height 11
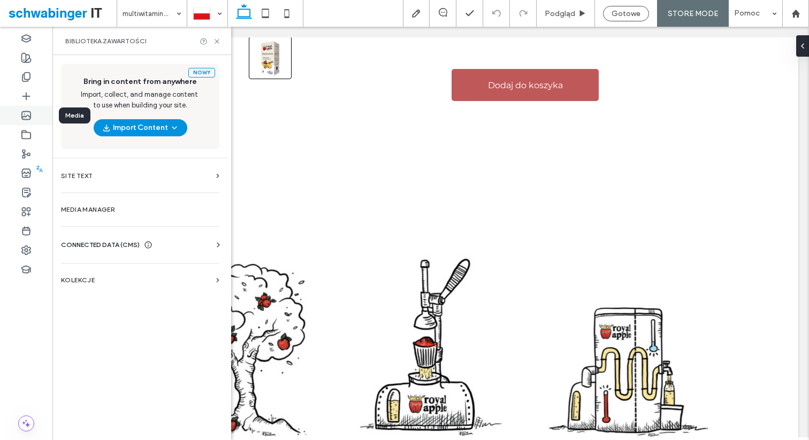
click at [26, 113] on icon at bounding box center [26, 115] width 11 height 11
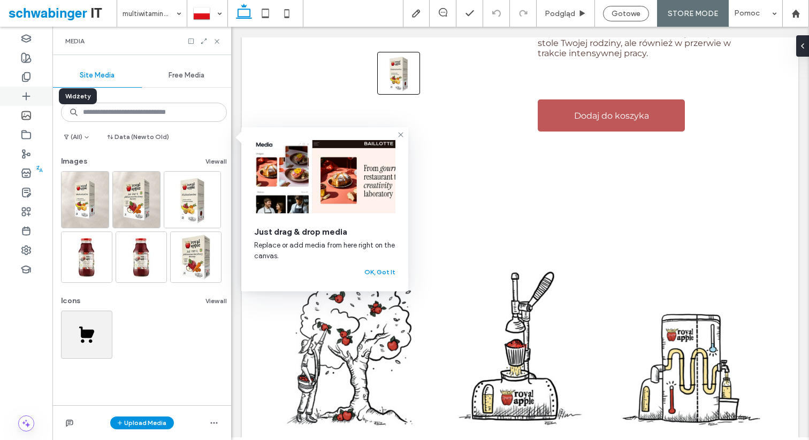
click at [25, 97] on icon at bounding box center [26, 96] width 11 height 11
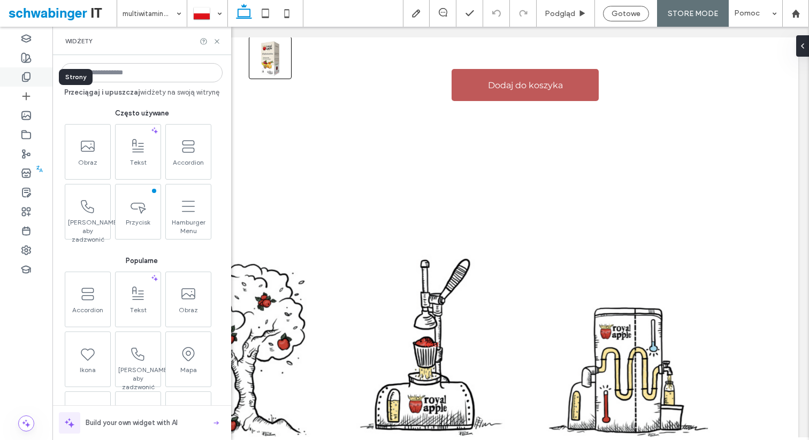
click at [25, 80] on icon at bounding box center [26, 77] width 11 height 11
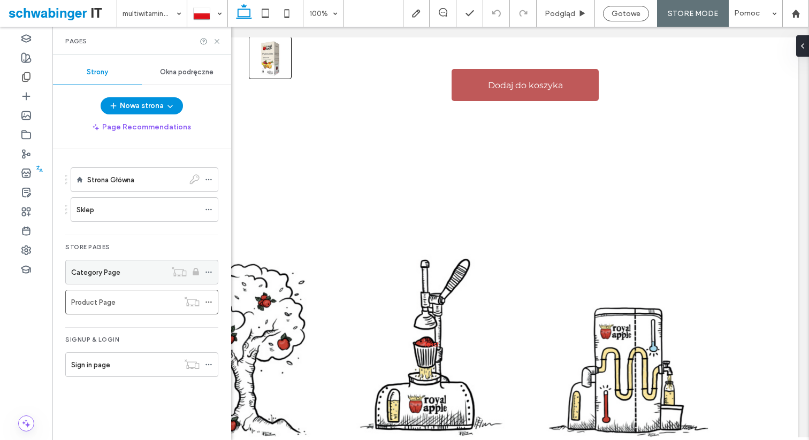
click at [119, 273] on div "Category Page" at bounding box center [118, 272] width 95 height 11
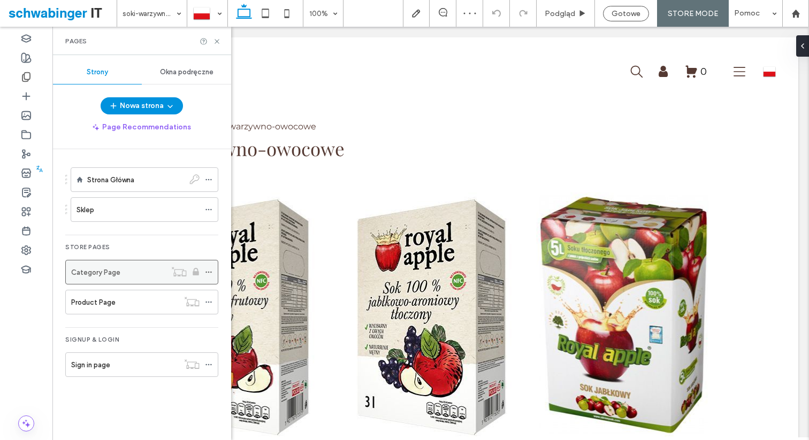
click at [211, 273] on icon at bounding box center [208, 272] width 7 height 7
click at [26, 169] on use at bounding box center [26, 173] width 9 height 9
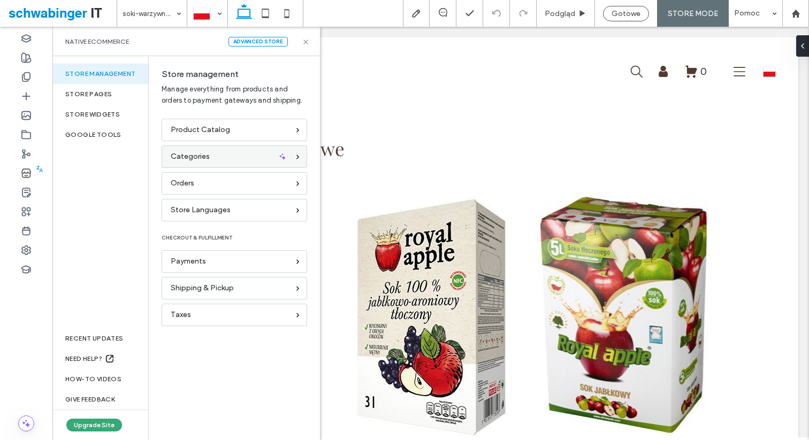
click at [287, 155] on div "Categories" at bounding box center [230, 157] width 118 height 12
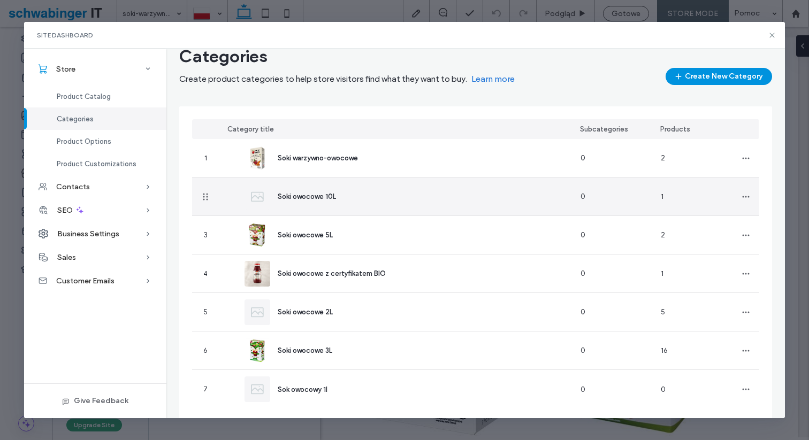
scroll to position [28, 0]
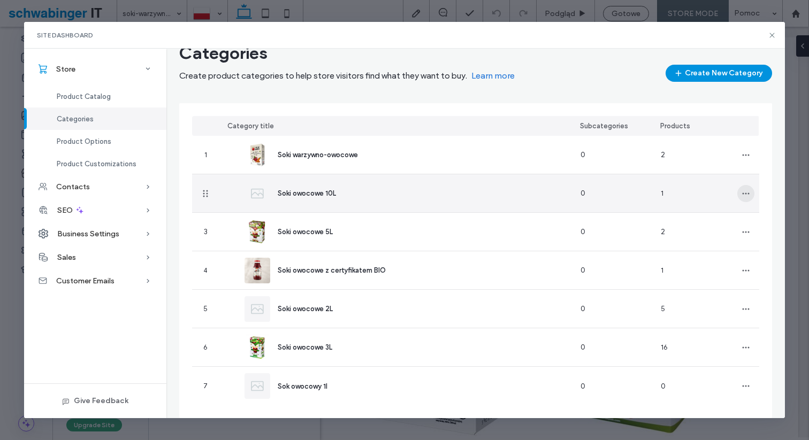
click at [748, 192] on icon "button" at bounding box center [746, 193] width 9 height 9
click at [719, 223] on span "Edit Category" at bounding box center [703, 221] width 47 height 11
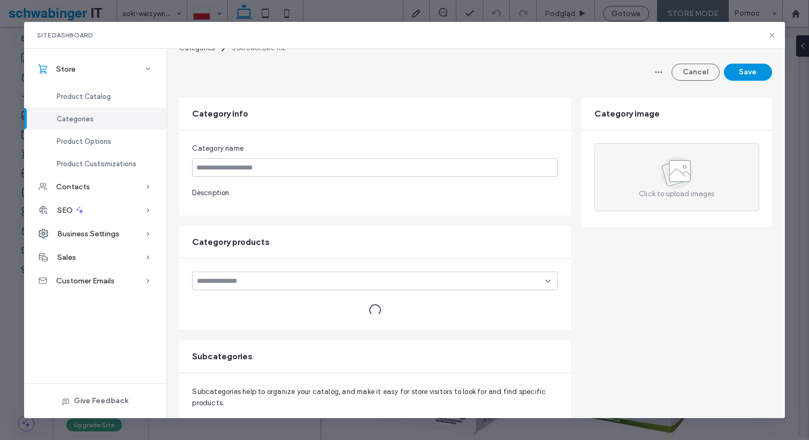
type input "**********"
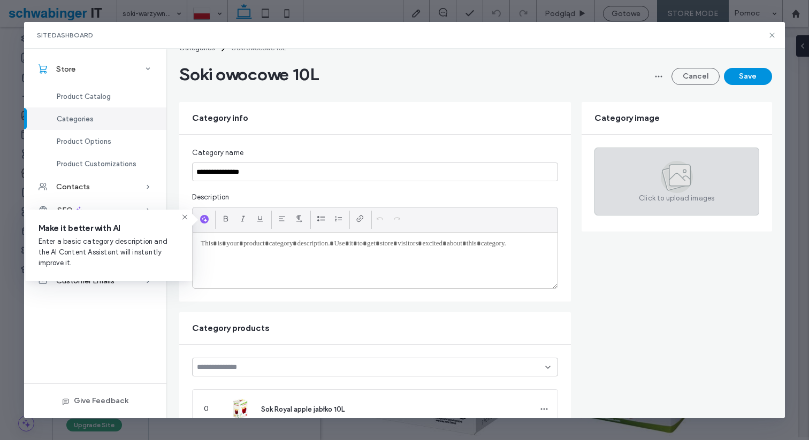
click at [700, 177] on div "Click to upload images" at bounding box center [677, 182] width 165 height 68
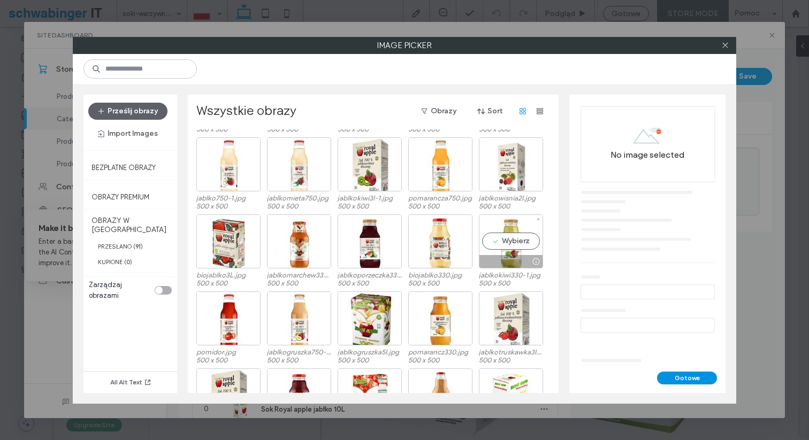
scroll to position [410, 0]
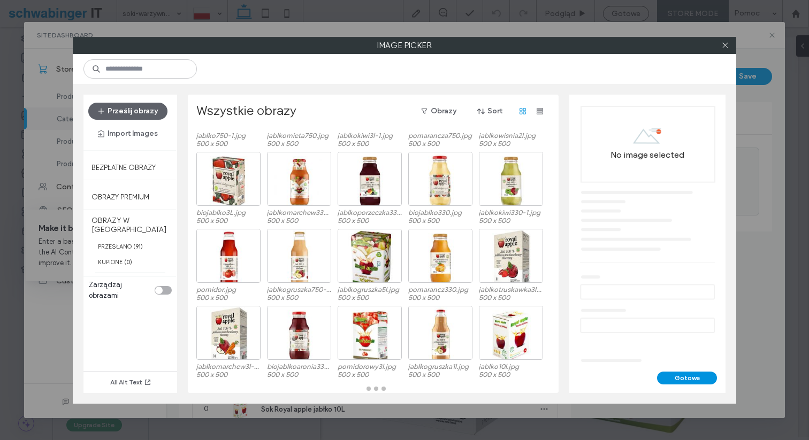
scroll to position [474, 0]
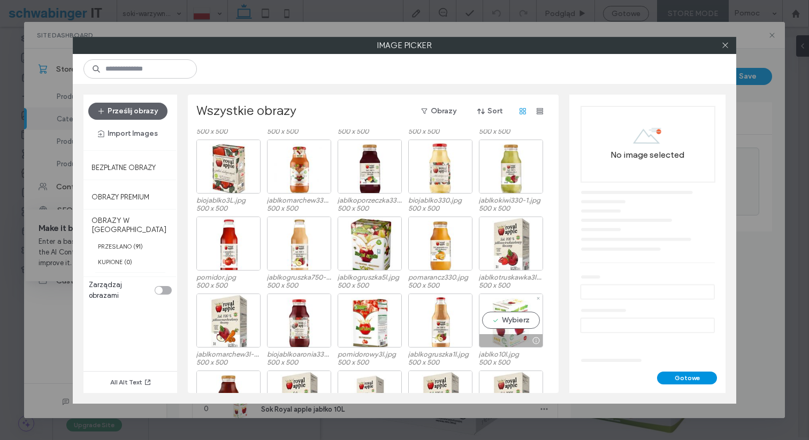
click at [504, 310] on div "Wybierz" at bounding box center [511, 321] width 64 height 54
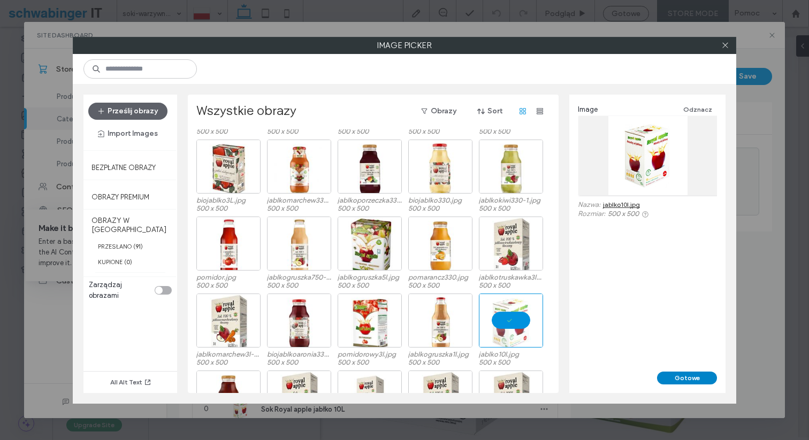
click at [691, 377] on button "Gotowe" at bounding box center [687, 378] width 60 height 13
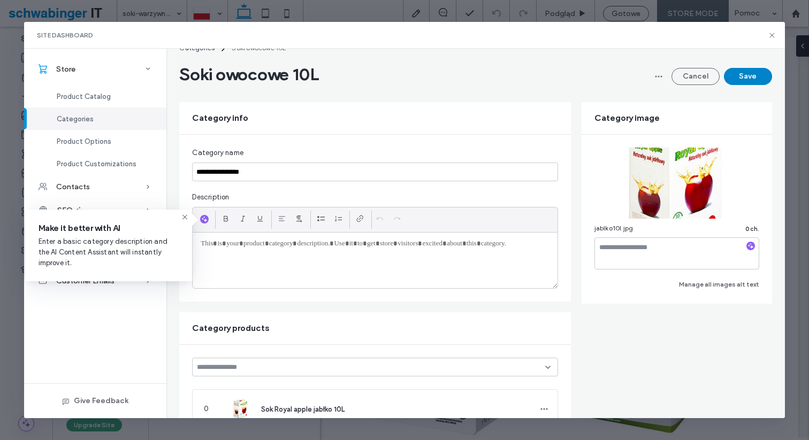
click at [737, 82] on button "Save" at bounding box center [748, 76] width 48 height 17
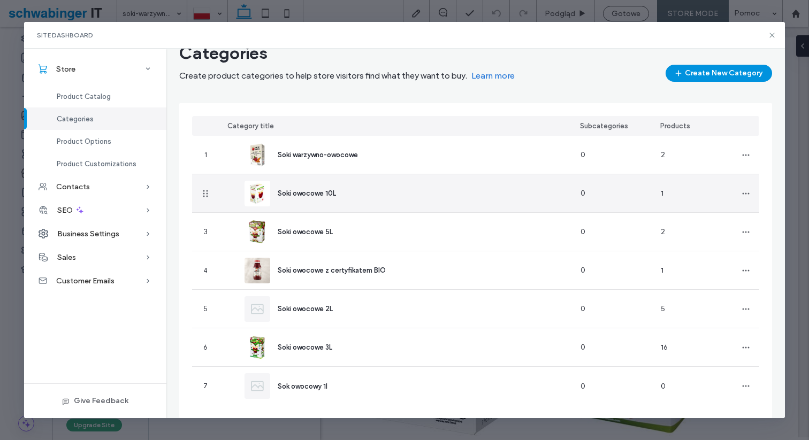
scroll to position [41, 0]
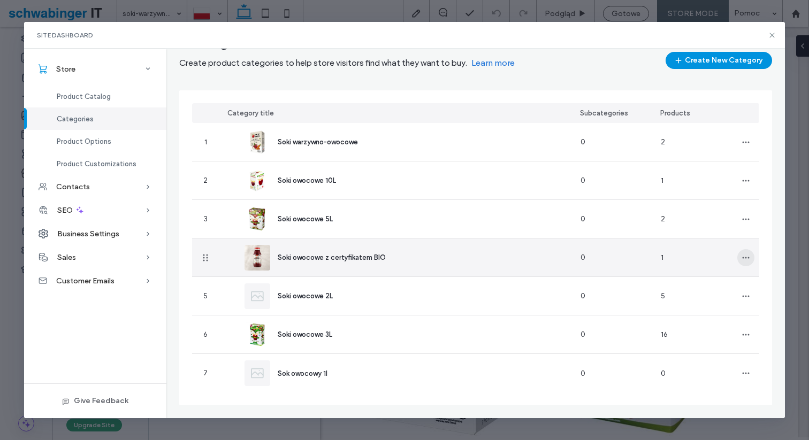
click at [748, 257] on use "button" at bounding box center [745, 258] width 7 height 2
click at [728, 284] on div "Edit Category" at bounding box center [706, 286] width 95 height 20
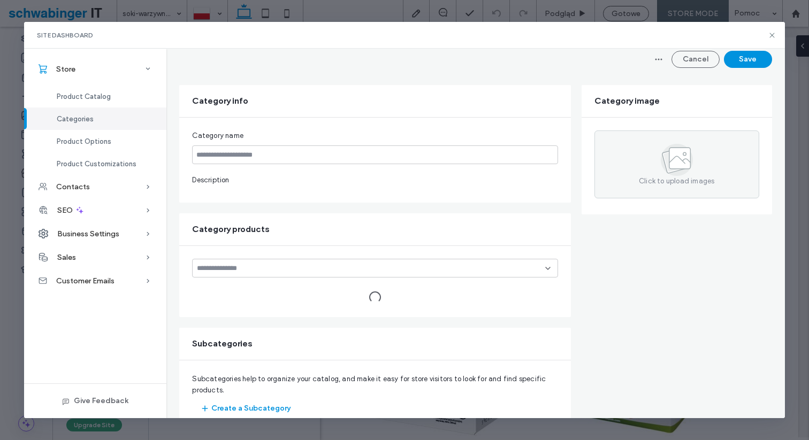
type input "**********"
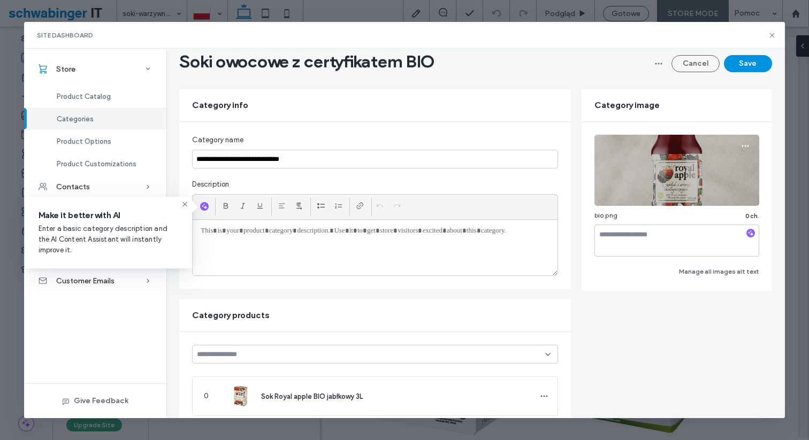
click at [698, 196] on img at bounding box center [677, 170] width 165 height 71
click at [741, 142] on icon "button" at bounding box center [745, 146] width 9 height 9
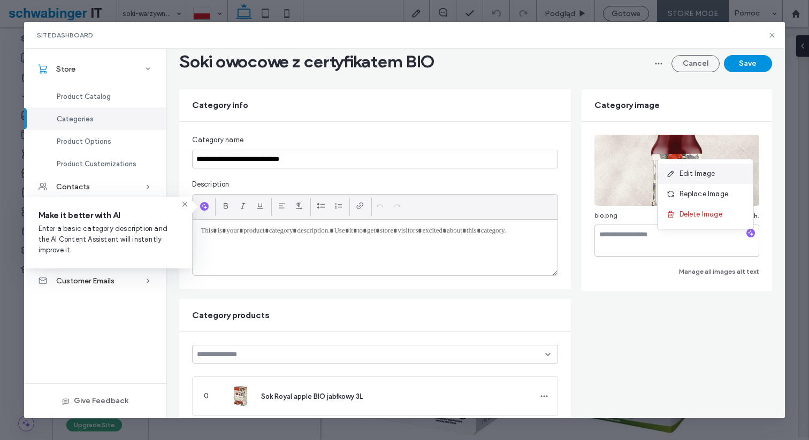
click at [706, 176] on span "Edit Image" at bounding box center [698, 174] width 36 height 11
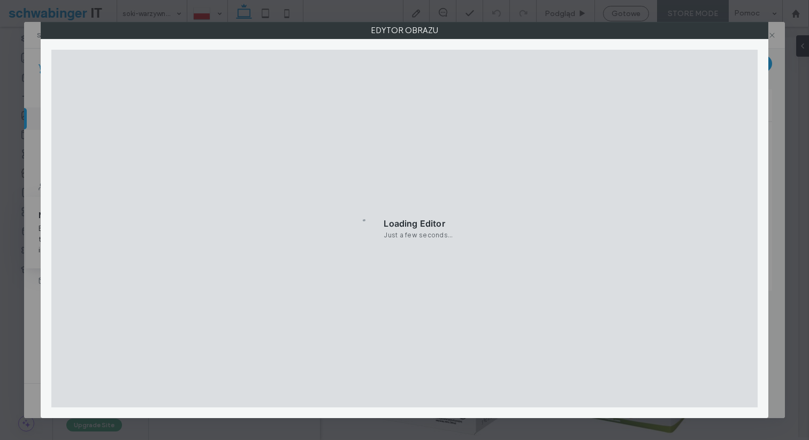
click at [776, 90] on div "Edytor obrazu" at bounding box center [404, 220] width 809 height 440
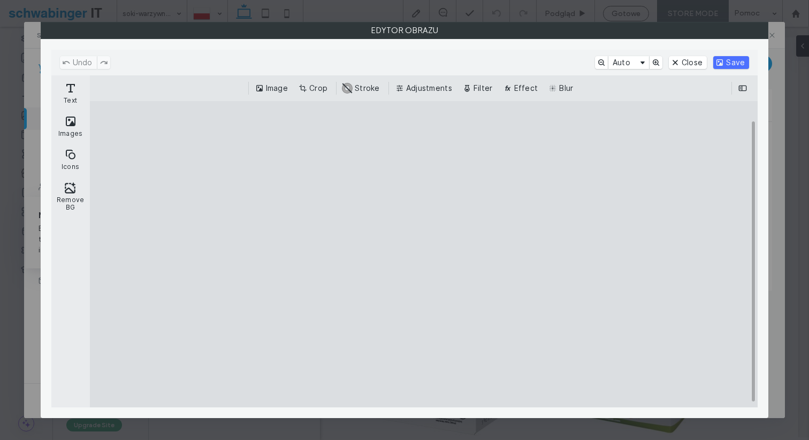
click at [649, 30] on label "Edytor obrazu" at bounding box center [404, 30] width 727 height 16
click at [35, 55] on div "Edytor obrazu" at bounding box center [404, 220] width 809 height 440
click at [686, 60] on button "Close" at bounding box center [688, 62] width 38 height 13
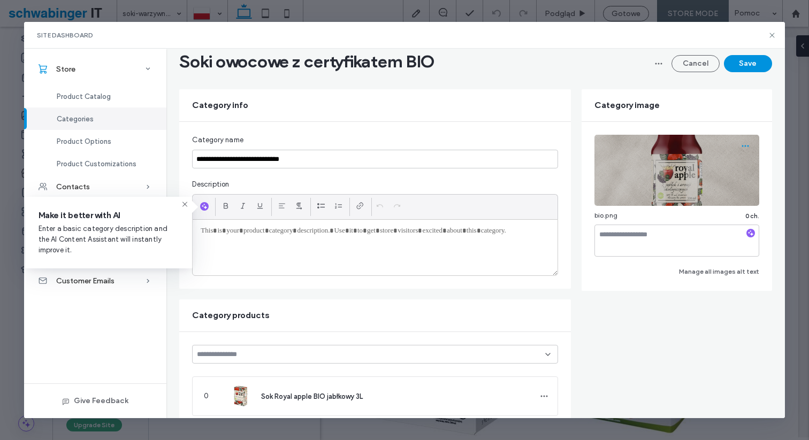
click at [742, 146] on use "button" at bounding box center [745, 147] width 7 height 2
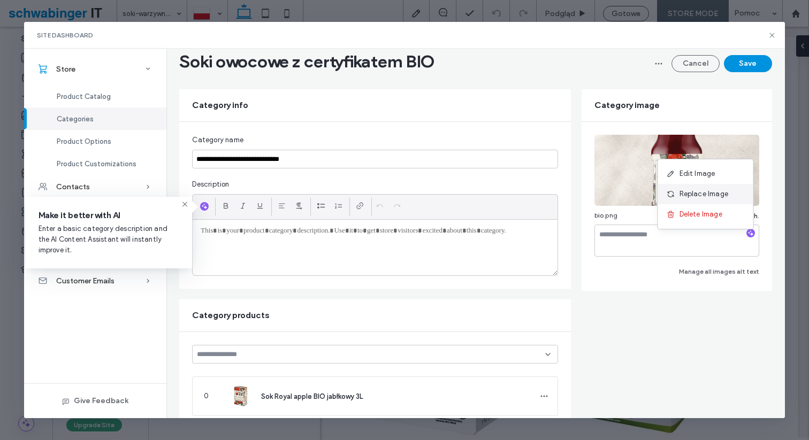
click at [710, 196] on span "Replace Image" at bounding box center [704, 194] width 49 height 11
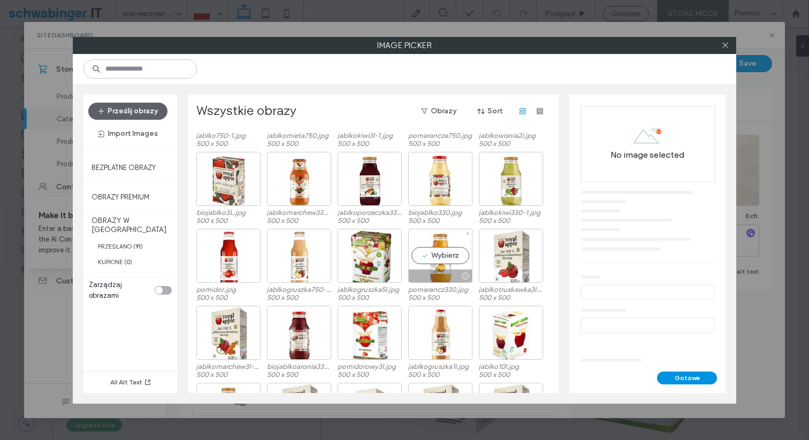
scroll to position [467, 0]
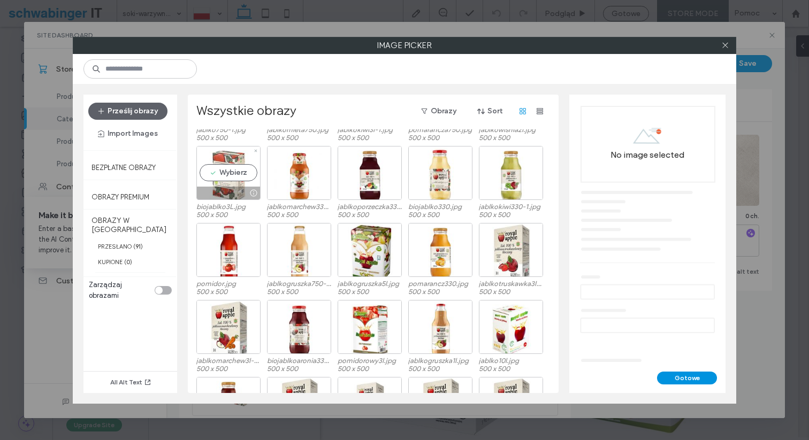
click at [226, 172] on div "Wybierz" at bounding box center [228, 173] width 64 height 54
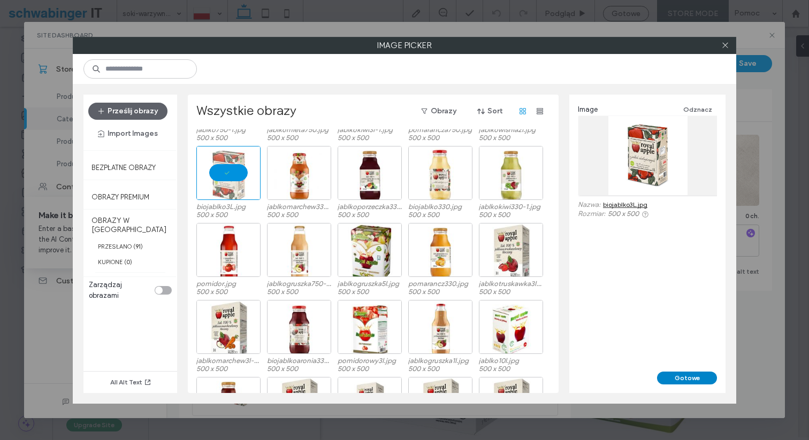
click at [681, 378] on button "Gotowe" at bounding box center [687, 378] width 60 height 13
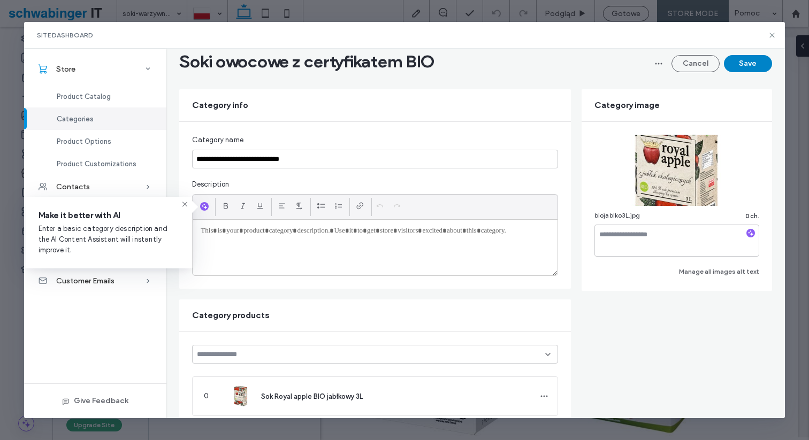
click at [741, 65] on button "Save" at bounding box center [748, 63] width 48 height 17
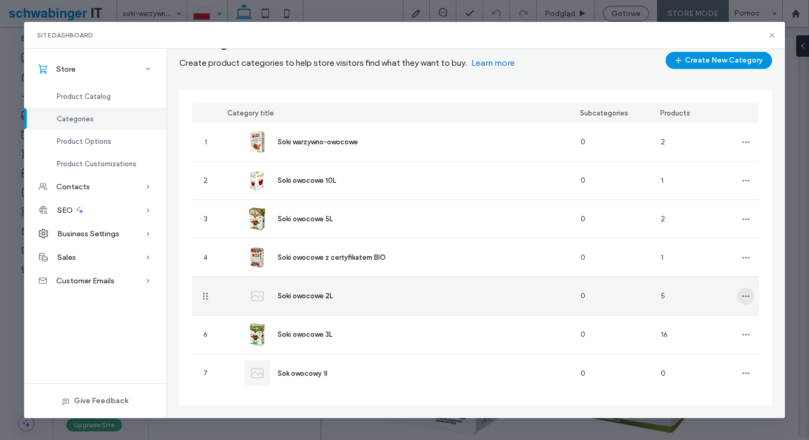
click at [745, 299] on icon "button" at bounding box center [746, 296] width 9 height 9
click at [717, 325] on span "Edit Category" at bounding box center [703, 324] width 47 height 11
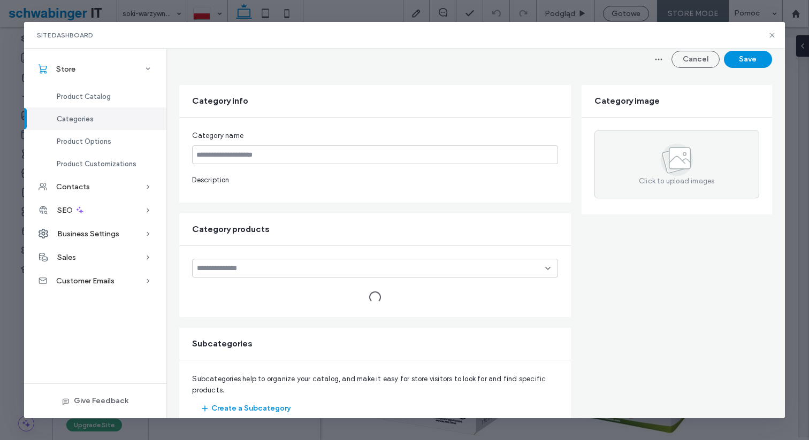
type input "**********"
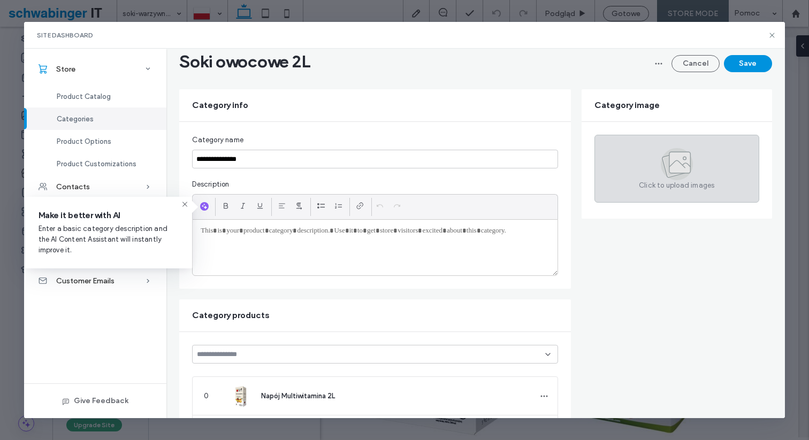
click at [712, 182] on span "Click to upload images" at bounding box center [676, 185] width 75 height 11
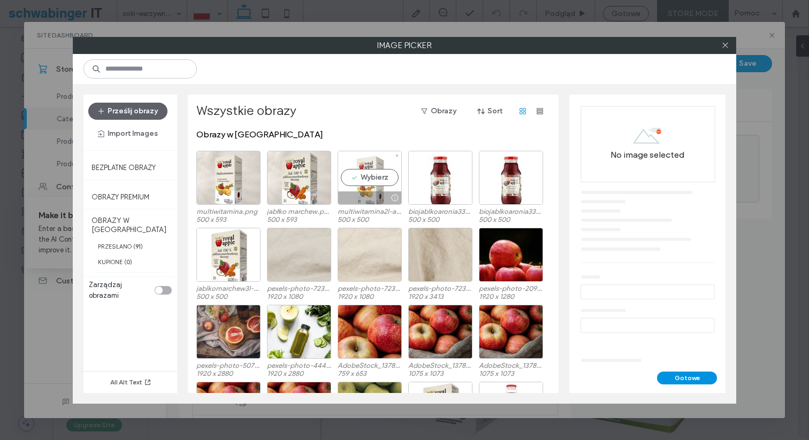
click at [367, 183] on div "Wybierz" at bounding box center [370, 178] width 64 height 54
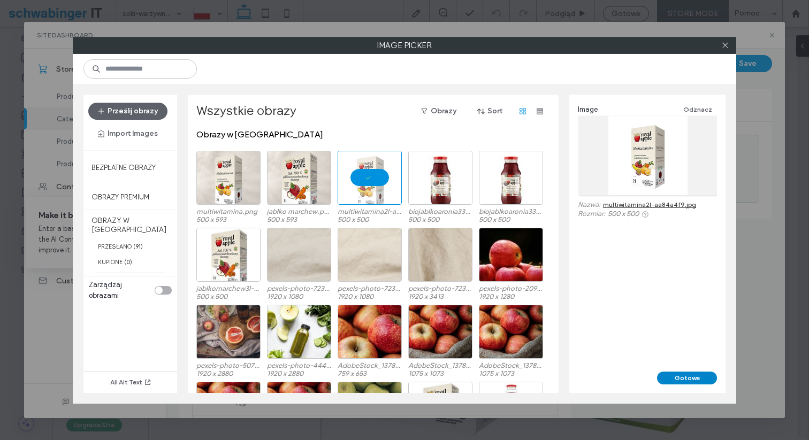
click at [679, 379] on button "Gotowe" at bounding box center [687, 378] width 60 height 13
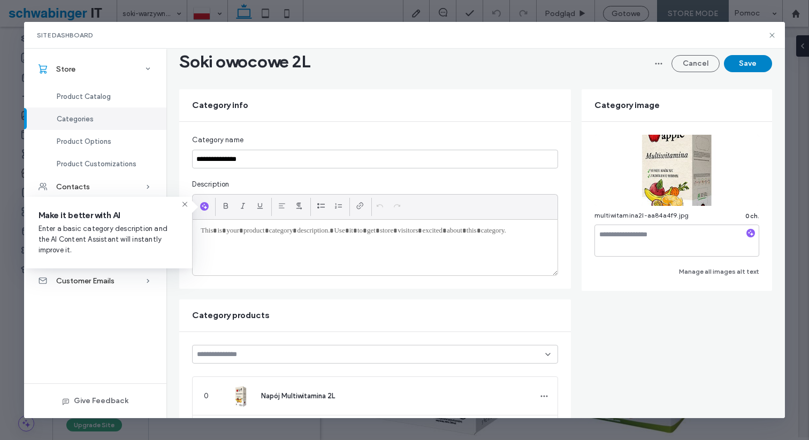
click at [746, 67] on button "Save" at bounding box center [748, 63] width 48 height 17
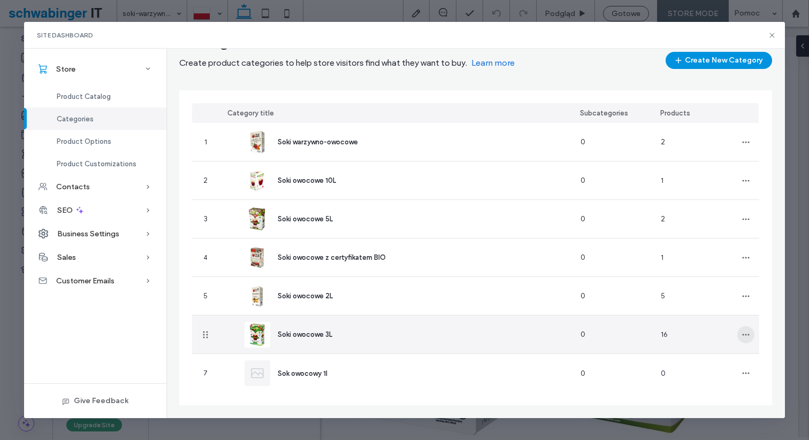
click at [749, 338] on icon "button" at bounding box center [746, 335] width 9 height 9
click at [716, 364] on span "Edit Category" at bounding box center [703, 363] width 47 height 11
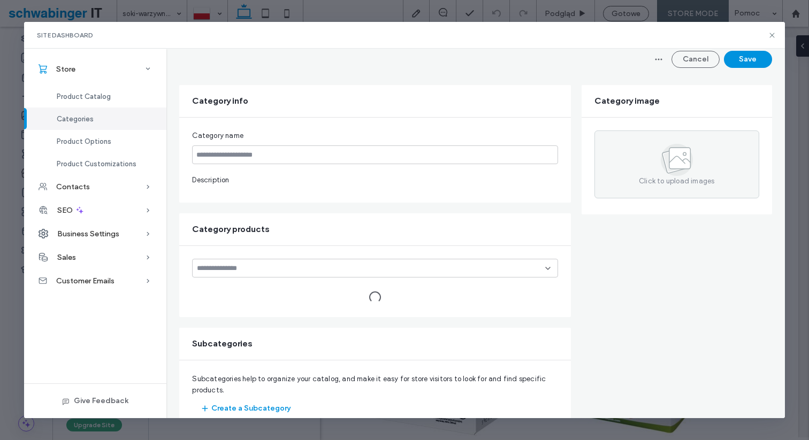
type input "**********"
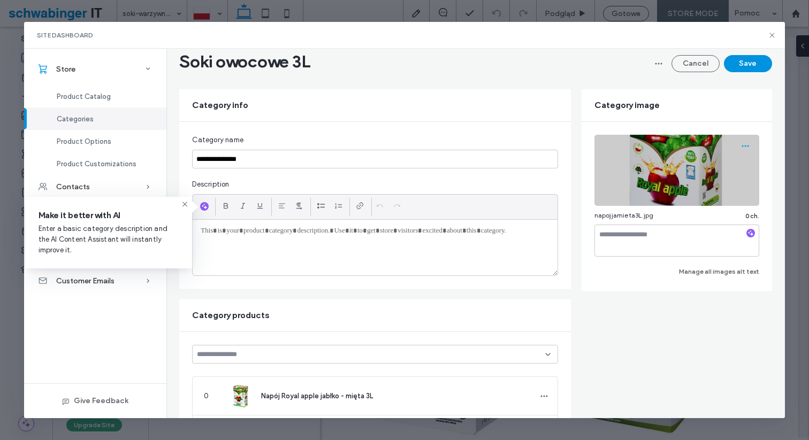
click at [749, 142] on icon "button" at bounding box center [745, 146] width 9 height 9
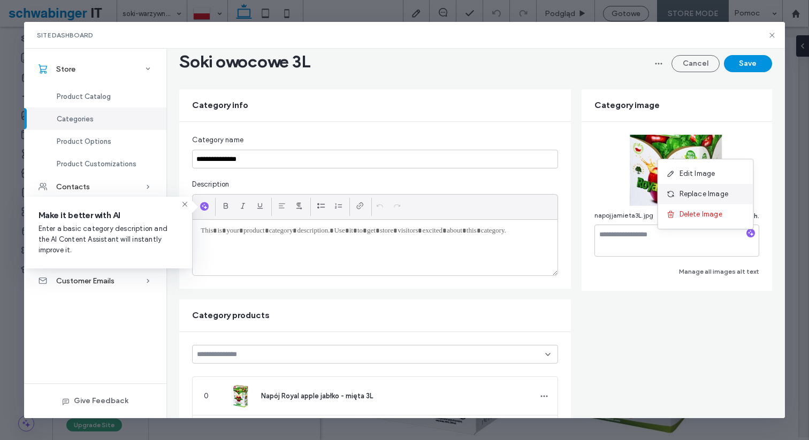
click at [720, 195] on span "Replace Image" at bounding box center [704, 194] width 49 height 11
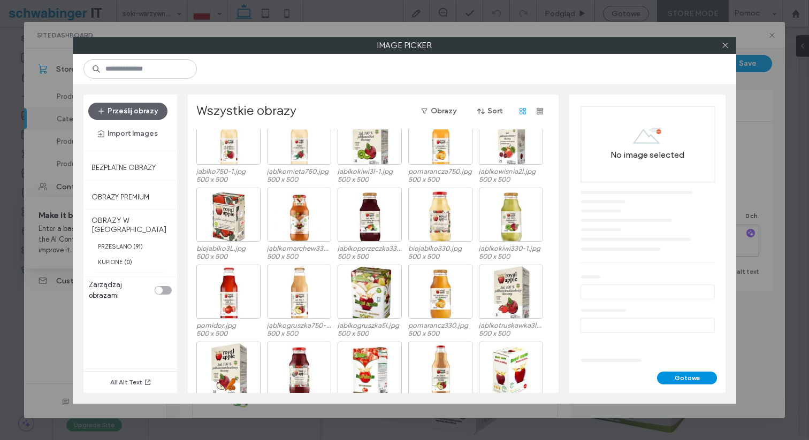
scroll to position [427, 0]
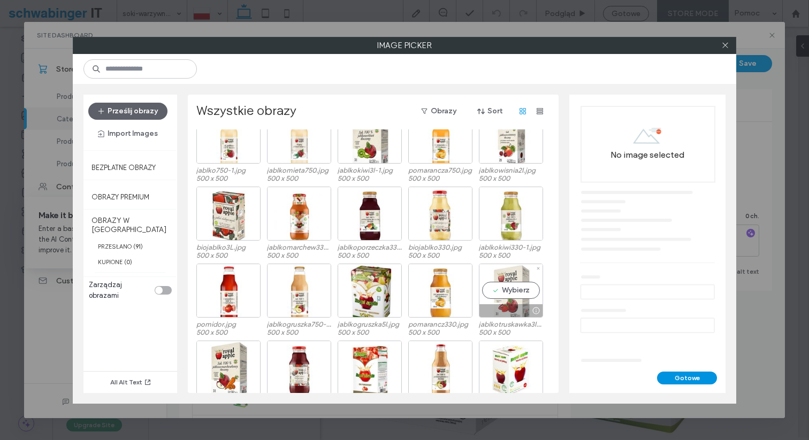
click at [520, 294] on div "Wybierz" at bounding box center [511, 291] width 64 height 54
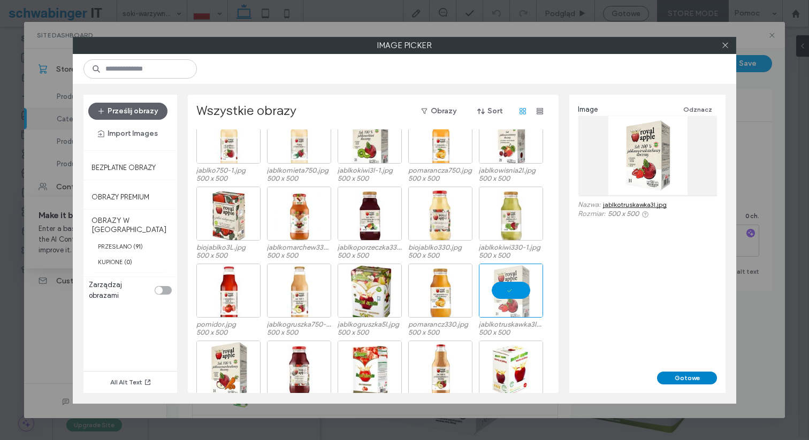
click at [707, 379] on button "Gotowe" at bounding box center [687, 378] width 60 height 13
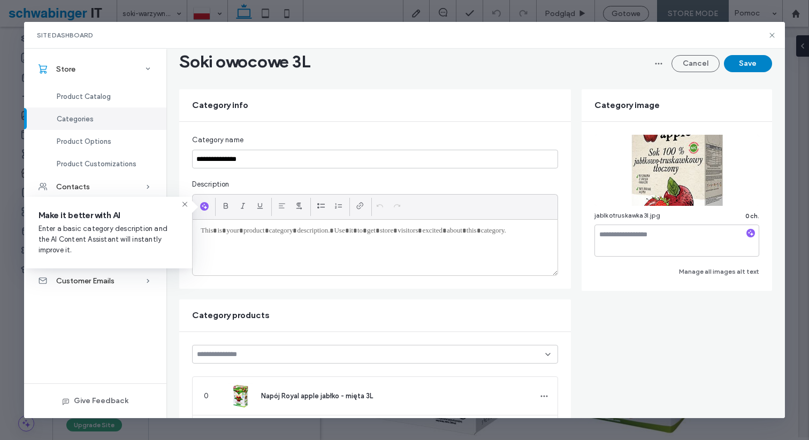
click at [737, 59] on button "Save" at bounding box center [748, 63] width 48 height 17
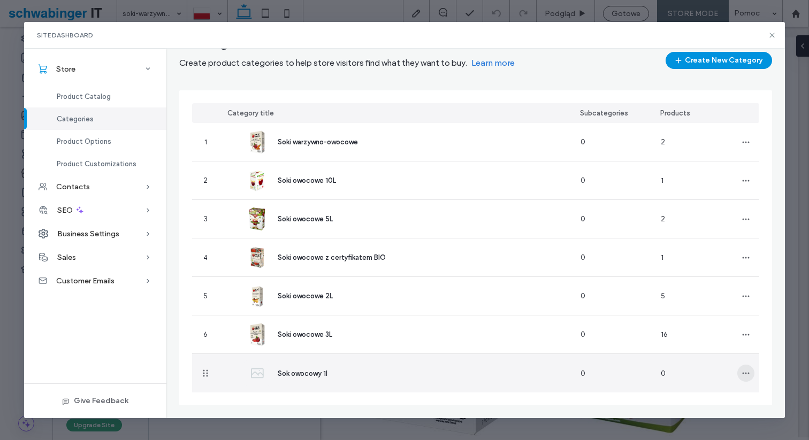
click at [747, 375] on icon "button" at bounding box center [746, 373] width 9 height 9
click at [724, 426] on span "Delete Category" at bounding box center [707, 421] width 54 height 11
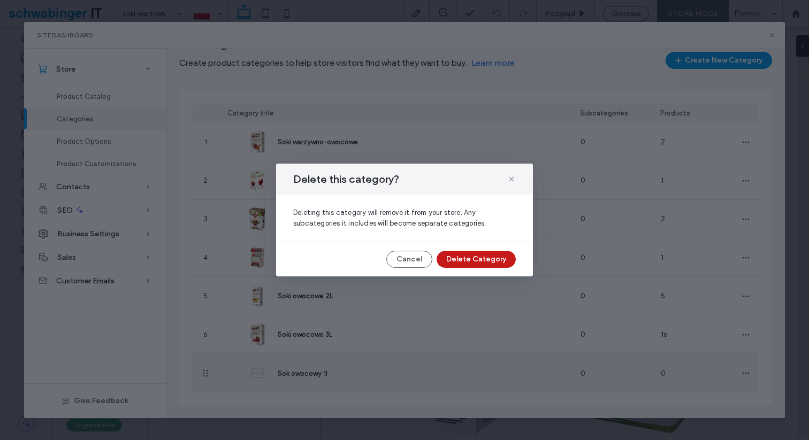
click at [506, 260] on button "Delete Category" at bounding box center [476, 259] width 79 height 17
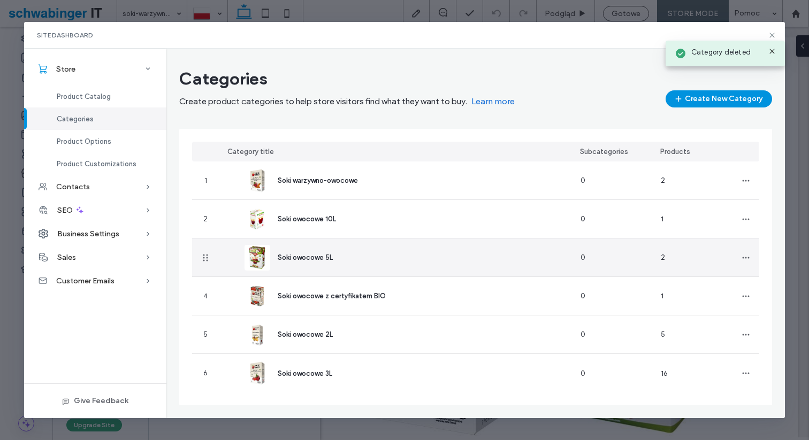
scroll to position [2, 0]
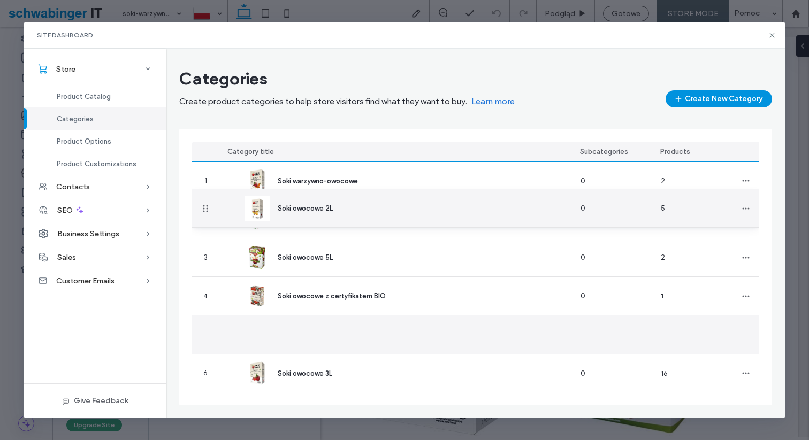
drag, startPoint x: 204, startPoint y: 334, endPoint x: 208, endPoint y: 209, distance: 125.3
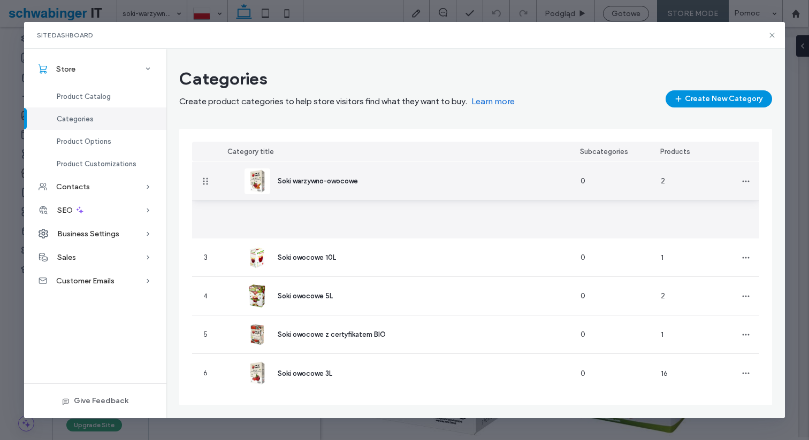
drag, startPoint x: 204, startPoint y: 217, endPoint x: 202, endPoint y: 166, distance: 50.9
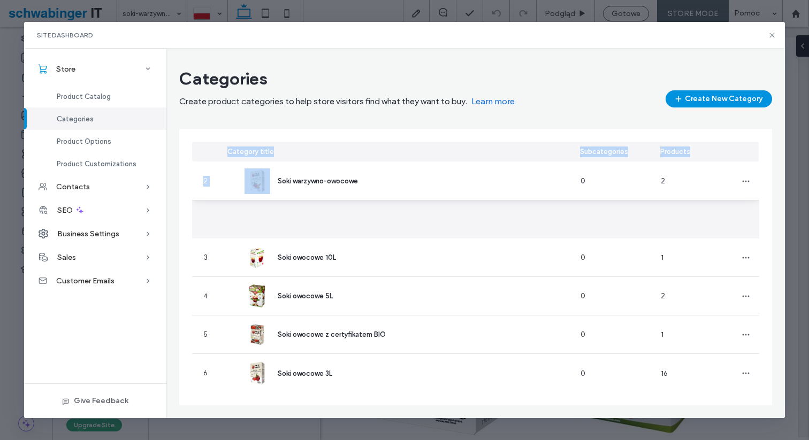
drag, startPoint x: 208, startPoint y: 218, endPoint x: 209, endPoint y: 161, distance: 57.8
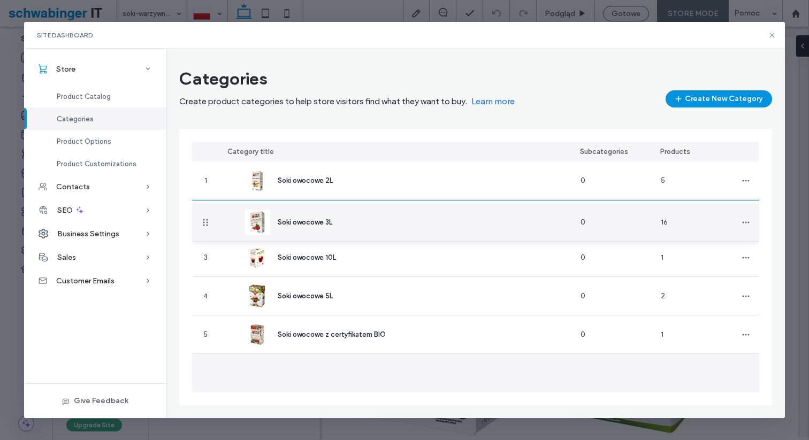
drag, startPoint x: 208, startPoint y: 373, endPoint x: 202, endPoint y: 223, distance: 150.5
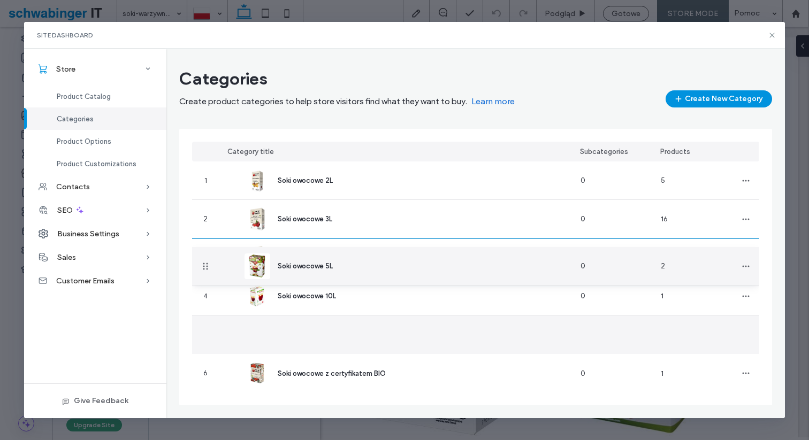
drag, startPoint x: 203, startPoint y: 335, endPoint x: 205, endPoint y: 267, distance: 68.5
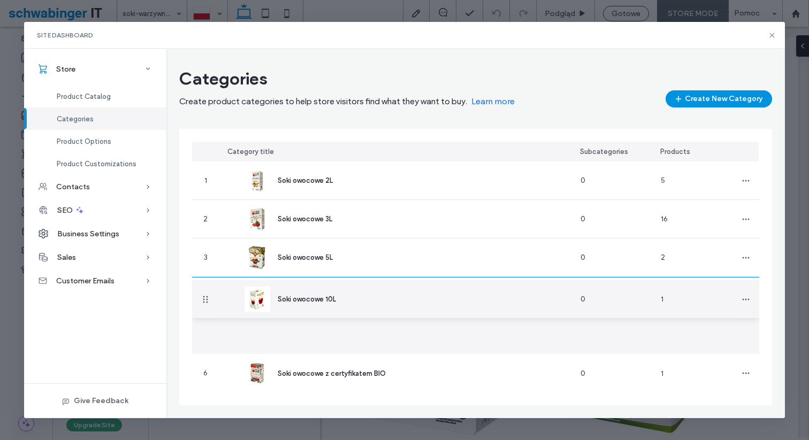
drag, startPoint x: 207, startPoint y: 337, endPoint x: 205, endPoint y: 299, distance: 38.6
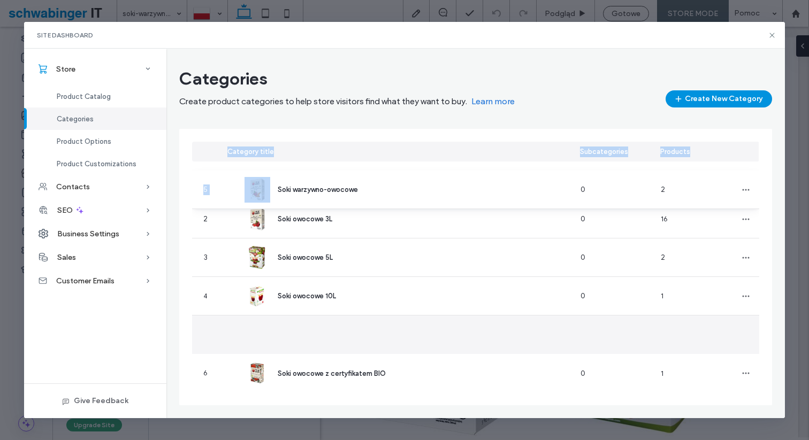
drag, startPoint x: 208, startPoint y: 336, endPoint x: 212, endPoint y: 157, distance: 178.3
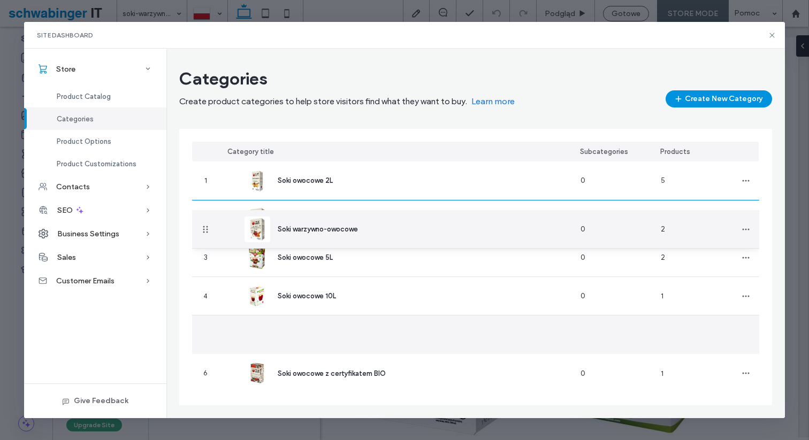
drag, startPoint x: 207, startPoint y: 339, endPoint x: 211, endPoint y: 230, distance: 109.3
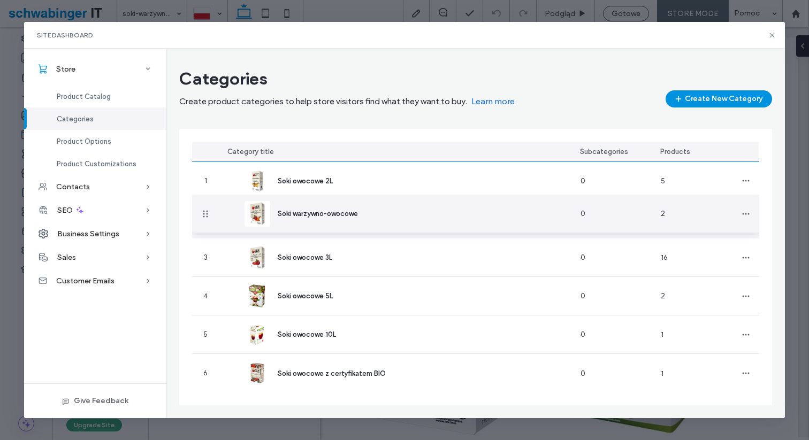
drag, startPoint x: 208, startPoint y: 221, endPoint x: 208, endPoint y: 214, distance: 7.0
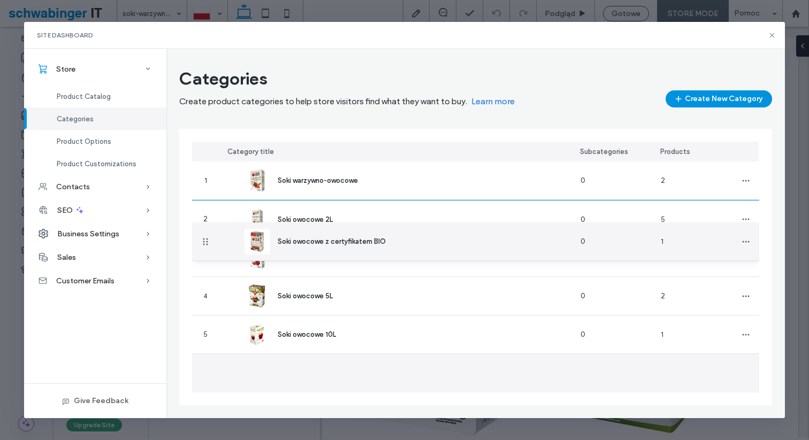
drag, startPoint x: 205, startPoint y: 374, endPoint x: 206, endPoint y: 241, distance: 132.7
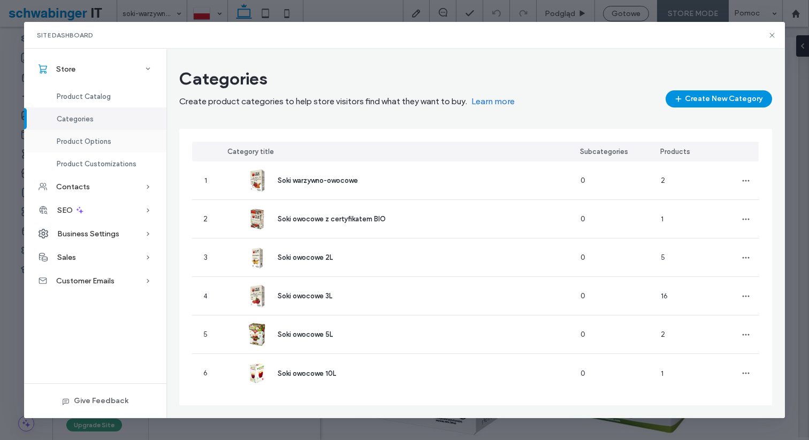
click at [117, 143] on div "Product Options" at bounding box center [95, 141] width 142 height 22
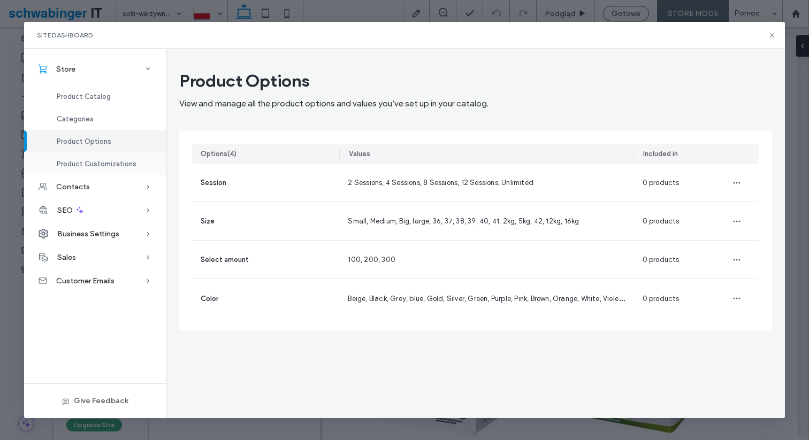
click at [102, 163] on span "Product Customizations" at bounding box center [97, 164] width 80 height 8
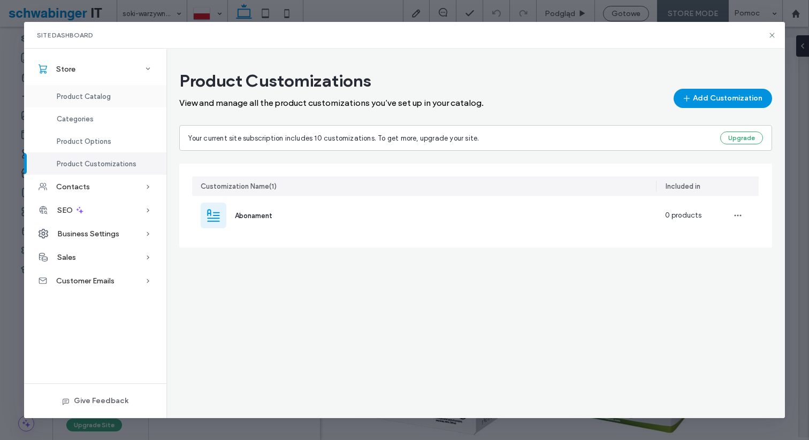
click at [93, 96] on span "Product Catalog" at bounding box center [84, 97] width 54 height 8
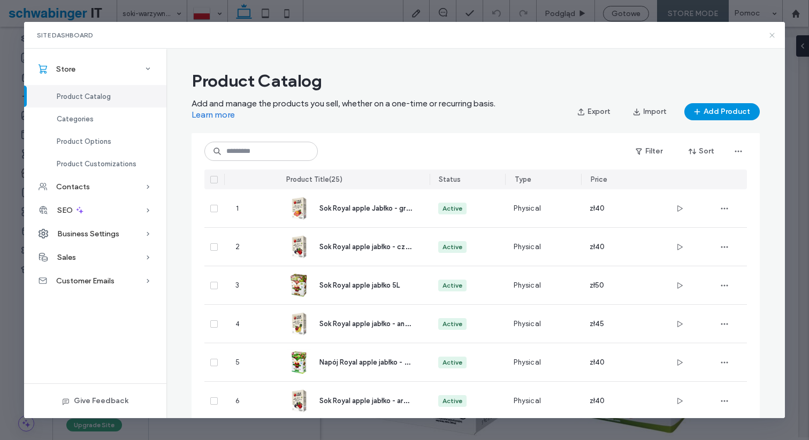
click at [769, 35] on icon at bounding box center [772, 35] width 9 height 9
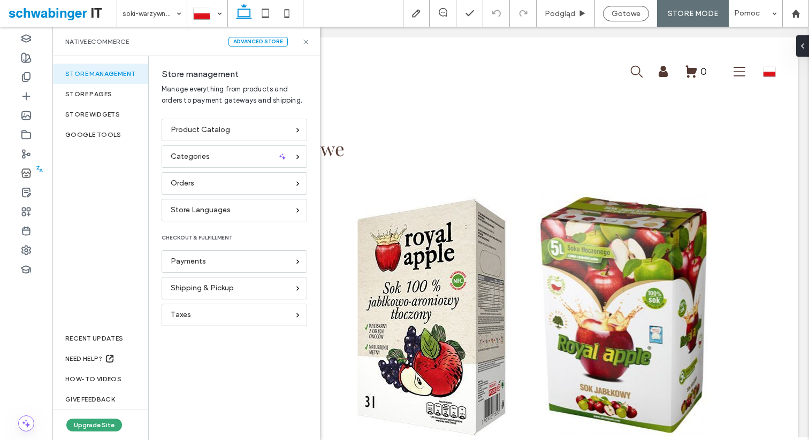
click at [310, 41] on div "Native eCommerce Advanced store" at bounding box center [186, 41] width 268 height 29
click at [303, 39] on icon at bounding box center [306, 42] width 8 height 8
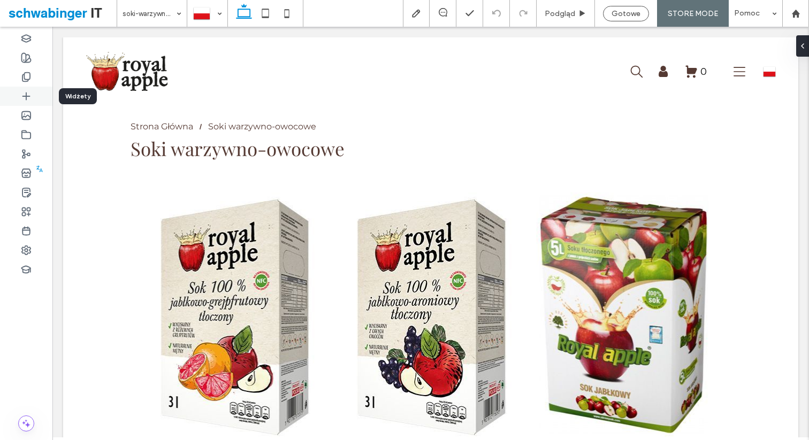
click at [26, 96] on use at bounding box center [25, 96] width 7 height 7
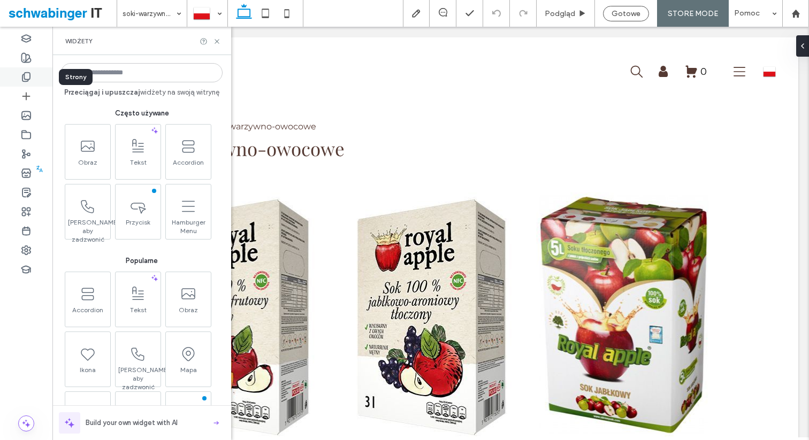
click at [26, 73] on use at bounding box center [25, 77] width 7 height 9
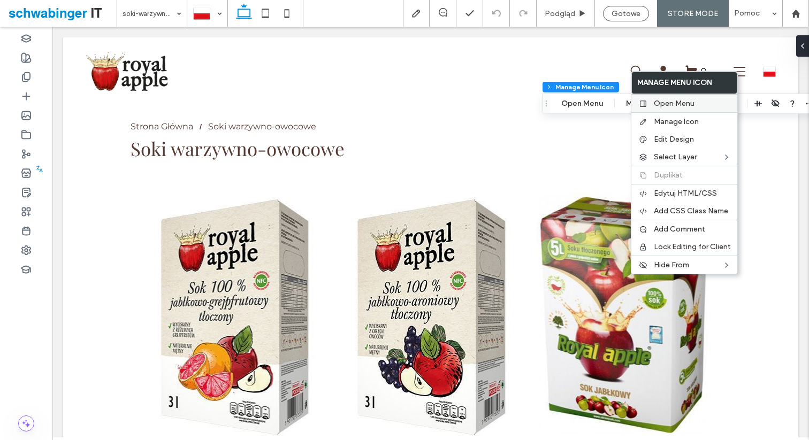
click at [695, 106] on label "Open Menu" at bounding box center [692, 103] width 77 height 9
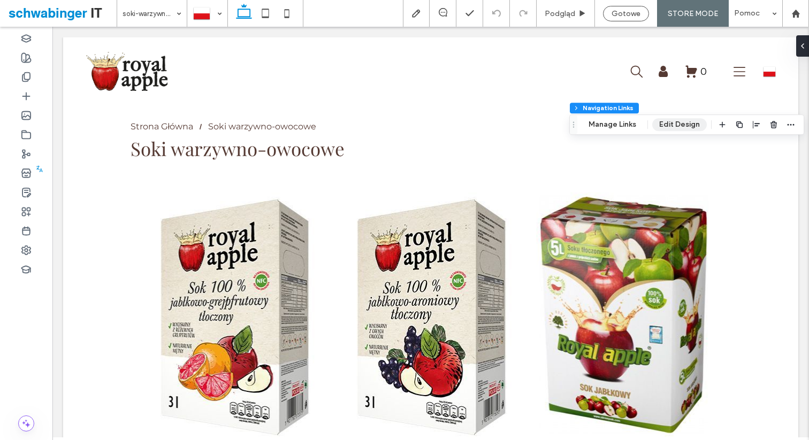
click at [676, 124] on button "Edit Design" at bounding box center [679, 124] width 55 height 13
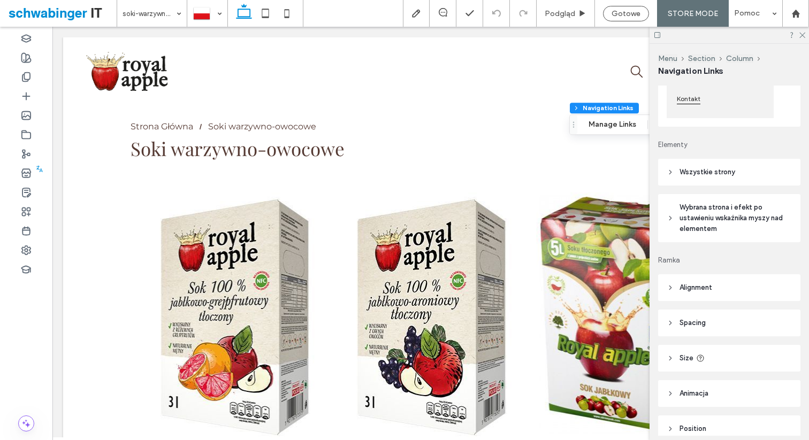
scroll to position [228, 0]
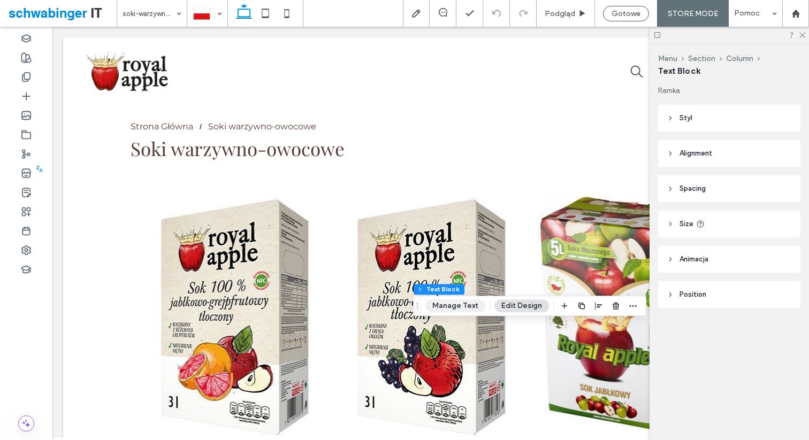
click at [449, 306] on button "Manage Text" at bounding box center [455, 306] width 60 height 13
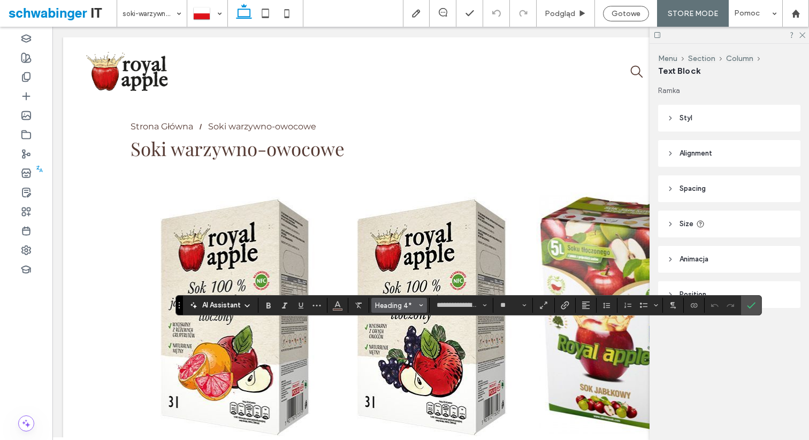
click at [421, 308] on span "Style" at bounding box center [421, 306] width 4 height 14
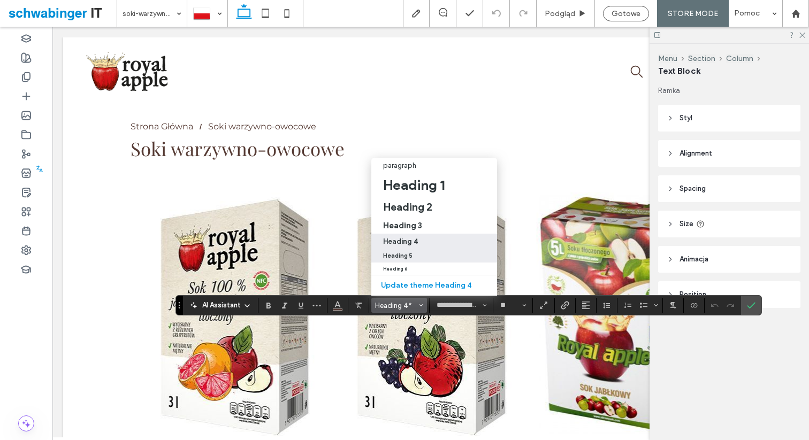
click at [422, 256] on div "Heading 5" at bounding box center [434, 256] width 102 height 7
type input "**********"
type input "**"
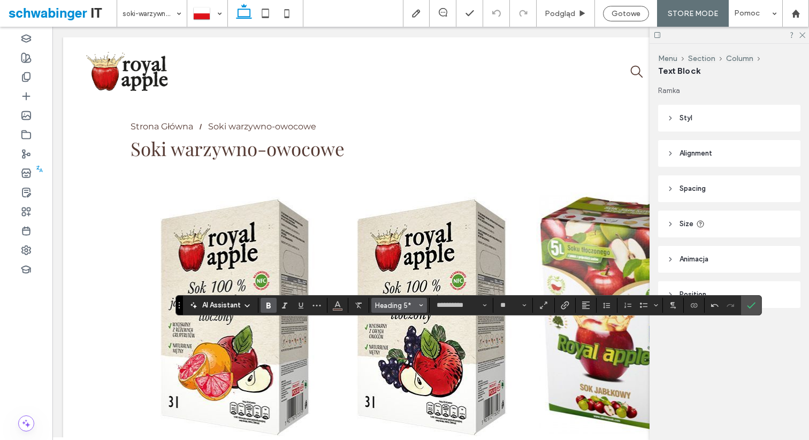
click at [419, 306] on button "Heading 5*" at bounding box center [399, 305] width 56 height 15
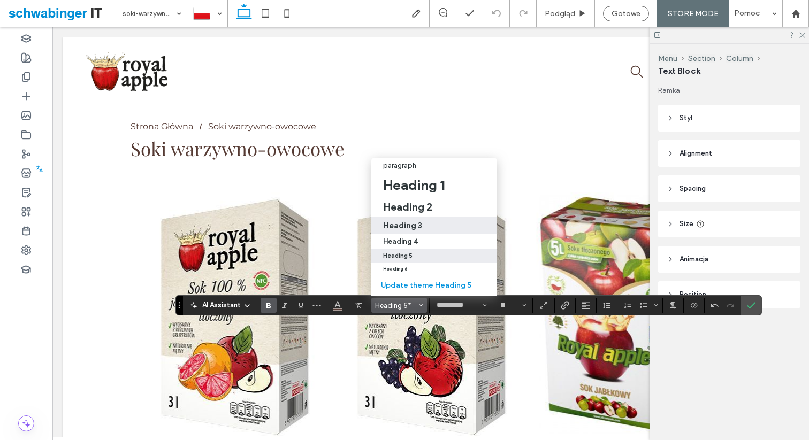
click at [415, 226] on h3 "Heading 3" at bounding box center [402, 226] width 39 height 10
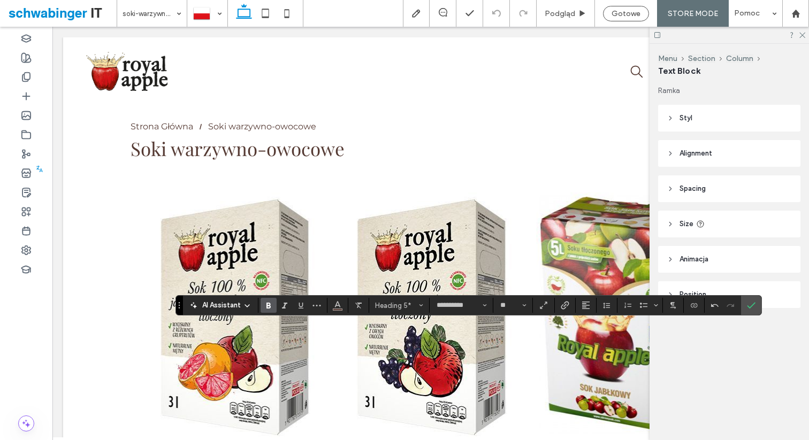
type input "**********"
click at [419, 303] on icon "Style" at bounding box center [421, 305] width 4 height 4
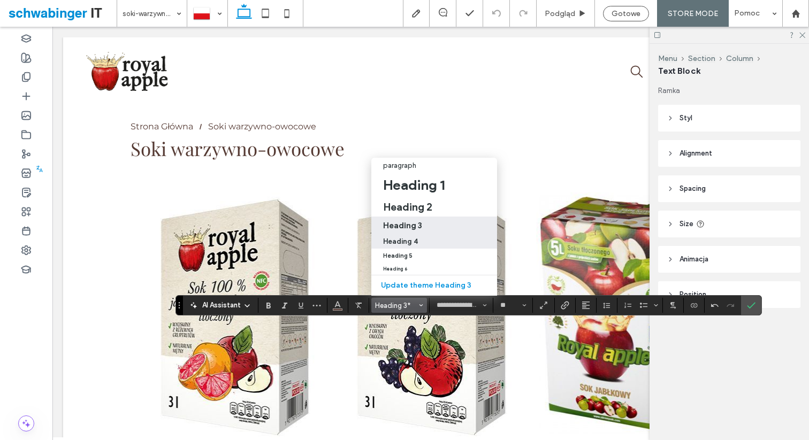
click at [414, 239] on h4 "Heading 4" at bounding box center [400, 242] width 35 height 8
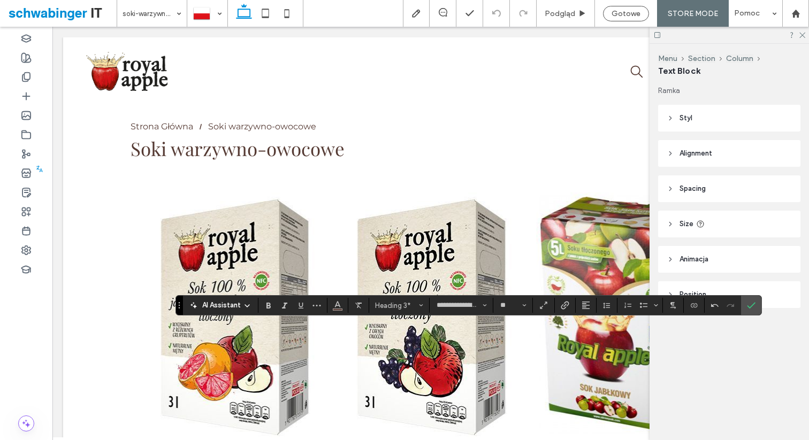
type input "**"
click at [415, 306] on span "Heading 4*" at bounding box center [396, 306] width 42 height 8
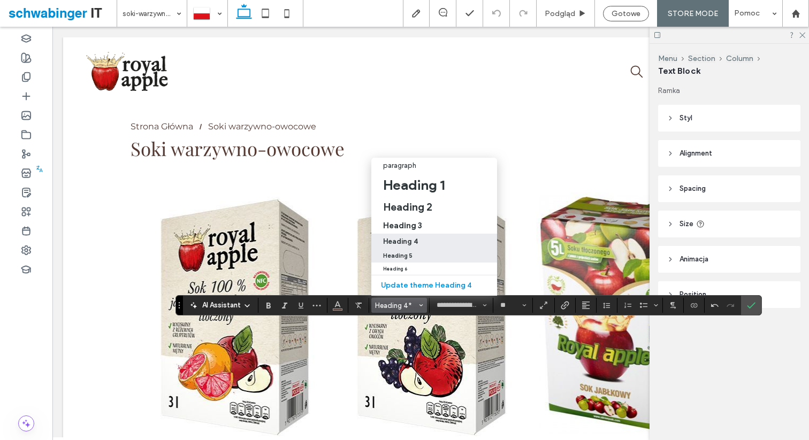
click at [416, 254] on div "Heading 5" at bounding box center [434, 256] width 102 height 7
type input "**********"
type input "**"
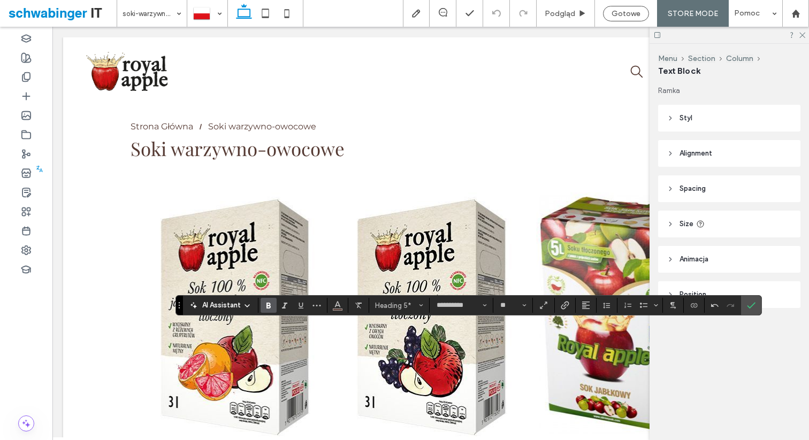
click at [268, 311] on span "Pogrubienie" at bounding box center [266, 305] width 5 height 15
click at [263, 305] on label "Pogrubienie" at bounding box center [269, 305] width 16 height 15
click at [803, 35] on icon at bounding box center [802, 34] width 7 height 7
